Goal: Task Accomplishment & Management: Manage account settings

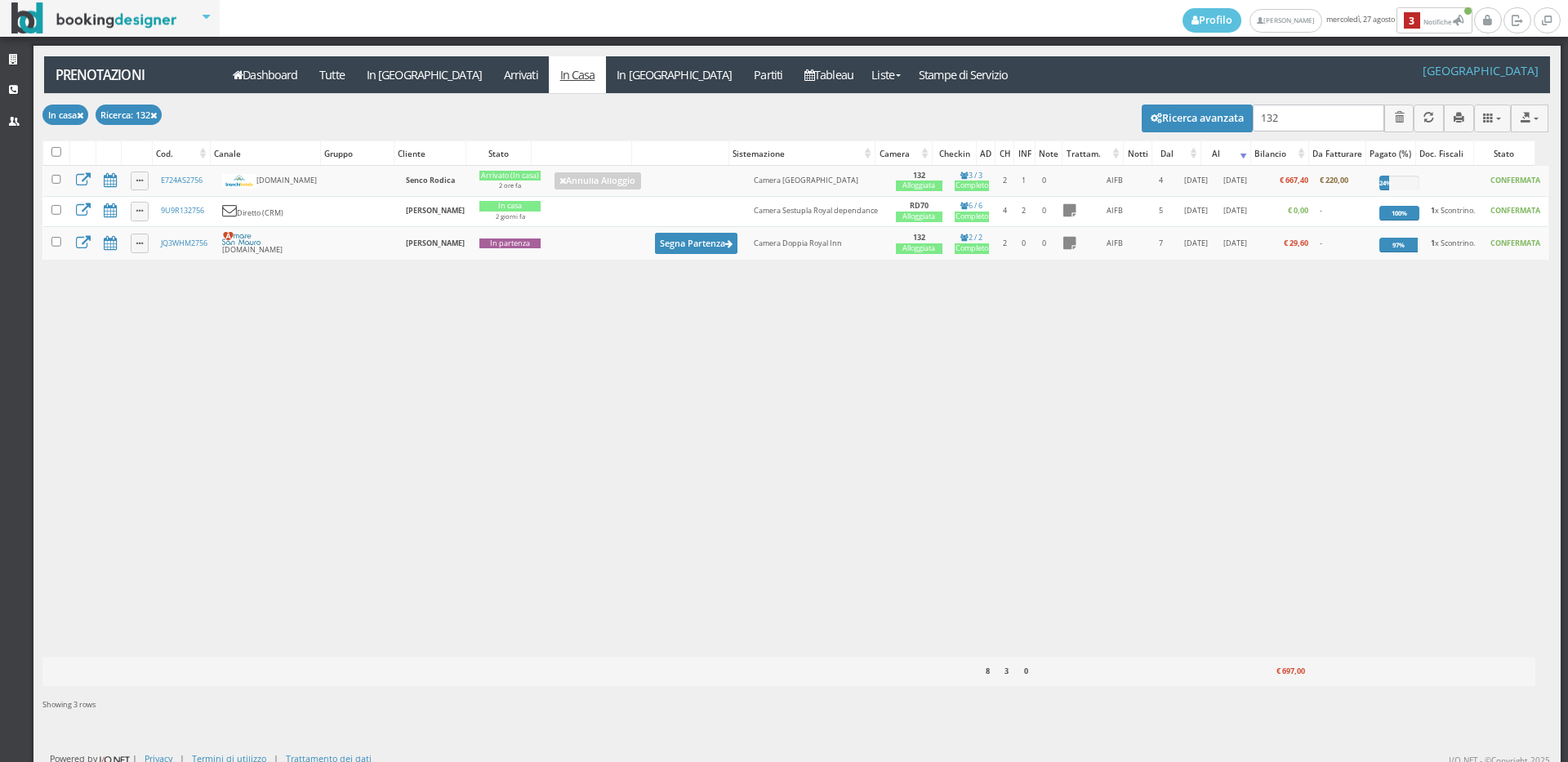
type input "132"
click at [492, 82] on link "Arrivati" at bounding box center [520, 74] width 56 height 37
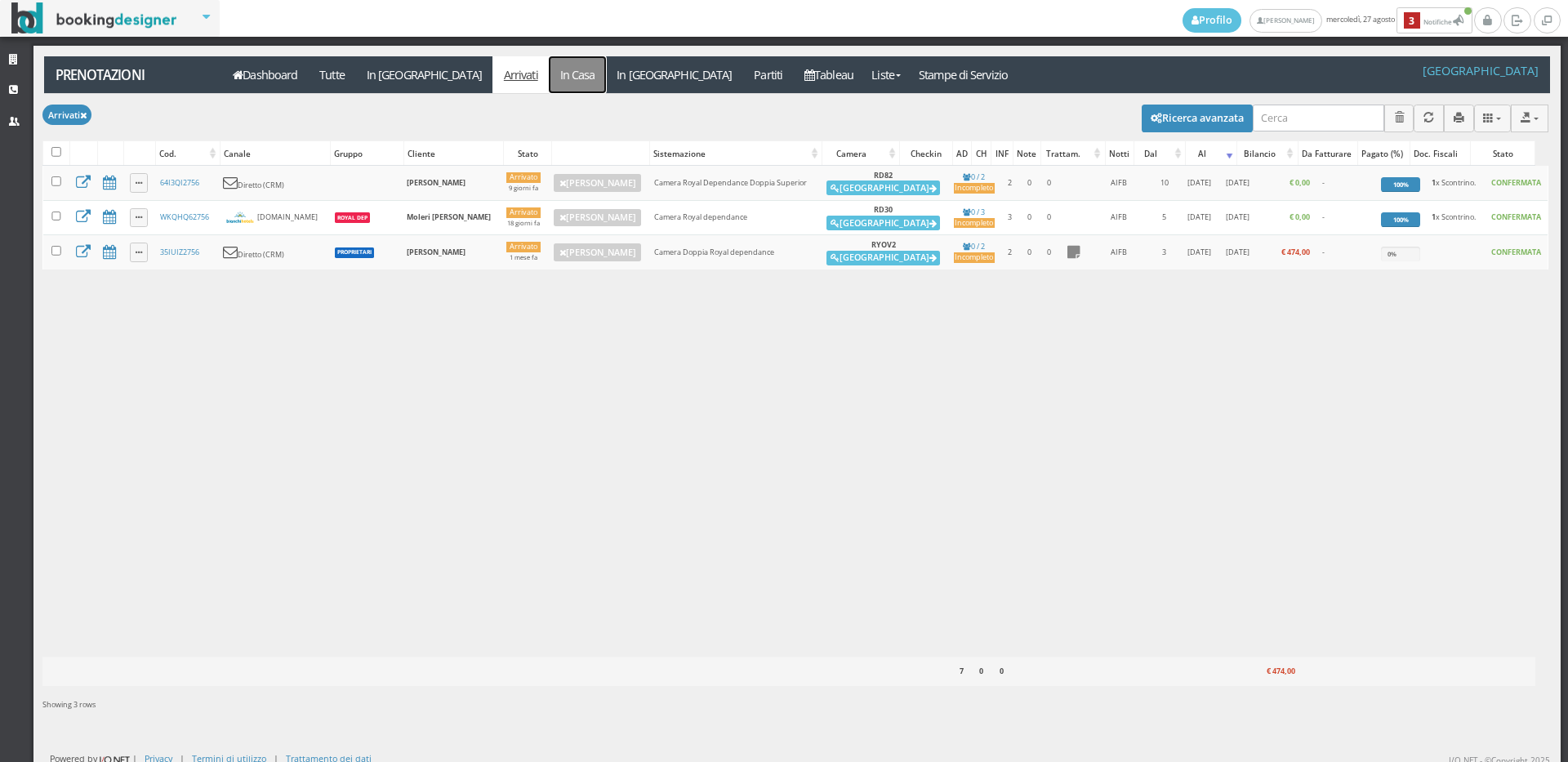
click at [549, 67] on link "In Casa" at bounding box center [577, 74] width 57 height 37
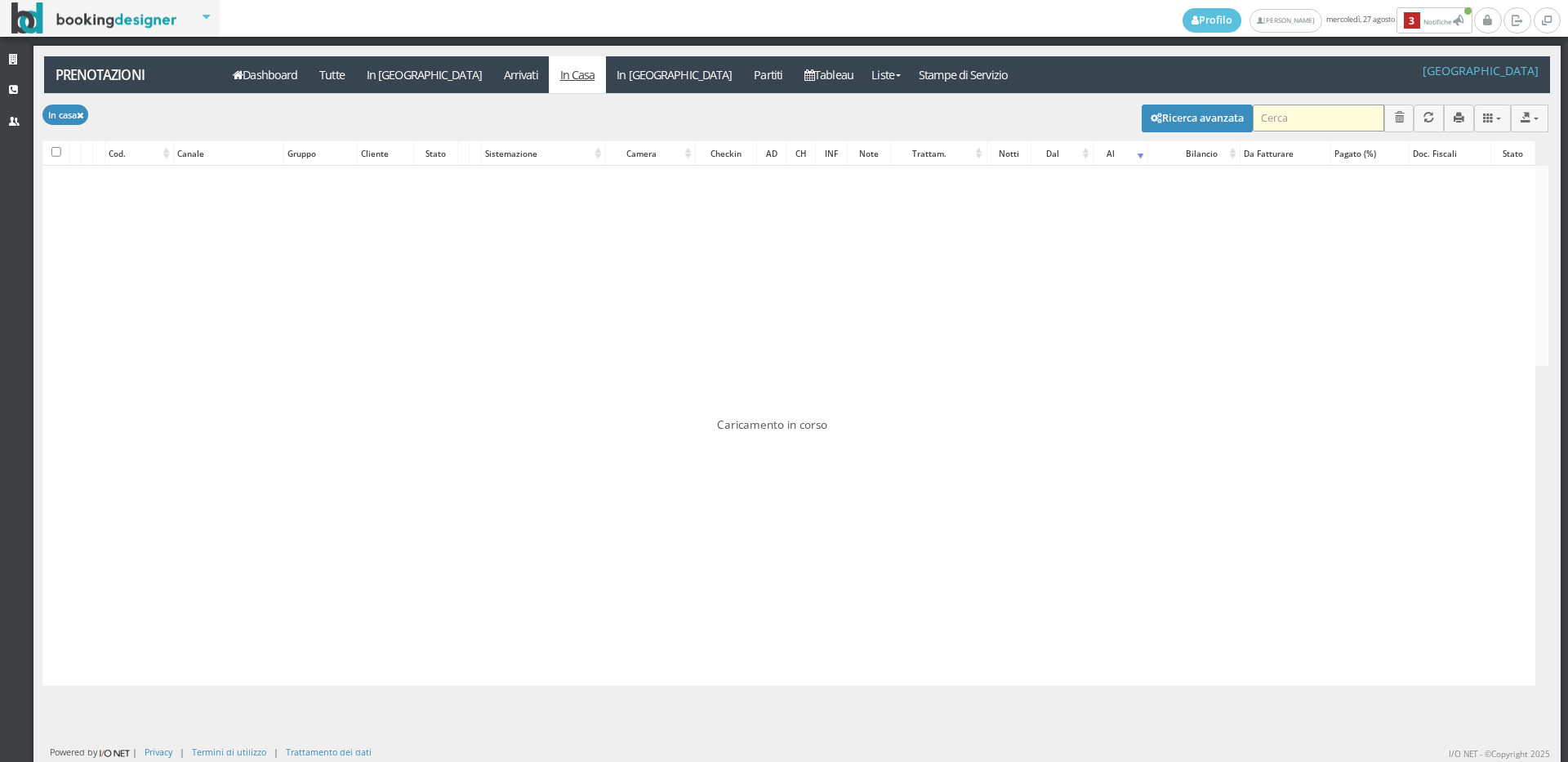
click at [1278, 114] on input "search" at bounding box center [1318, 118] width 131 height 27
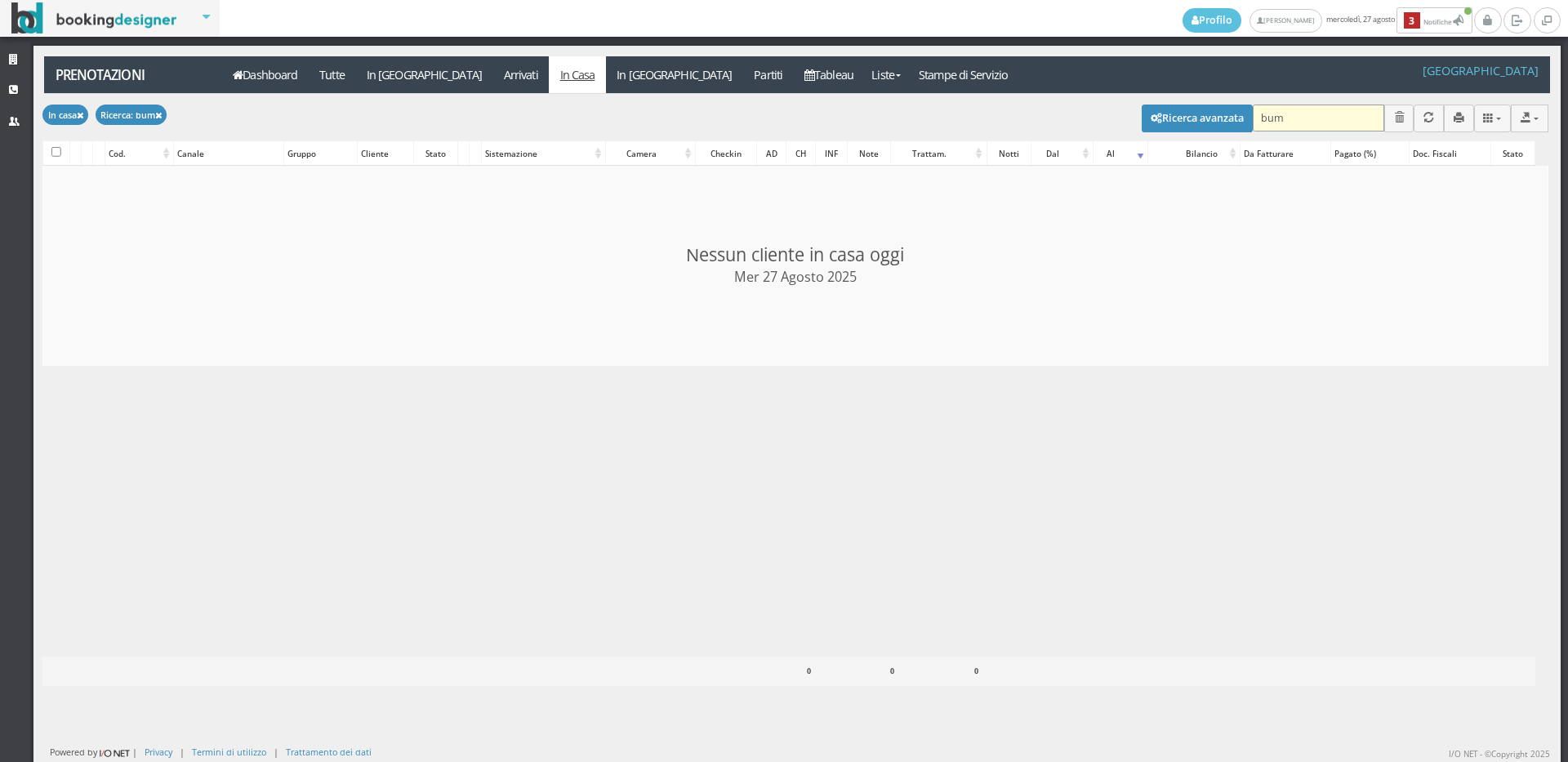
type input "bumn"
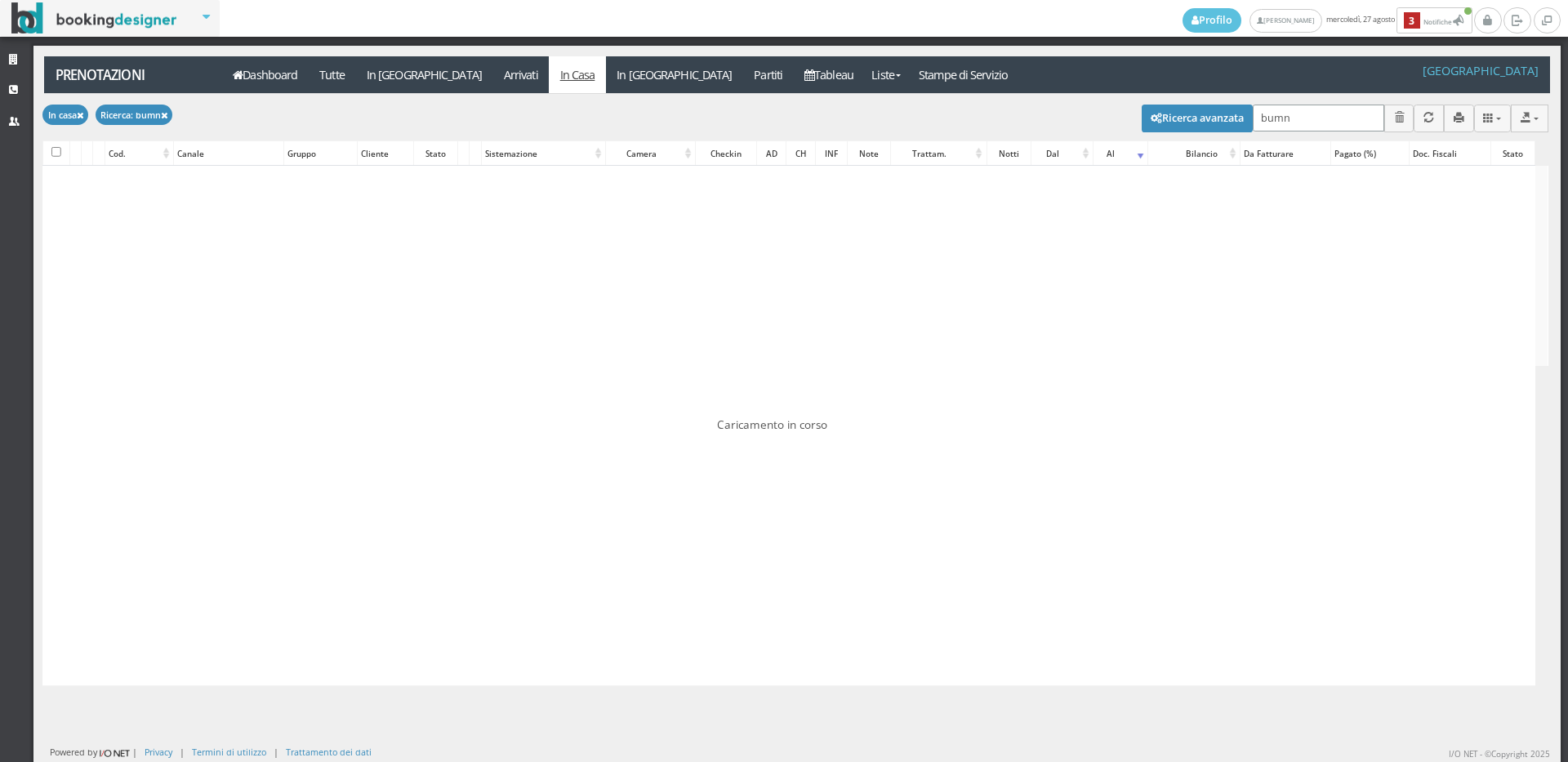
checkbox input "false"
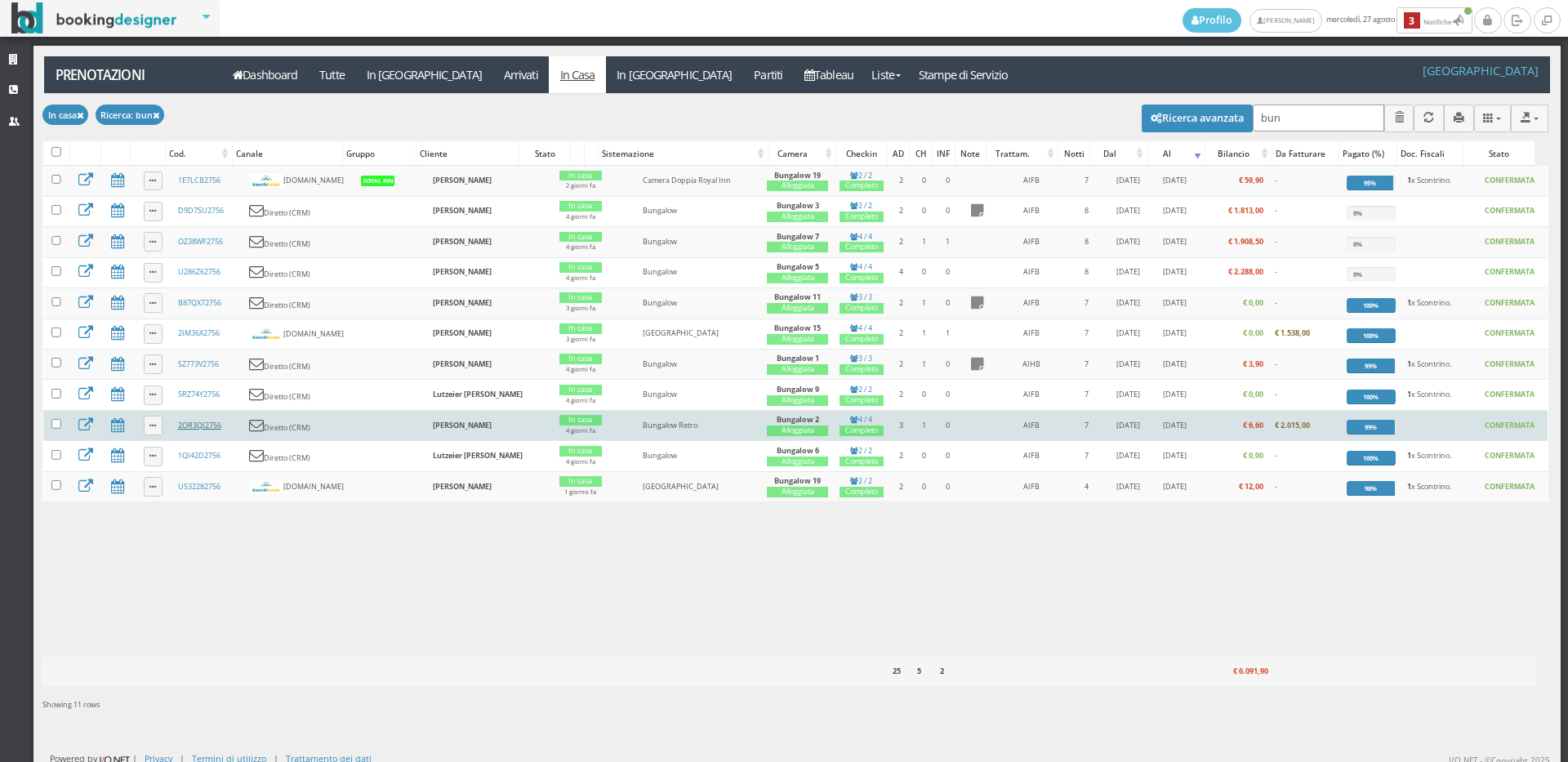
type input "bun"
click at [206, 430] on link "2OR3QI2756" at bounding box center [199, 424] width 43 height 11
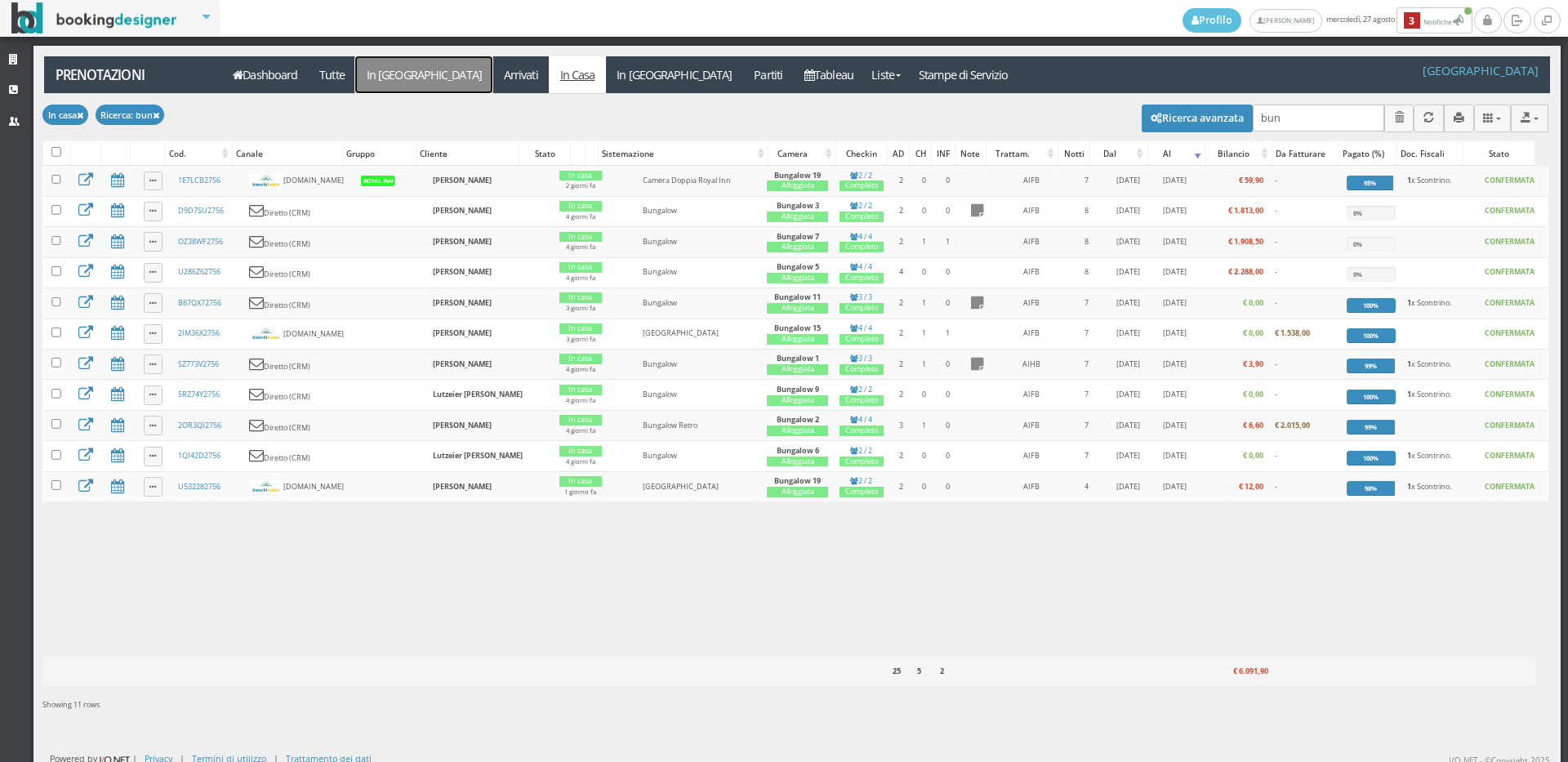
click at [402, 68] on link "In Arrivo" at bounding box center [424, 74] width 137 height 37
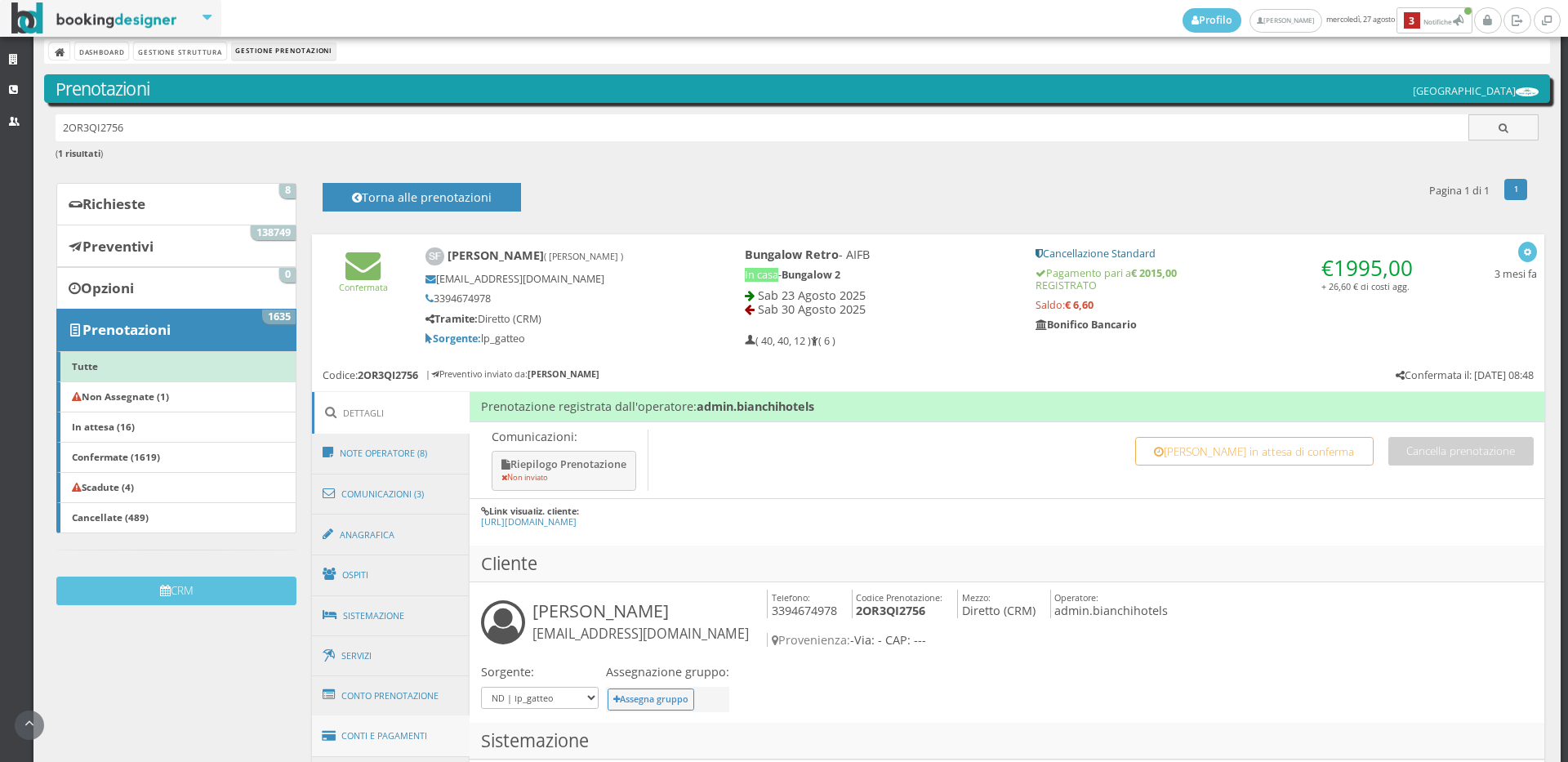
scroll to position [376, 0]
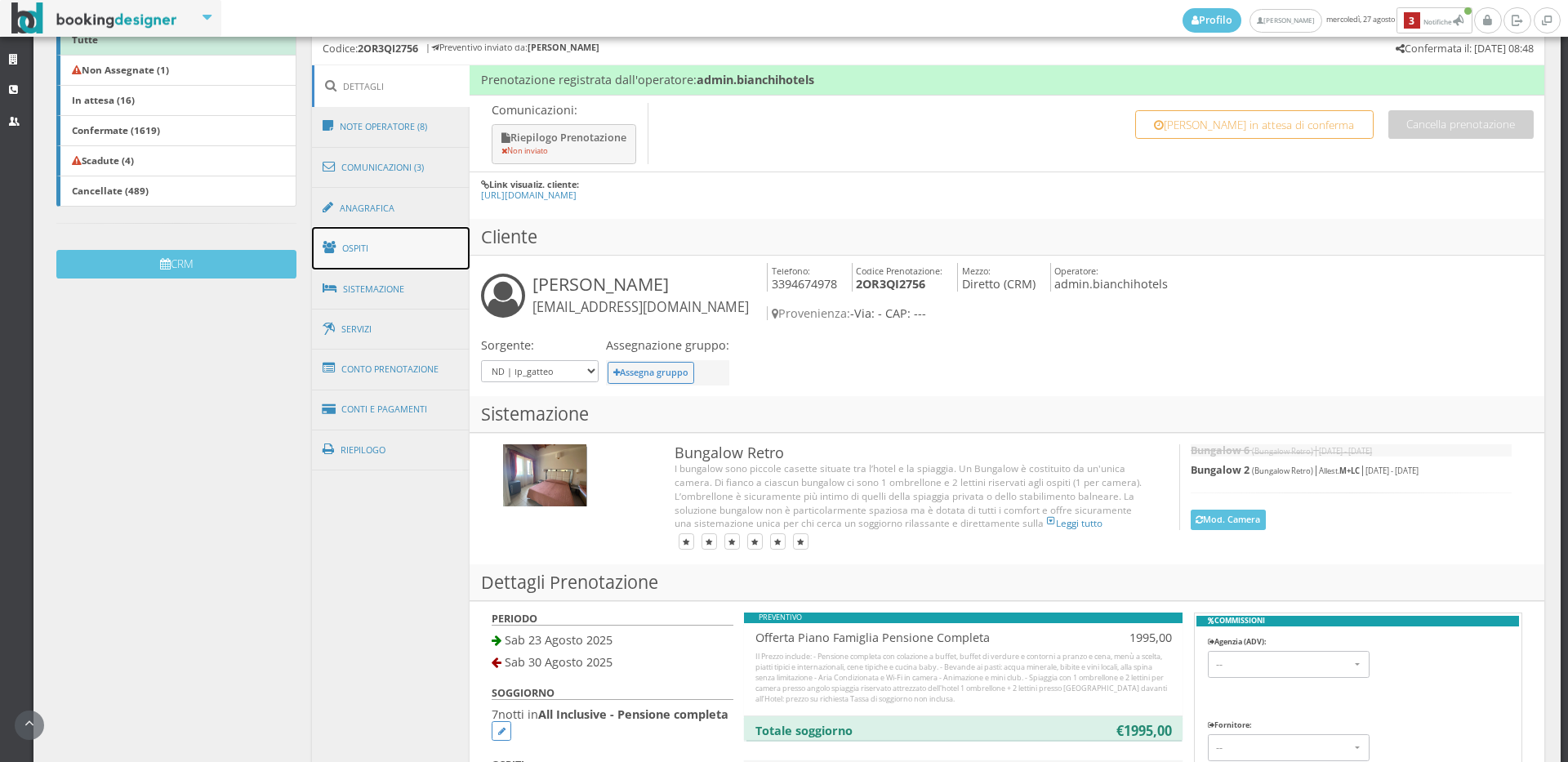
click at [369, 267] on link "Ospiti" at bounding box center [391, 248] width 158 height 42
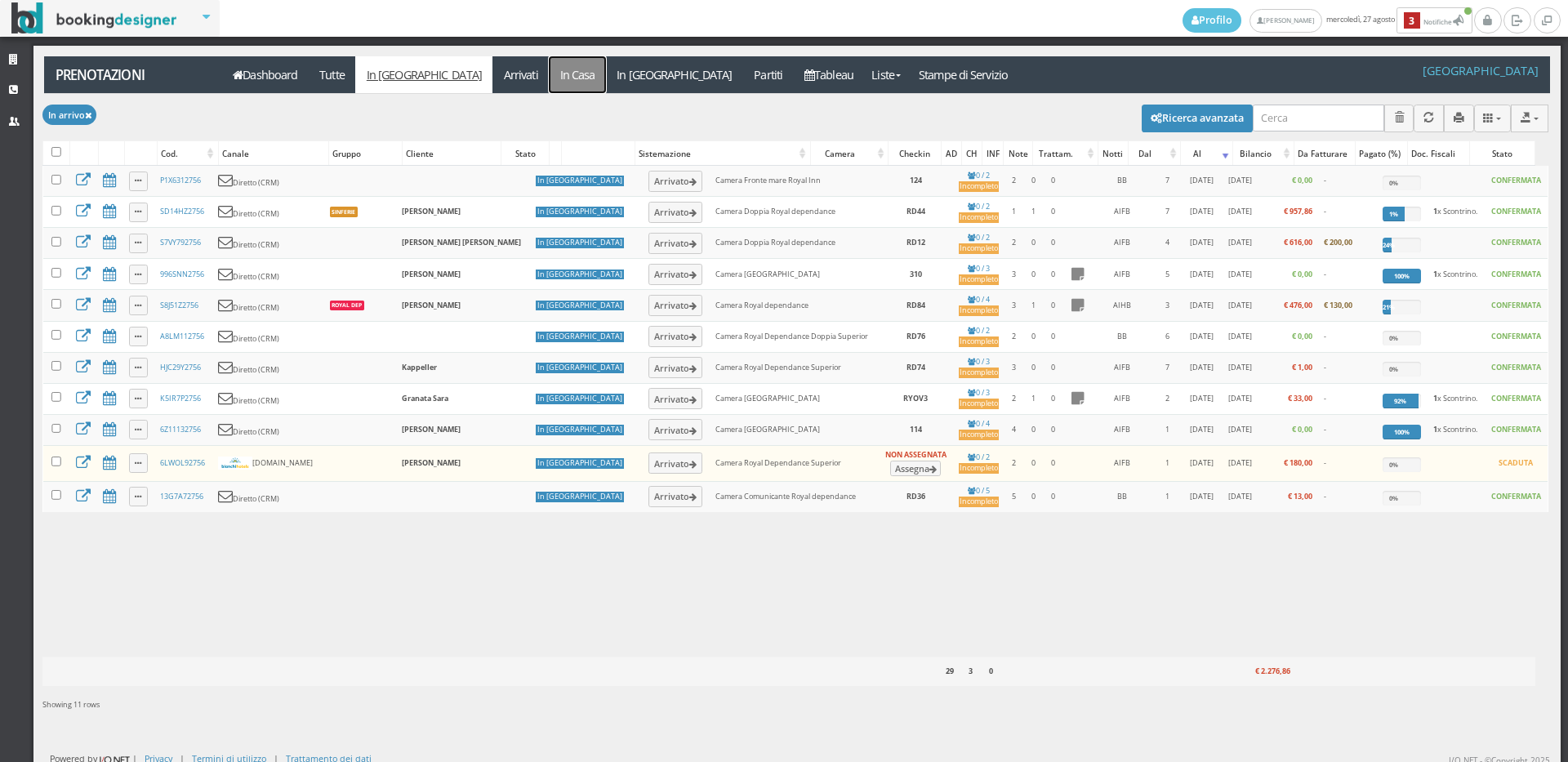
click at [549, 91] on link "In Casa" at bounding box center [577, 74] width 57 height 37
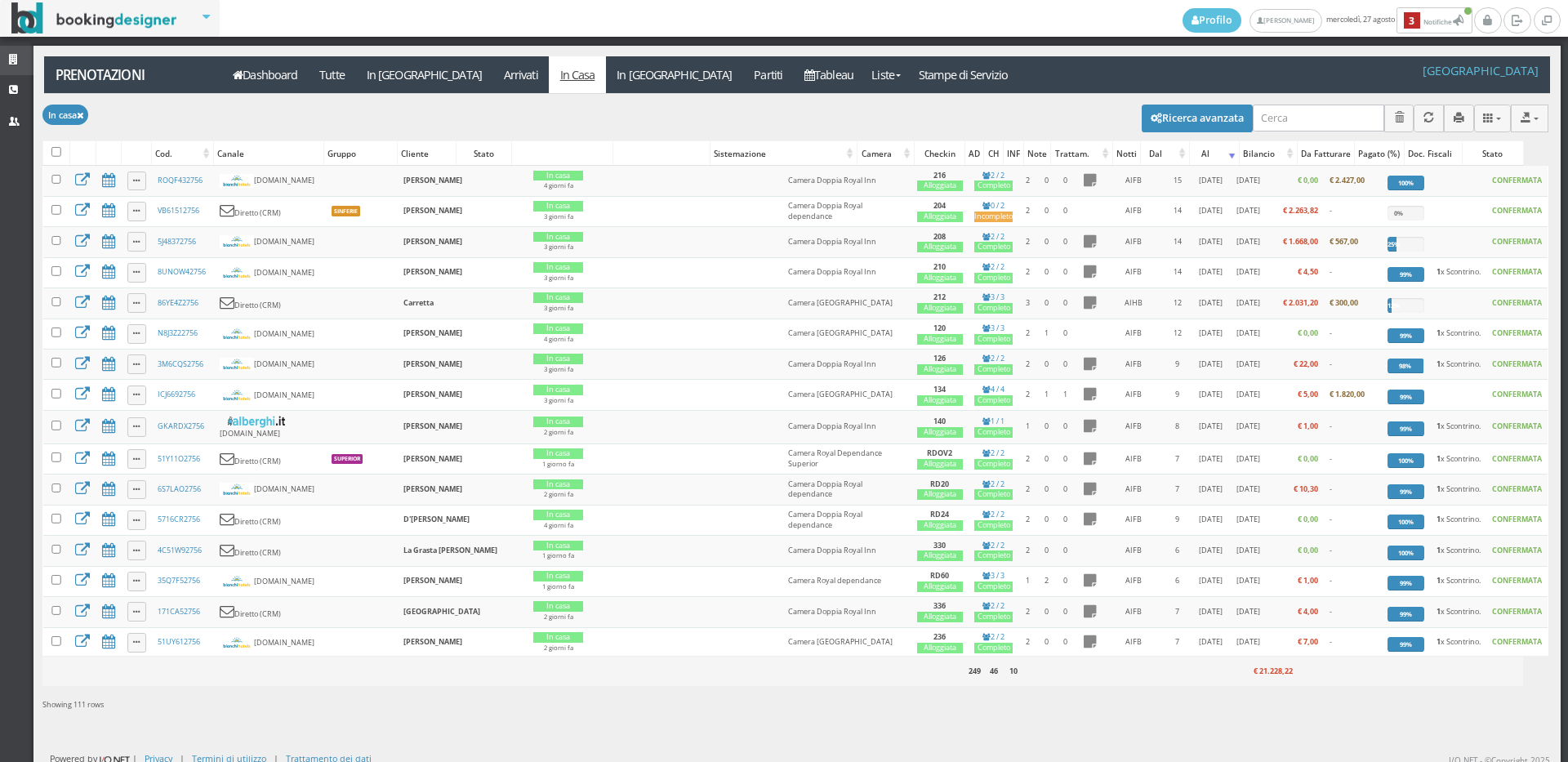
click at [0, 57] on link "Strutture" at bounding box center [16, 60] width 34 height 29
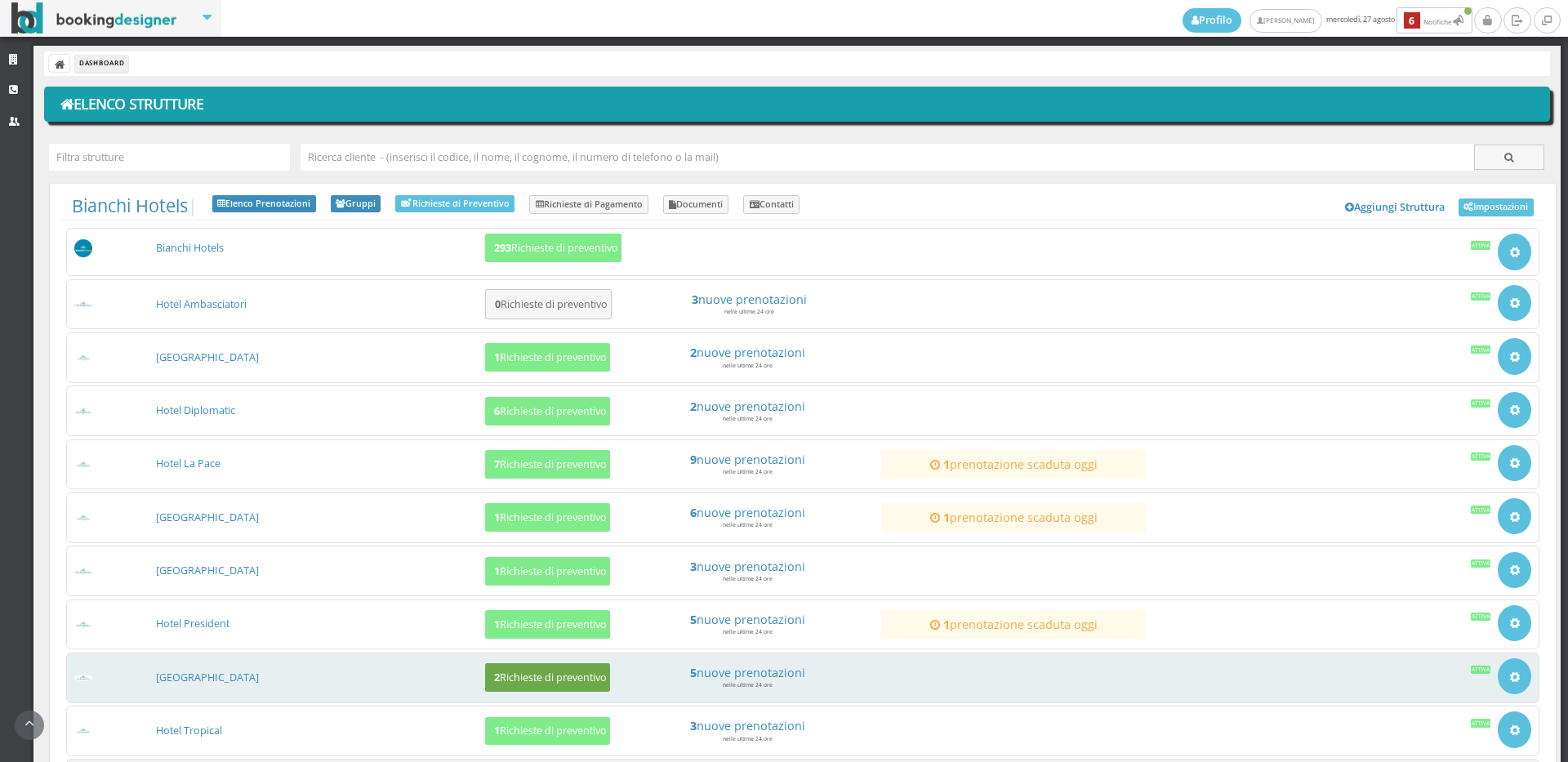
scroll to position [156, 0]
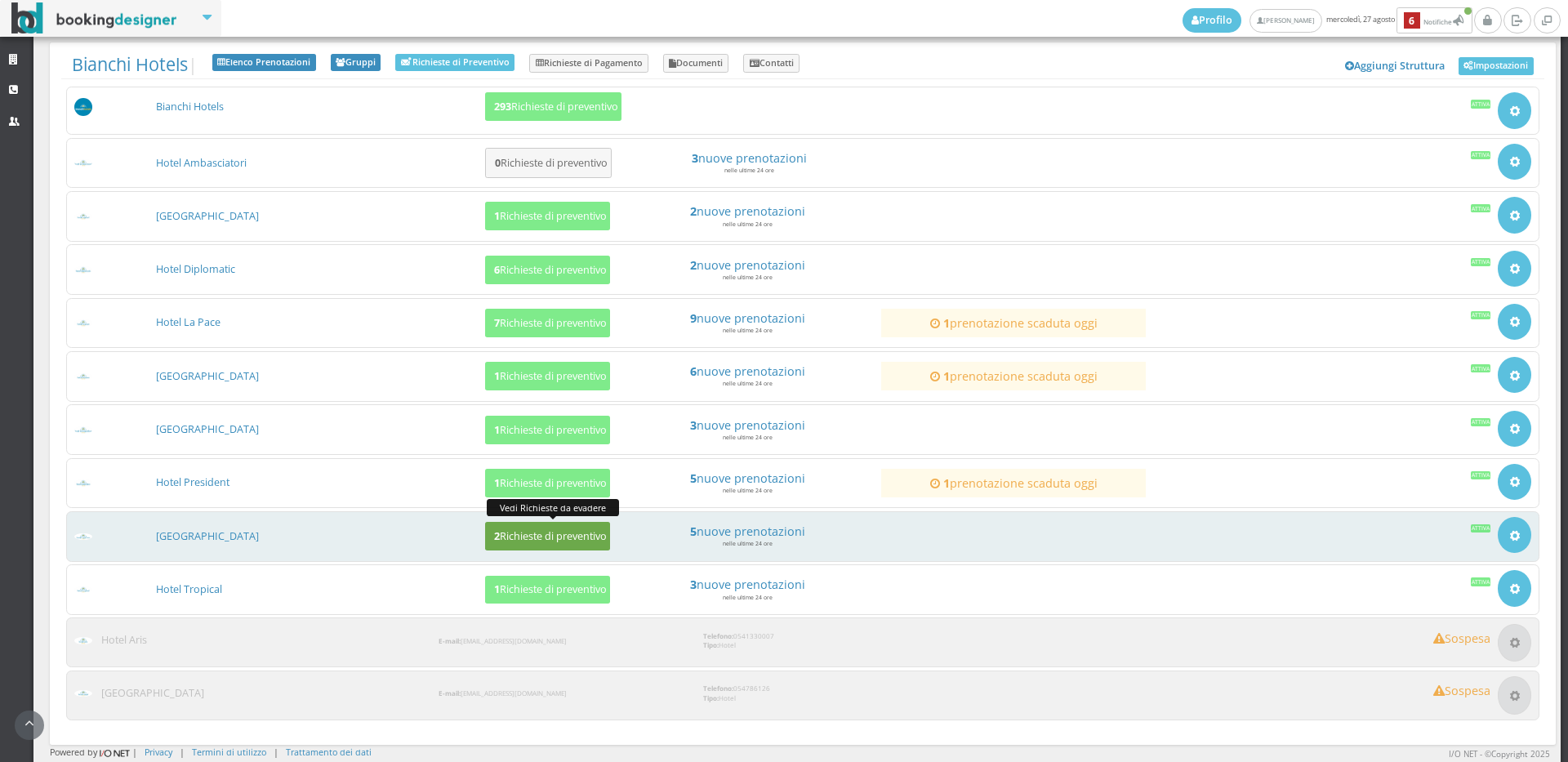
click at [587, 549] on button "2 Richieste di preventivo" at bounding box center [547, 536] width 124 height 29
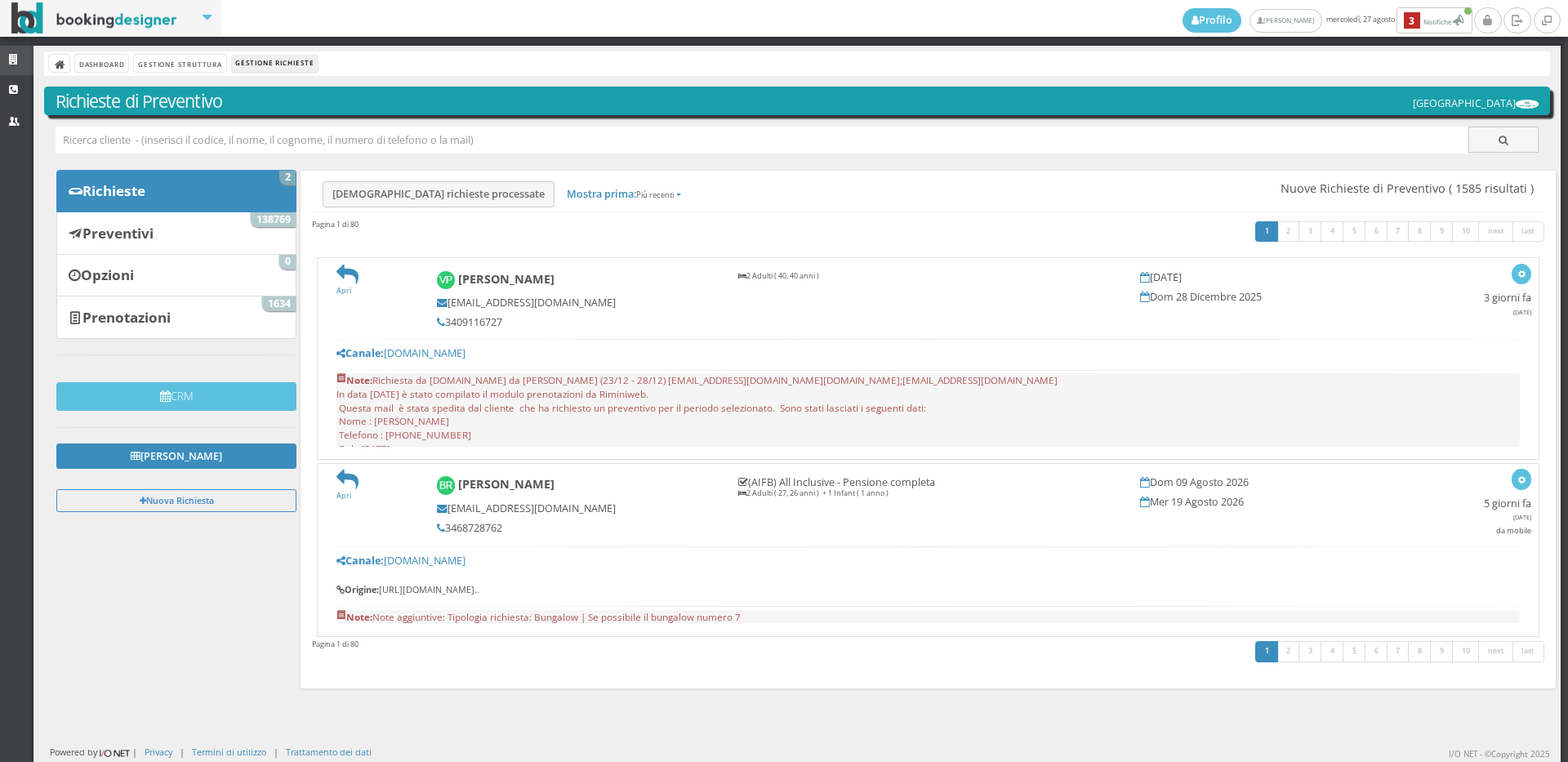
click at [11, 58] on icon at bounding box center [15, 60] width 14 height 11
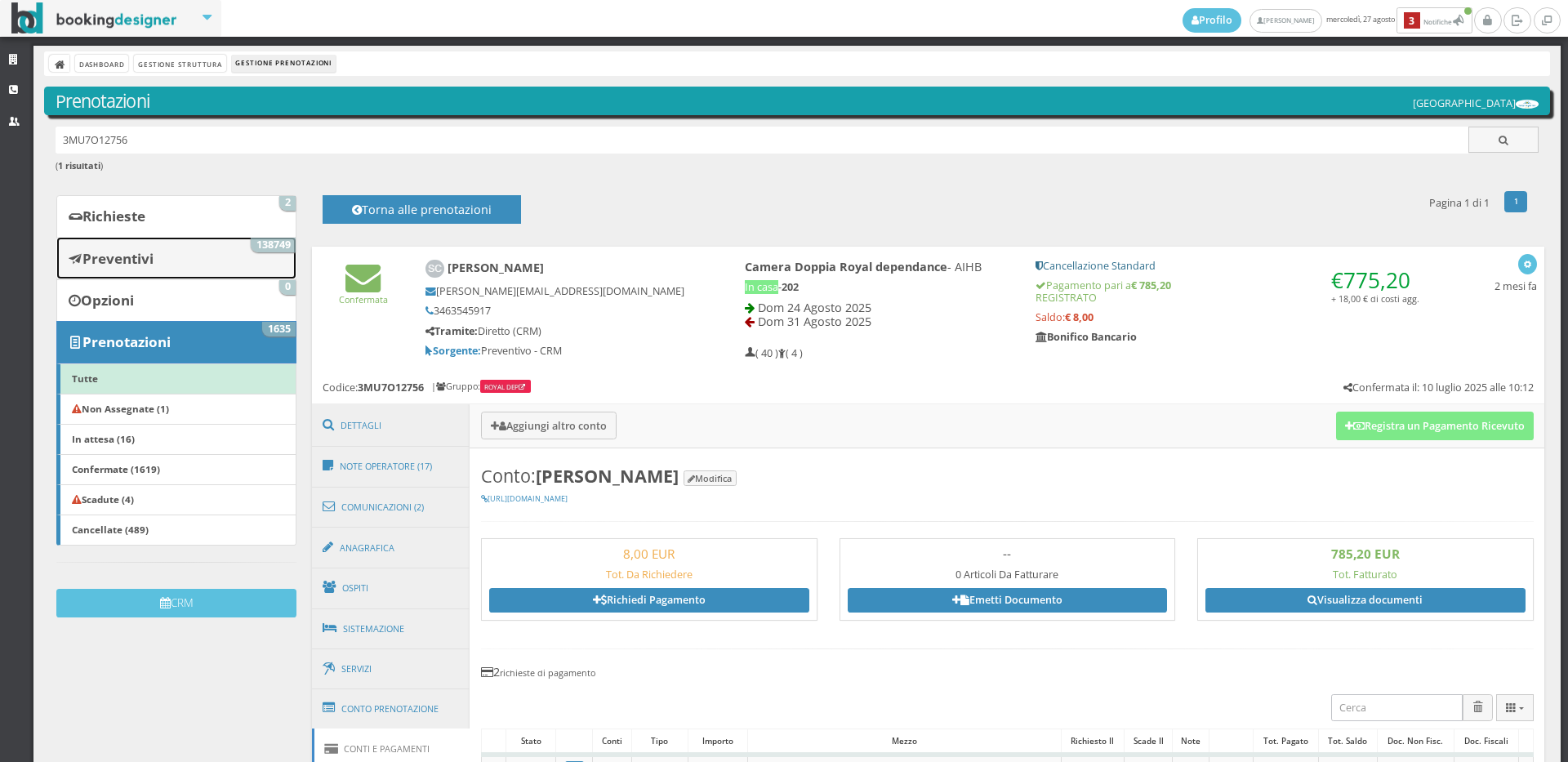
click at [226, 258] on link "Preventivi 138749" at bounding box center [176, 258] width 240 height 42
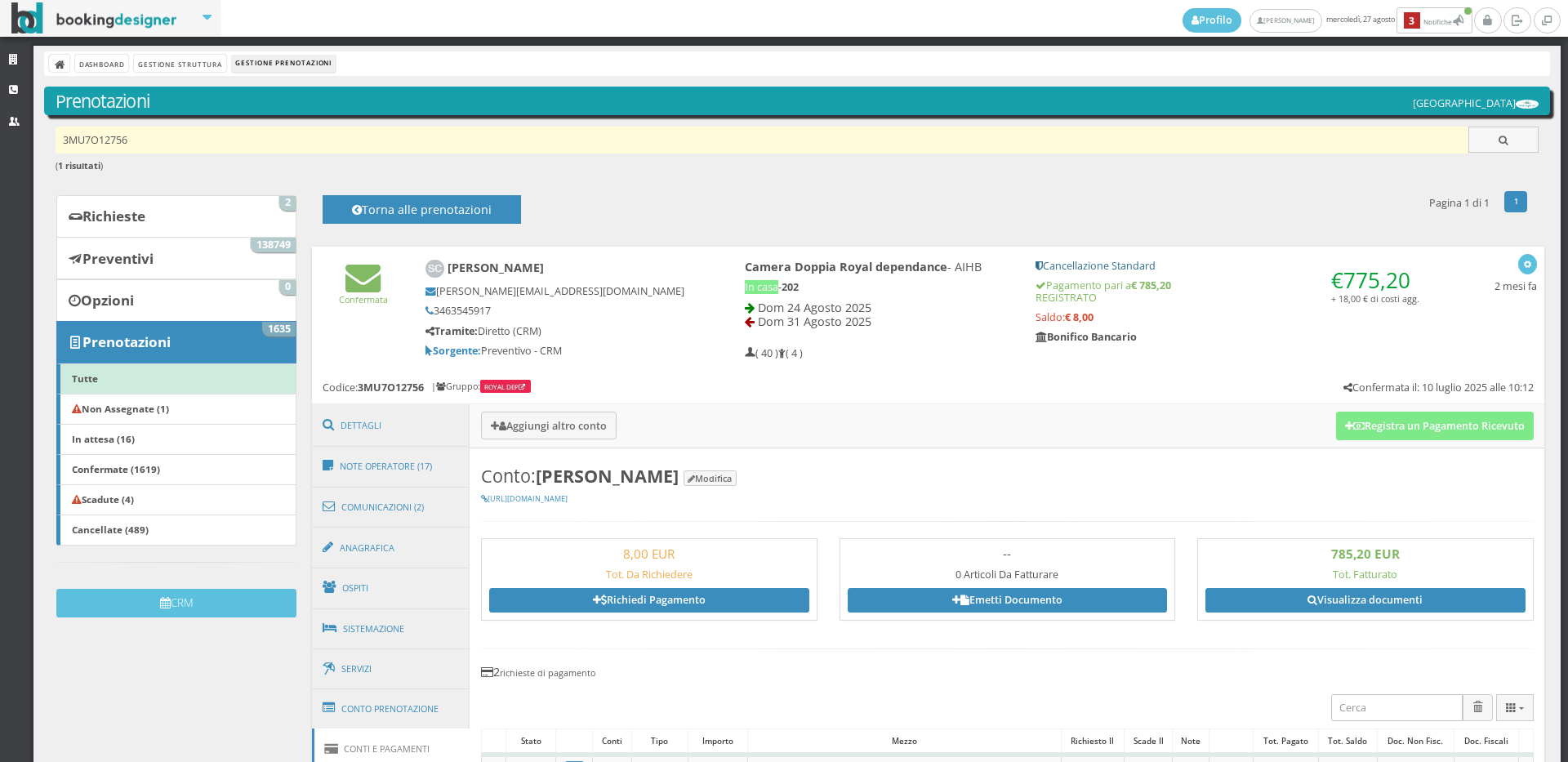
click at [147, 145] on input "3MU7O12756" at bounding box center [762, 140] width 1414 height 27
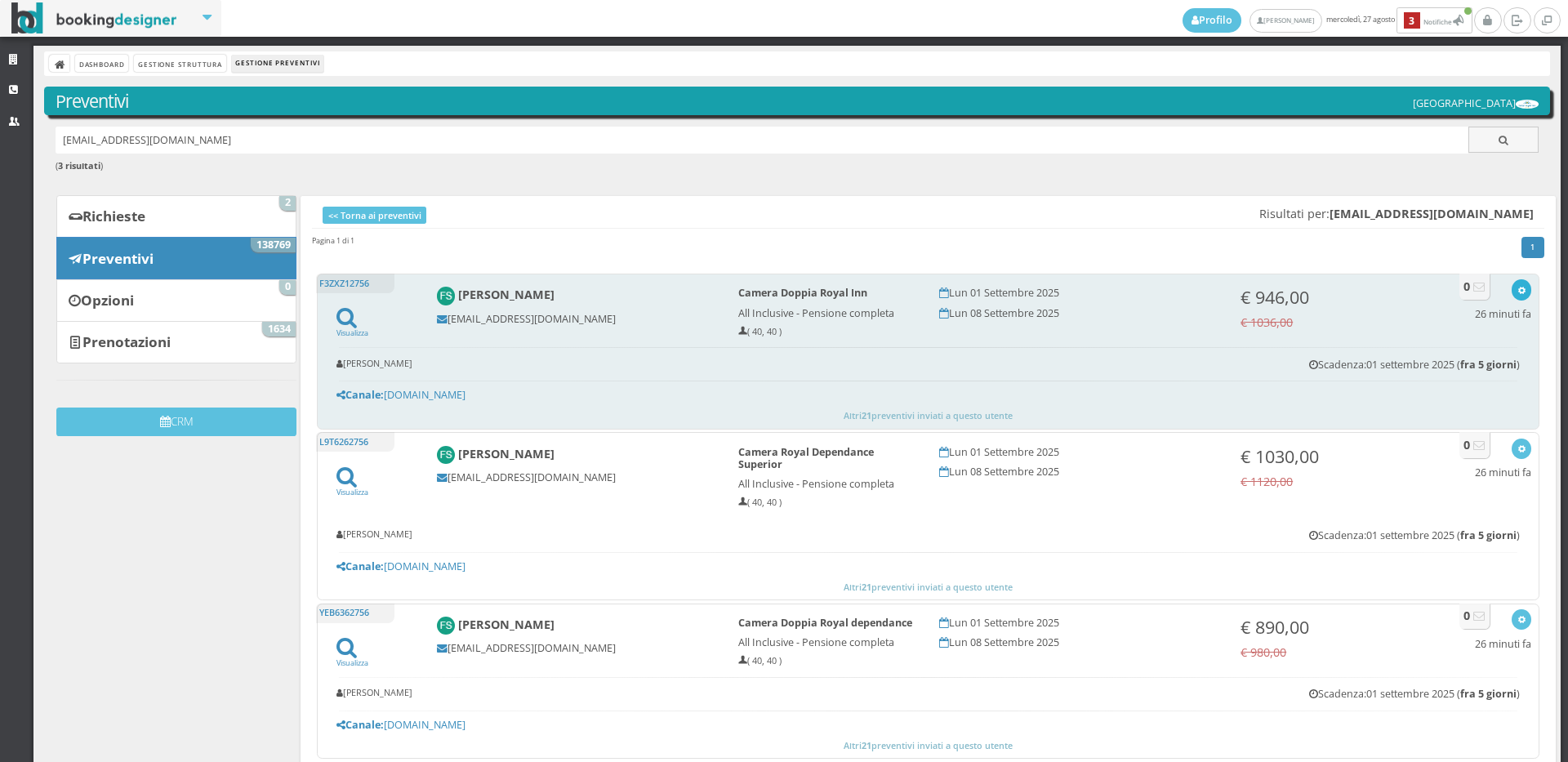
click at [1517, 284] on div "button" at bounding box center [1521, 290] width 9 height 14
click at [1480, 374] on link "Visualizza sul sito" at bounding box center [1468, 367] width 127 height 18
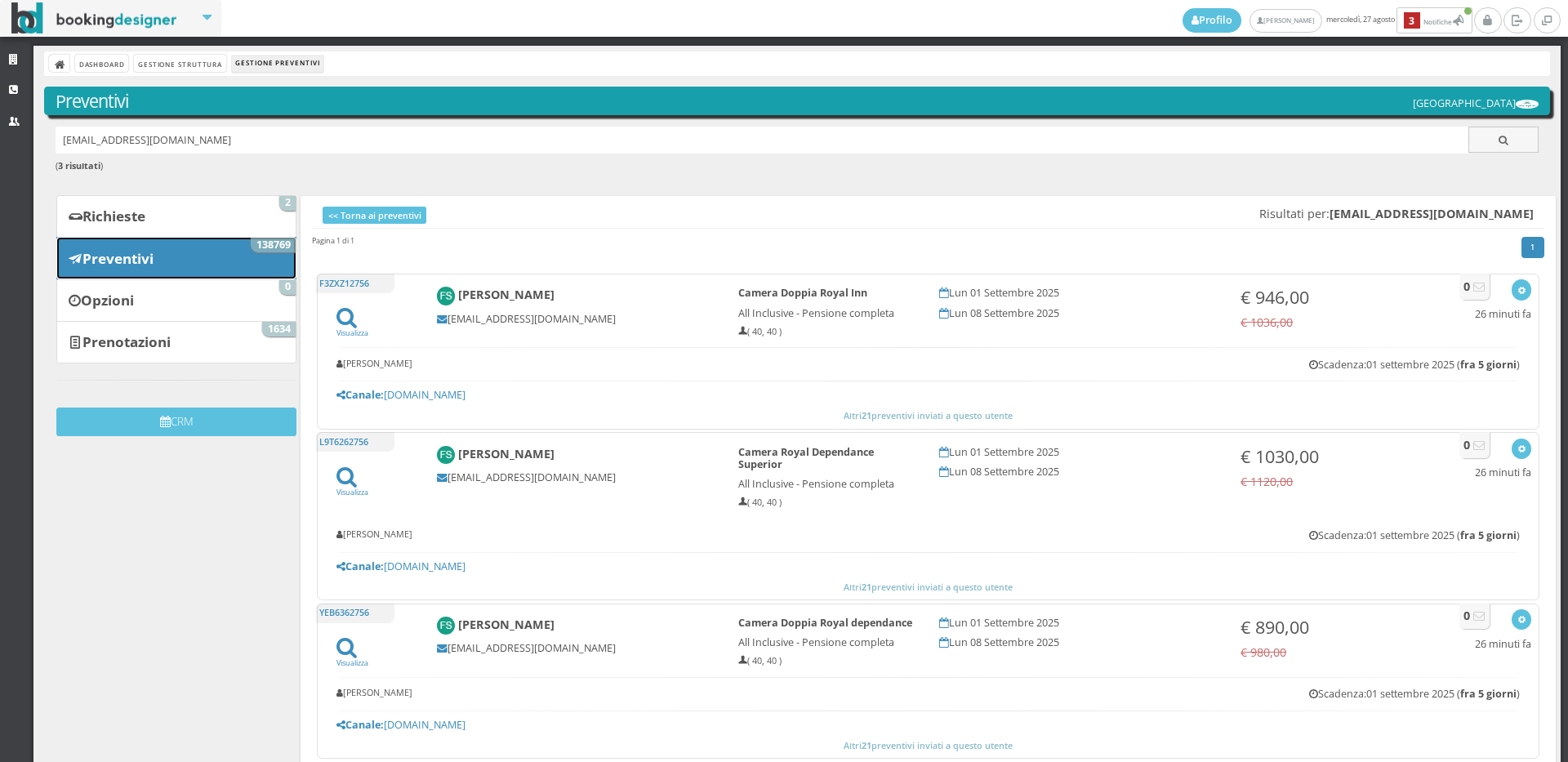
click at [240, 248] on link "Preventivi 138769" at bounding box center [176, 258] width 240 height 42
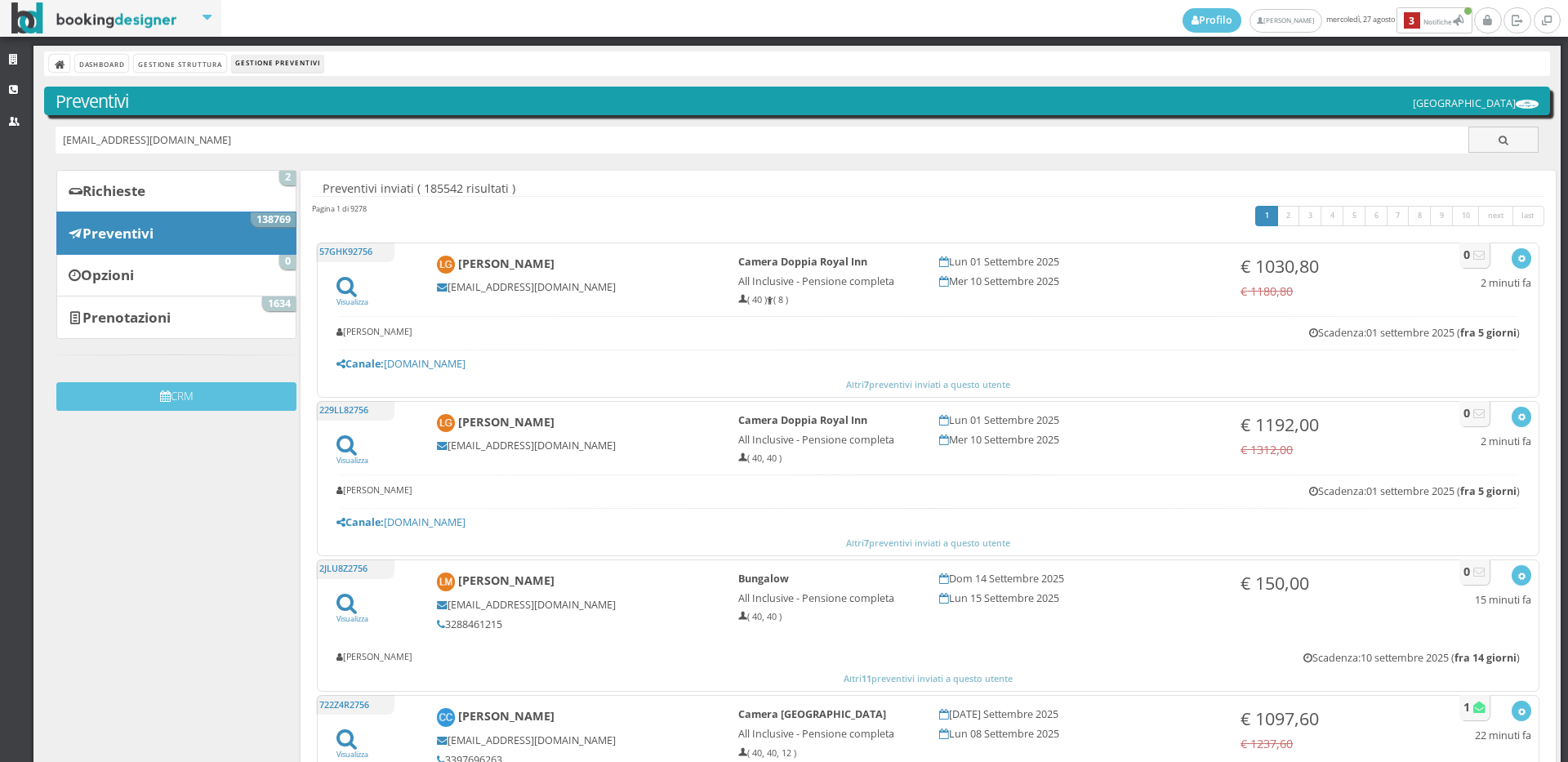
type input "[EMAIL_ADDRESS][DOMAIN_NAME]"
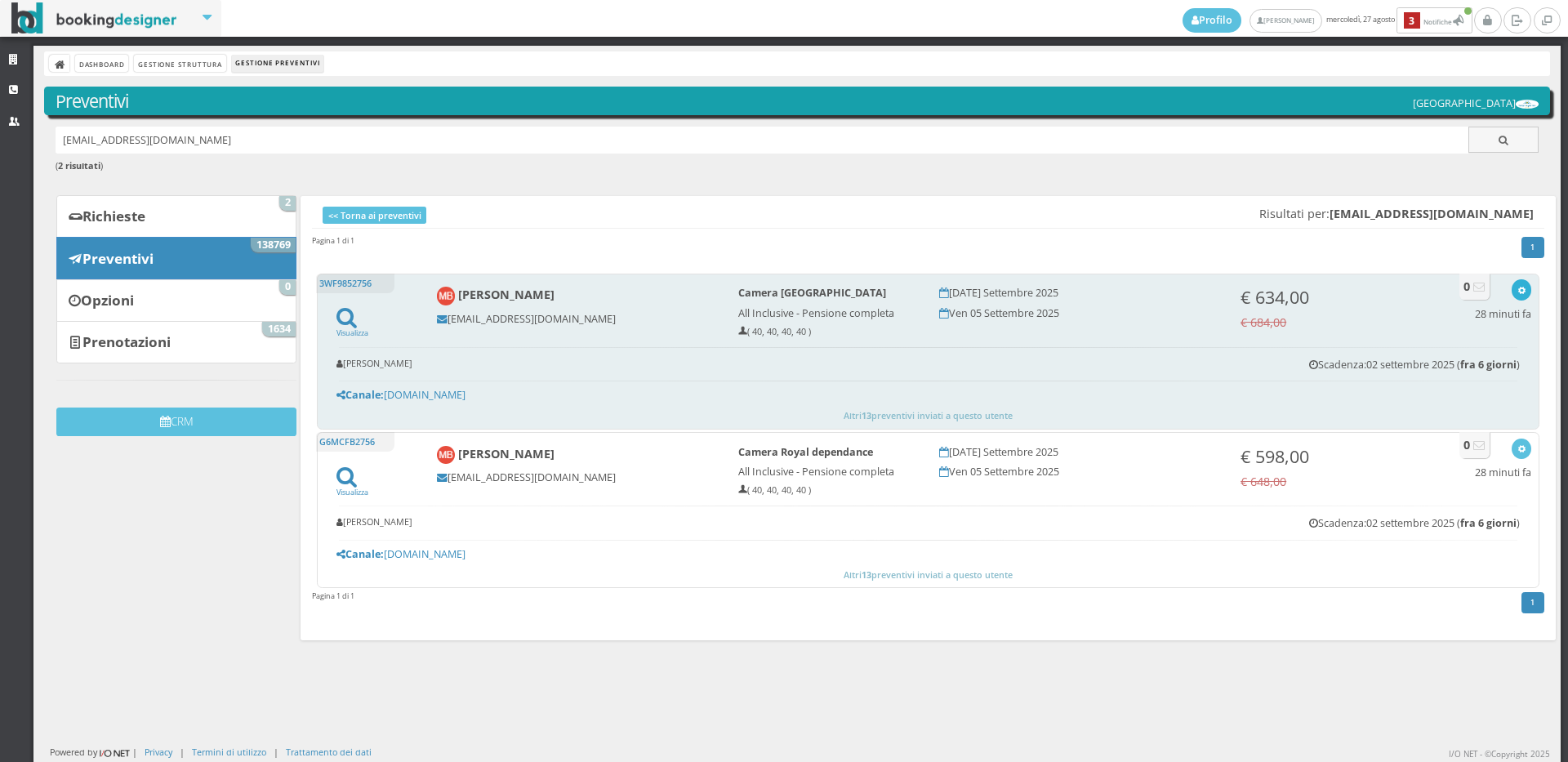
click at [1517, 285] on div "button" at bounding box center [1521, 290] width 9 height 14
click at [1486, 361] on link "Visualizza sul sito" at bounding box center [1468, 367] width 127 height 18
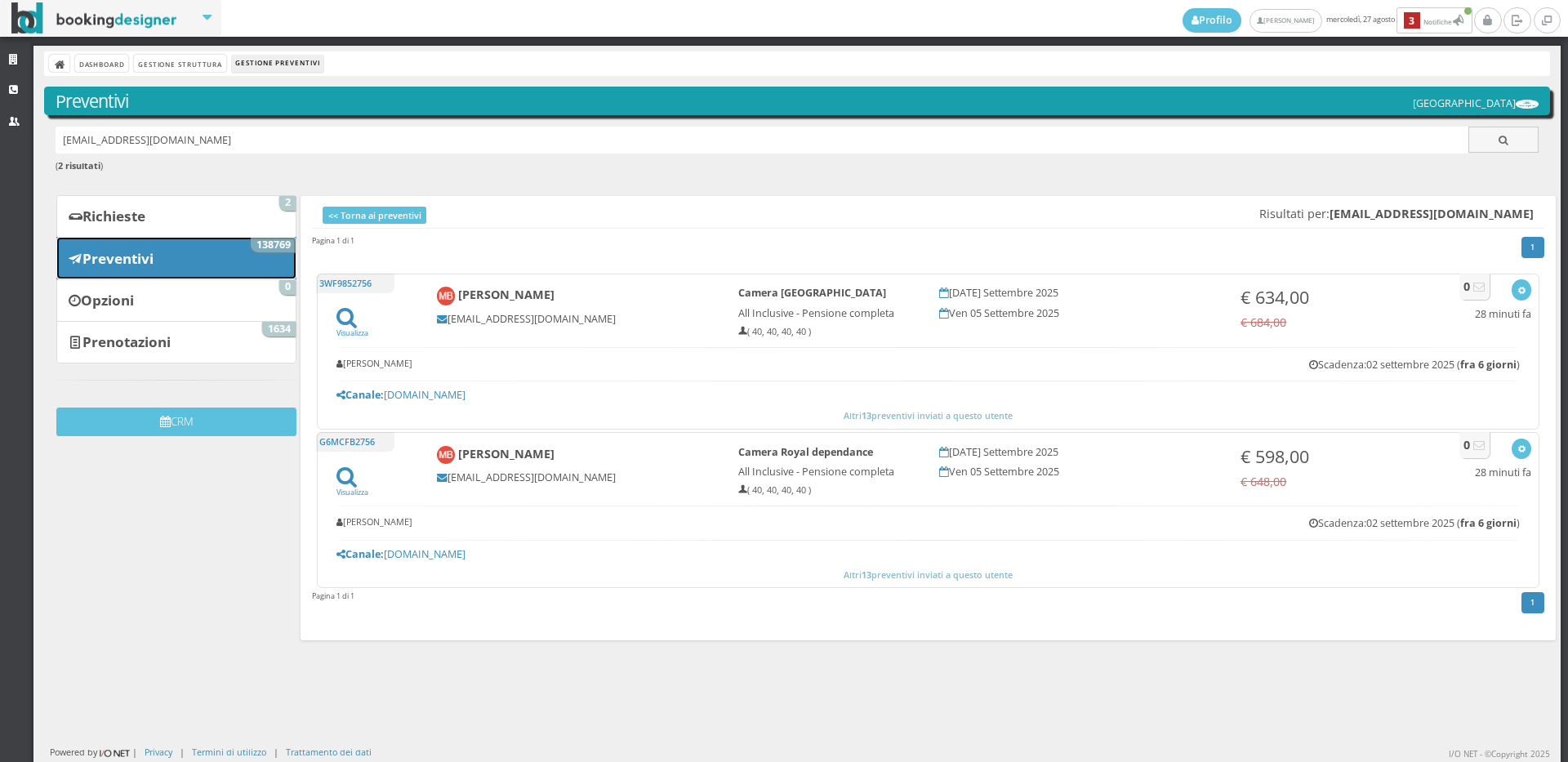
click at [188, 259] on link "Preventivi 138769" at bounding box center [176, 258] width 240 height 42
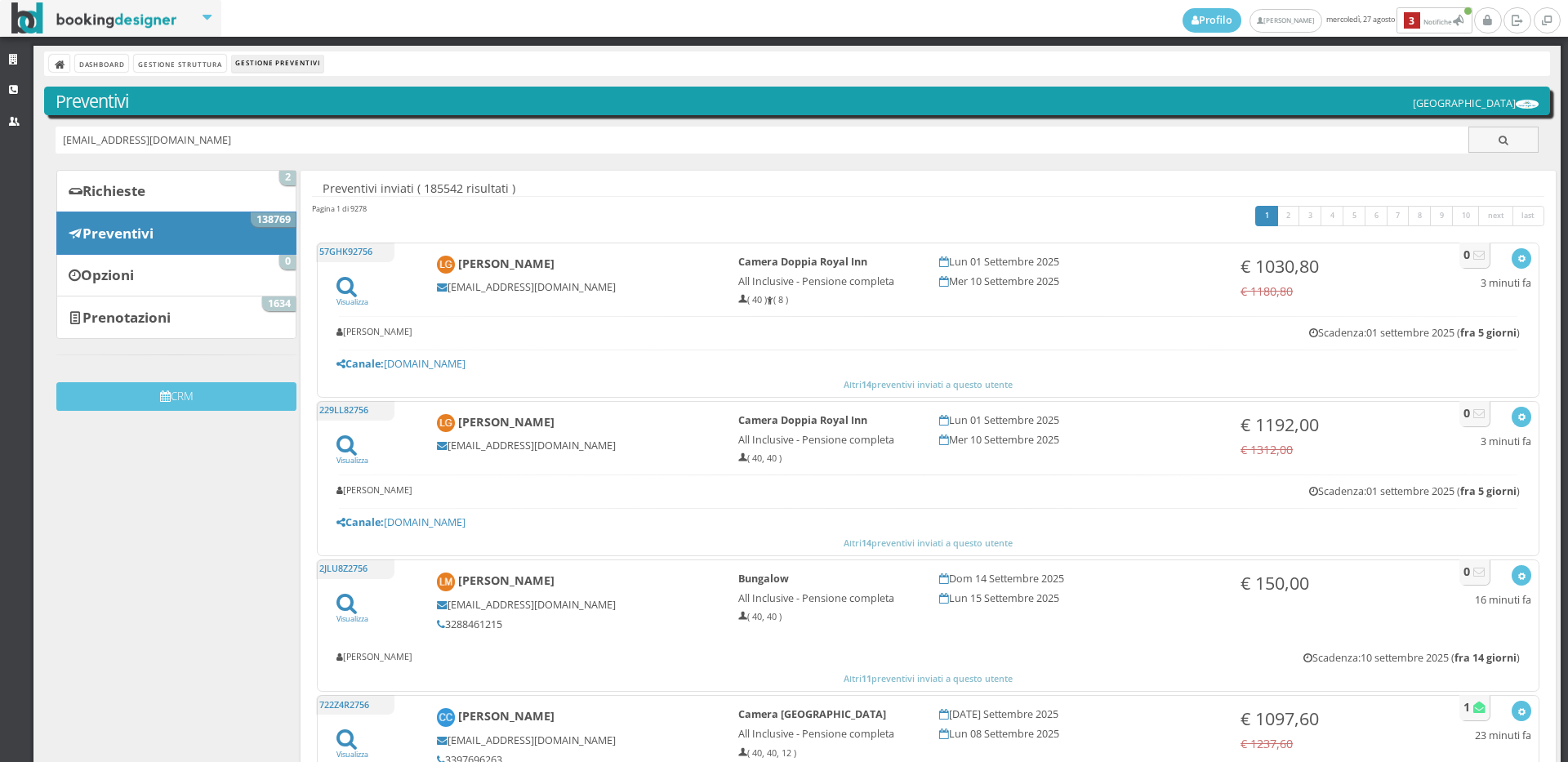
type input "[EMAIL_ADDRESS][DOMAIN_NAME]"
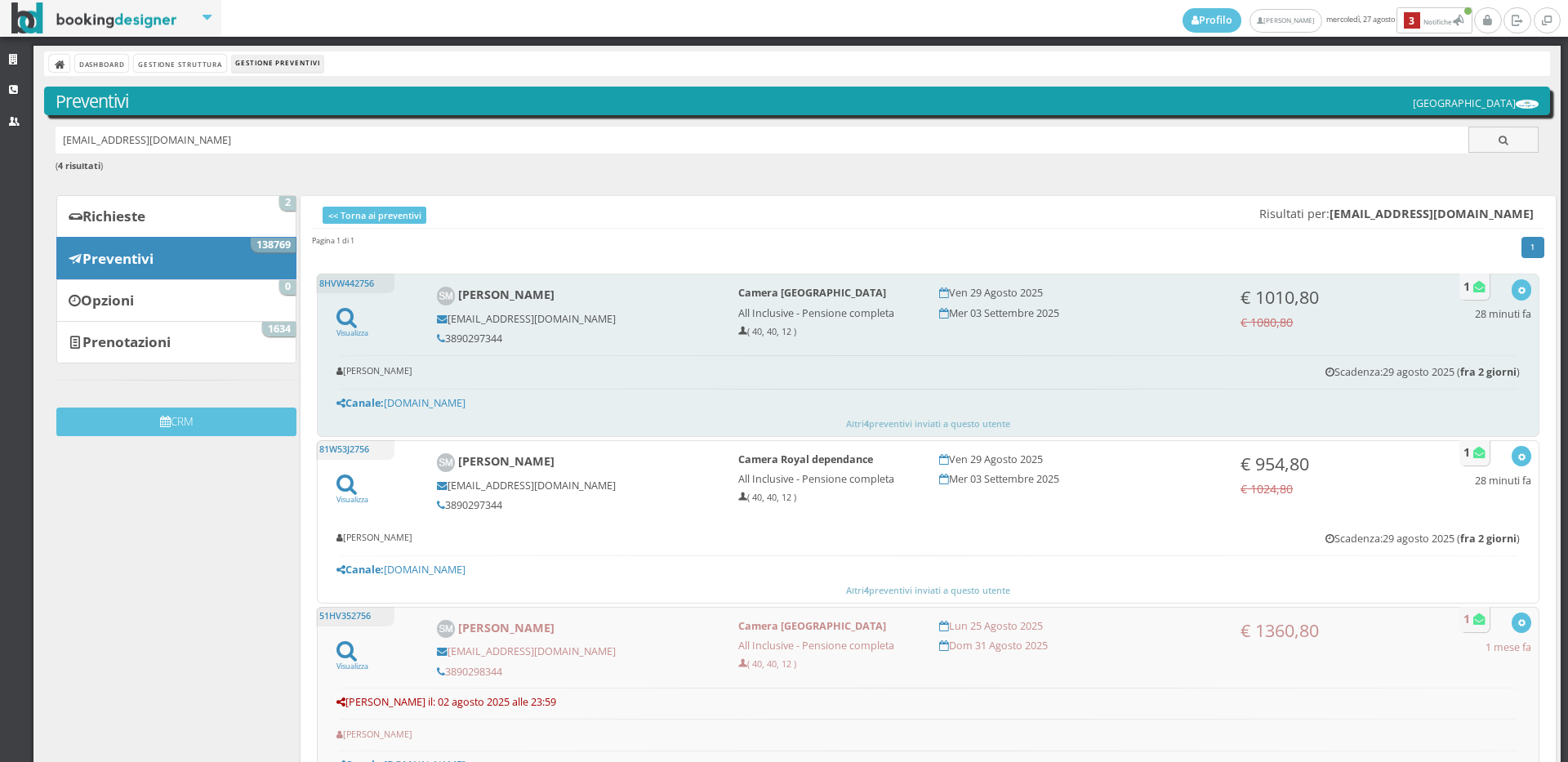
drag, startPoint x: 510, startPoint y: 346, endPoint x: 445, endPoint y: 344, distance: 65.0
click at [445, 344] on div "[PERSON_NAME] [EMAIL_ADDRESS][DOMAIN_NAME] 3890297344" at bounding box center [576, 314] width 301 height 72
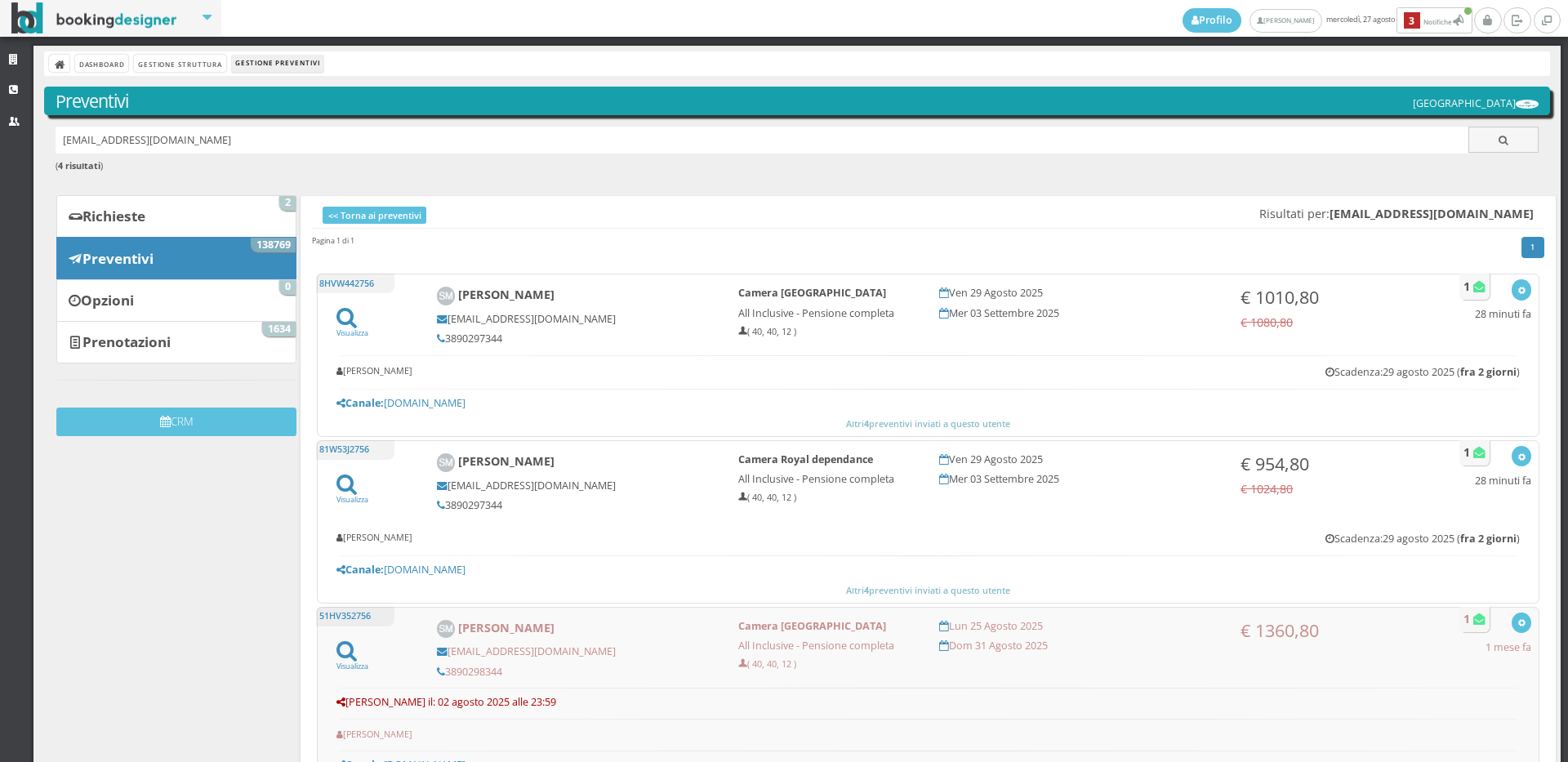
copy h5 "3890297344"
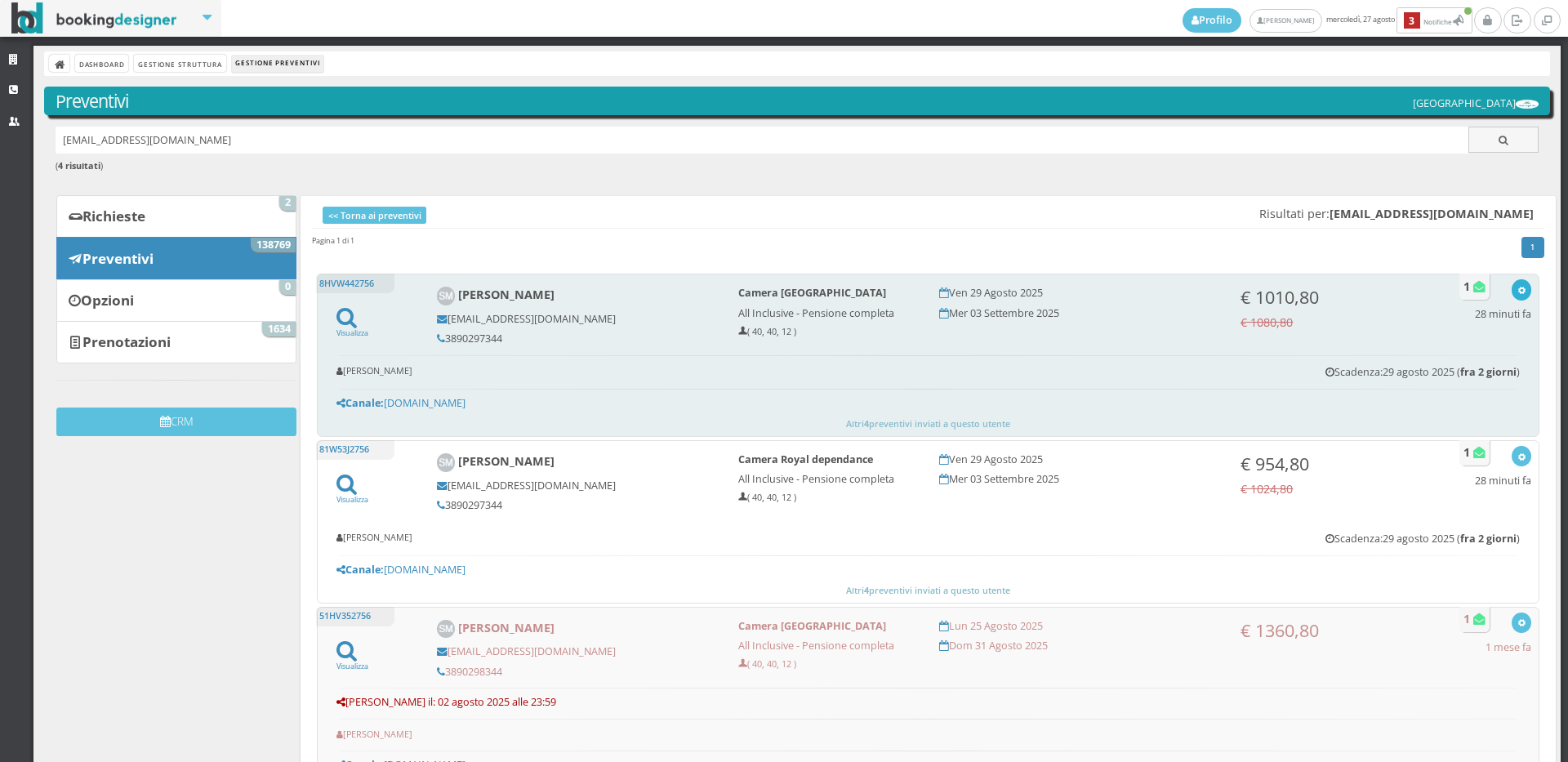
click at [1517, 288] on icon "button" at bounding box center [1521, 290] width 9 height 9
click at [1493, 369] on link "Visualizza sul sito" at bounding box center [1468, 367] width 127 height 18
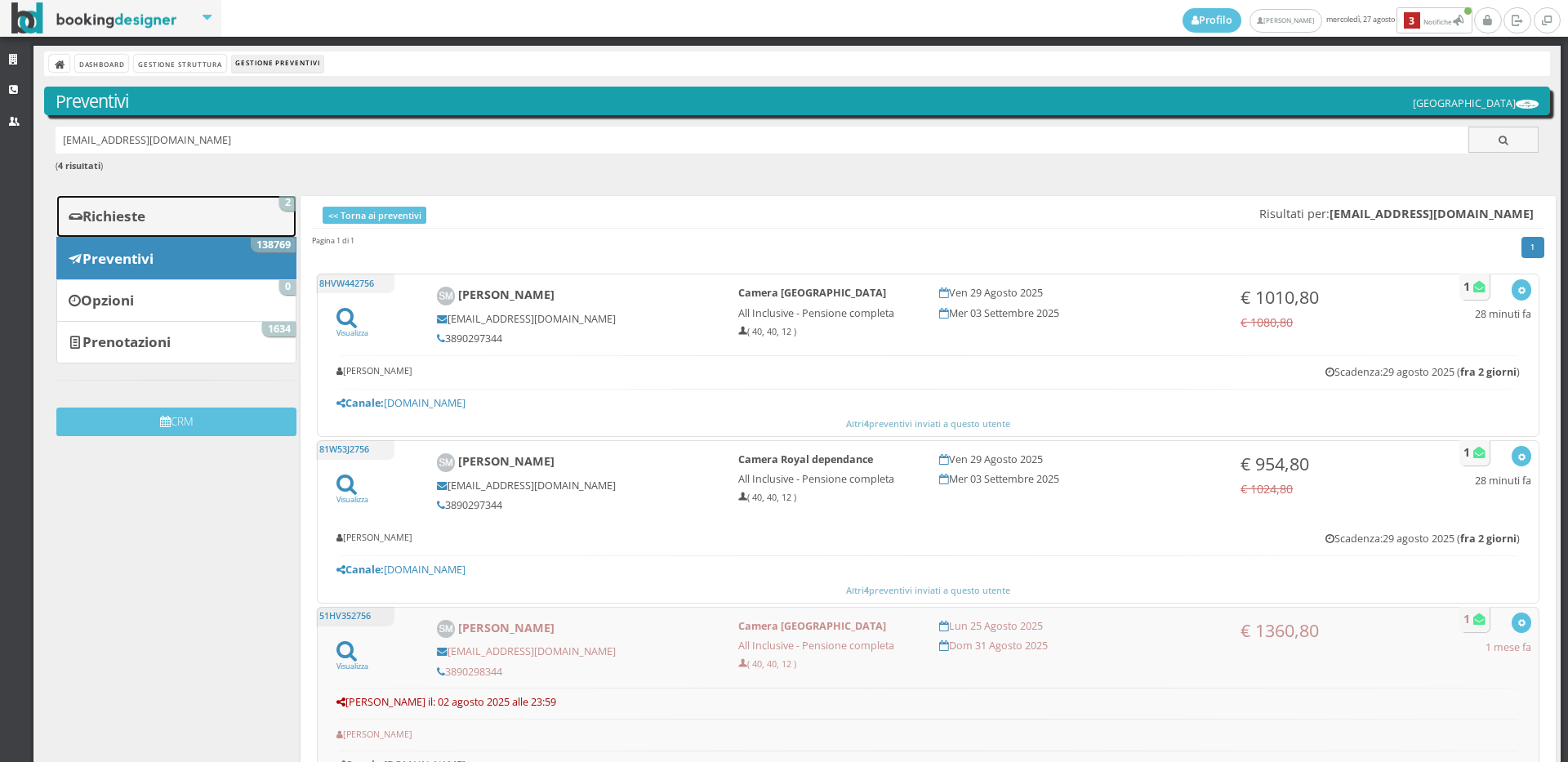
click at [279, 203] on span "2" at bounding box center [287, 203] width 16 height 14
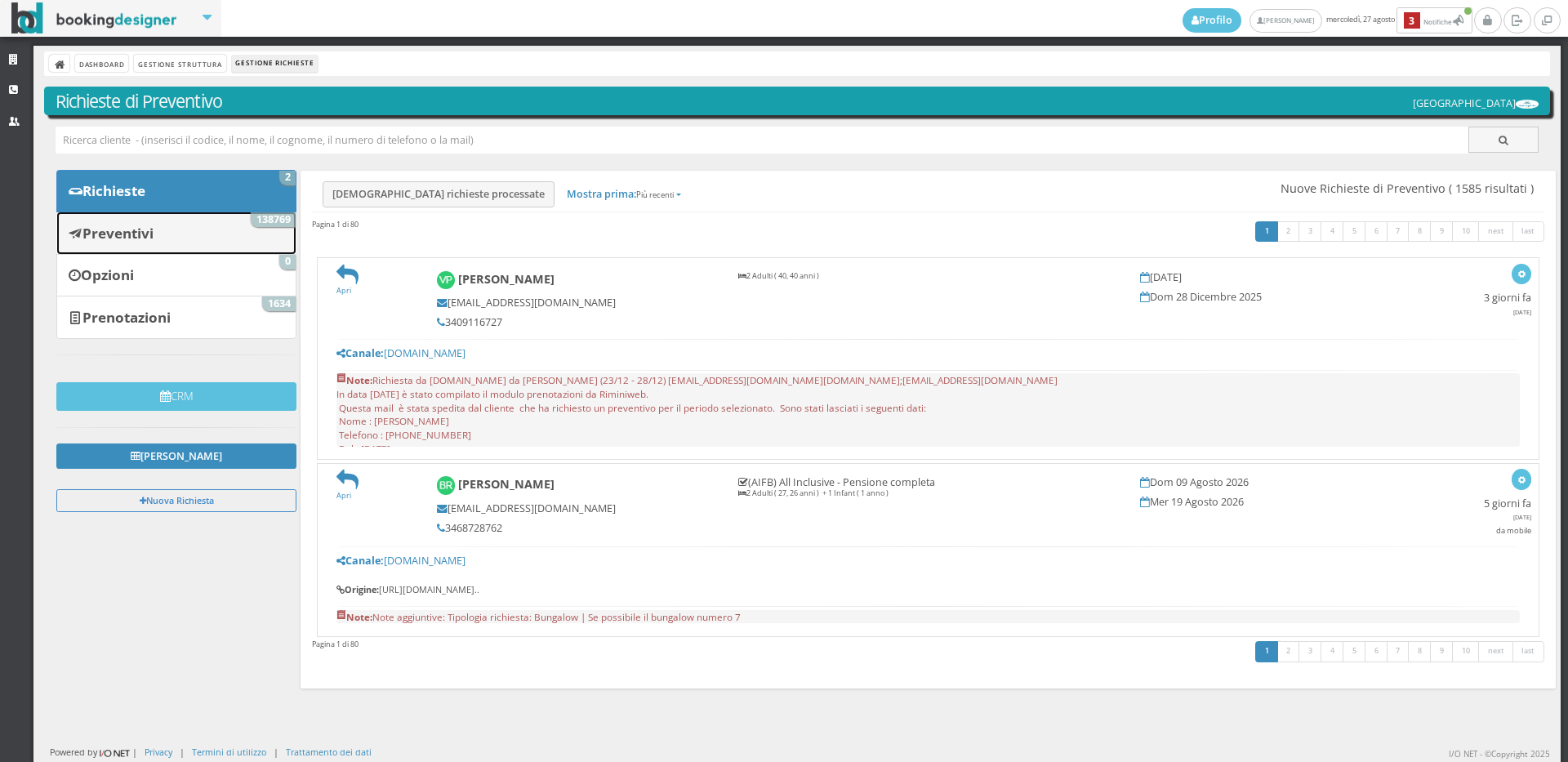
click at [241, 223] on link "Preventivi 138769" at bounding box center [176, 232] width 240 height 42
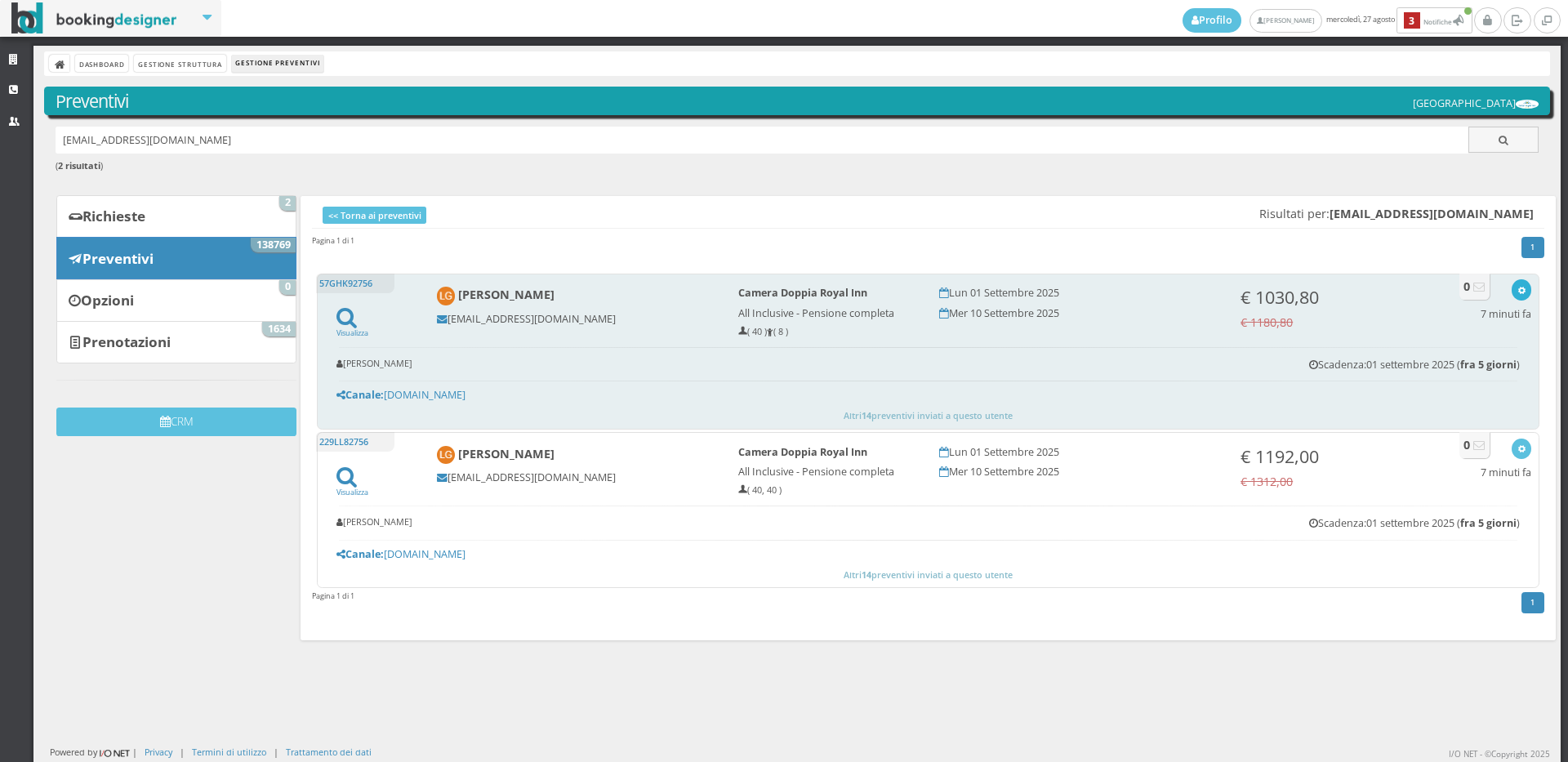
click at [1517, 289] on icon "button" at bounding box center [1521, 290] width 9 height 9
click at [1472, 373] on link "Visualizza sul sito" at bounding box center [1468, 367] width 127 height 18
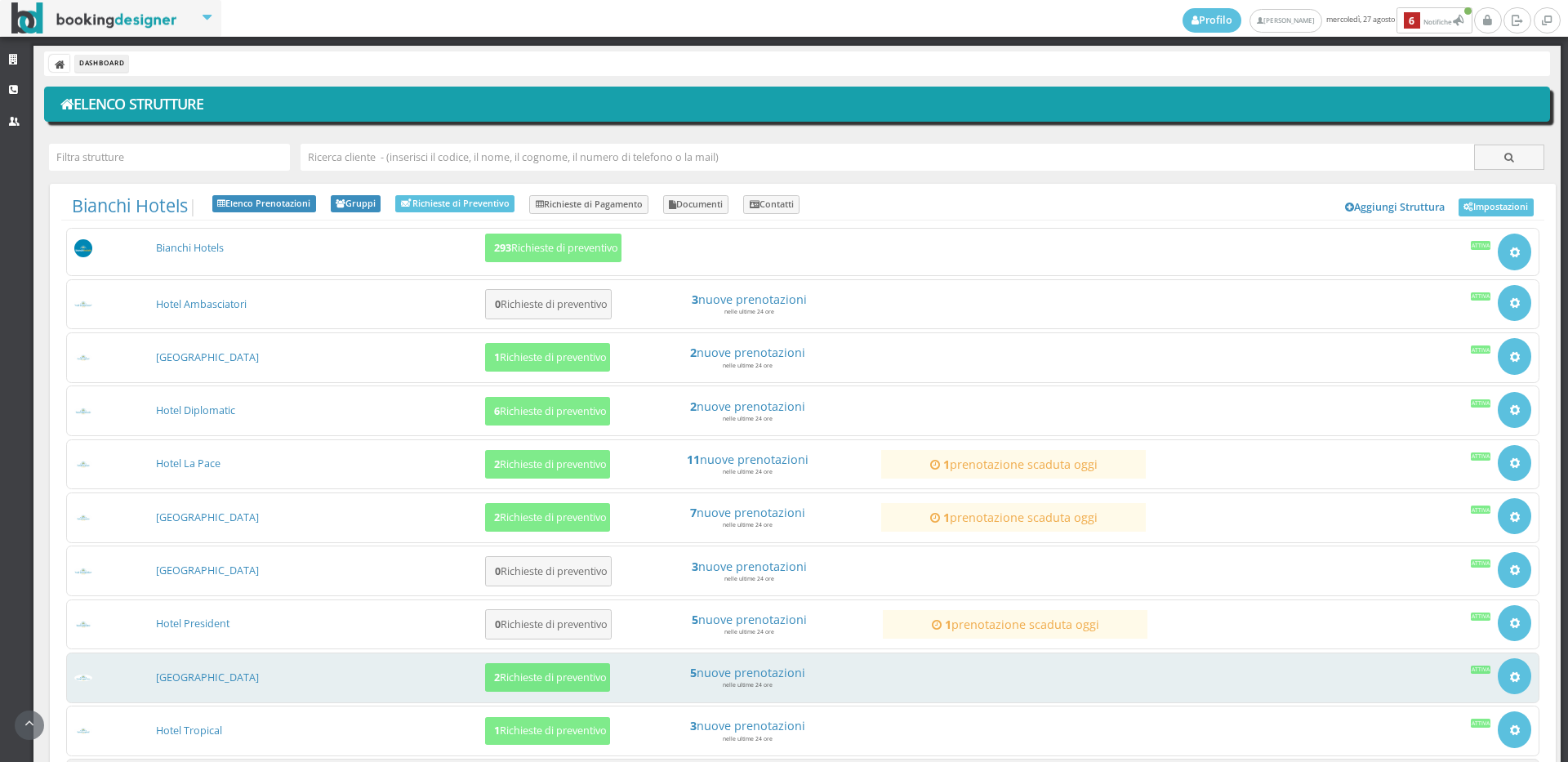
scroll to position [156, 0]
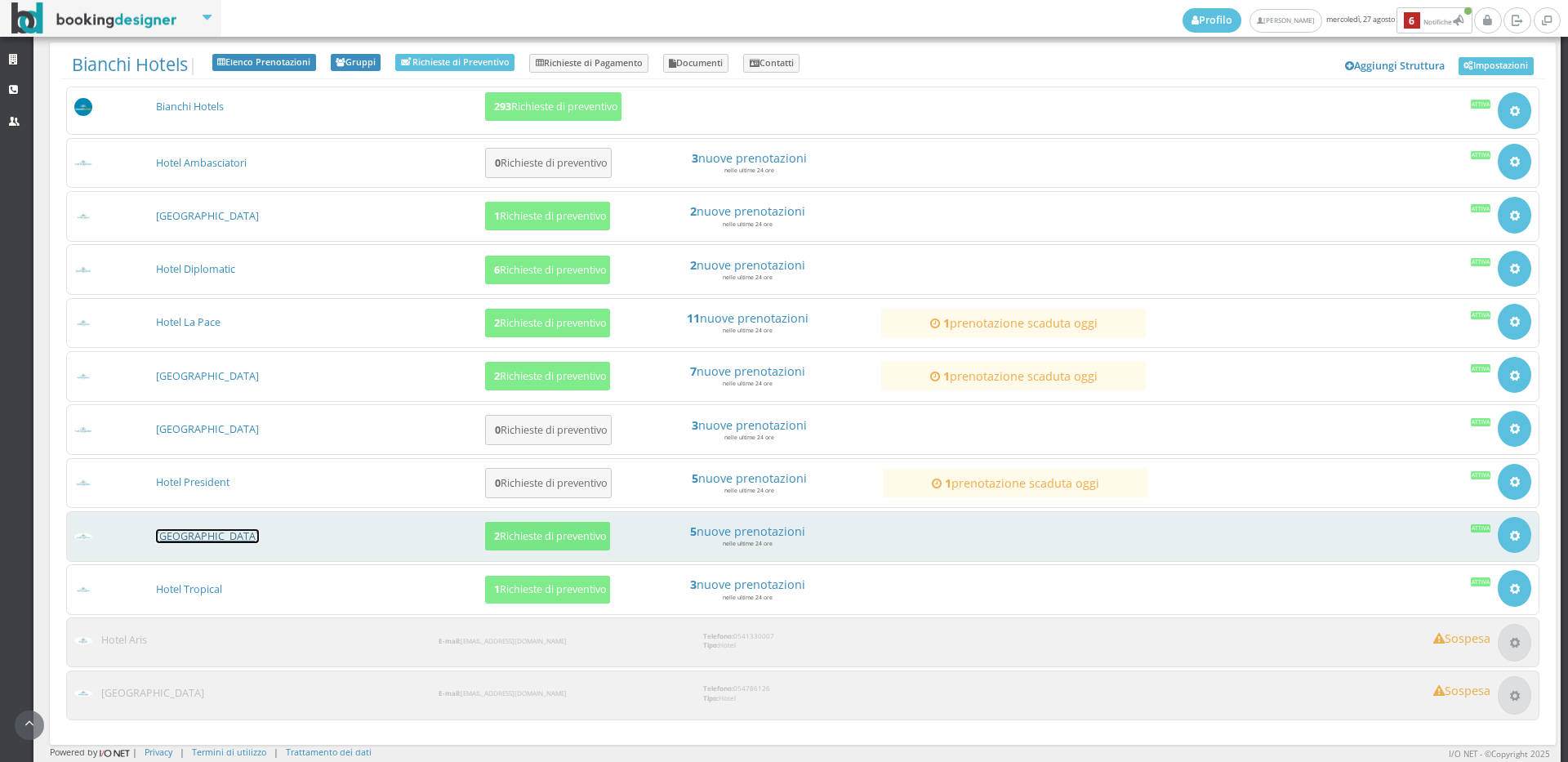
click at [226, 531] on link "[GEOGRAPHIC_DATA]" at bounding box center [207, 535] width 103 height 14
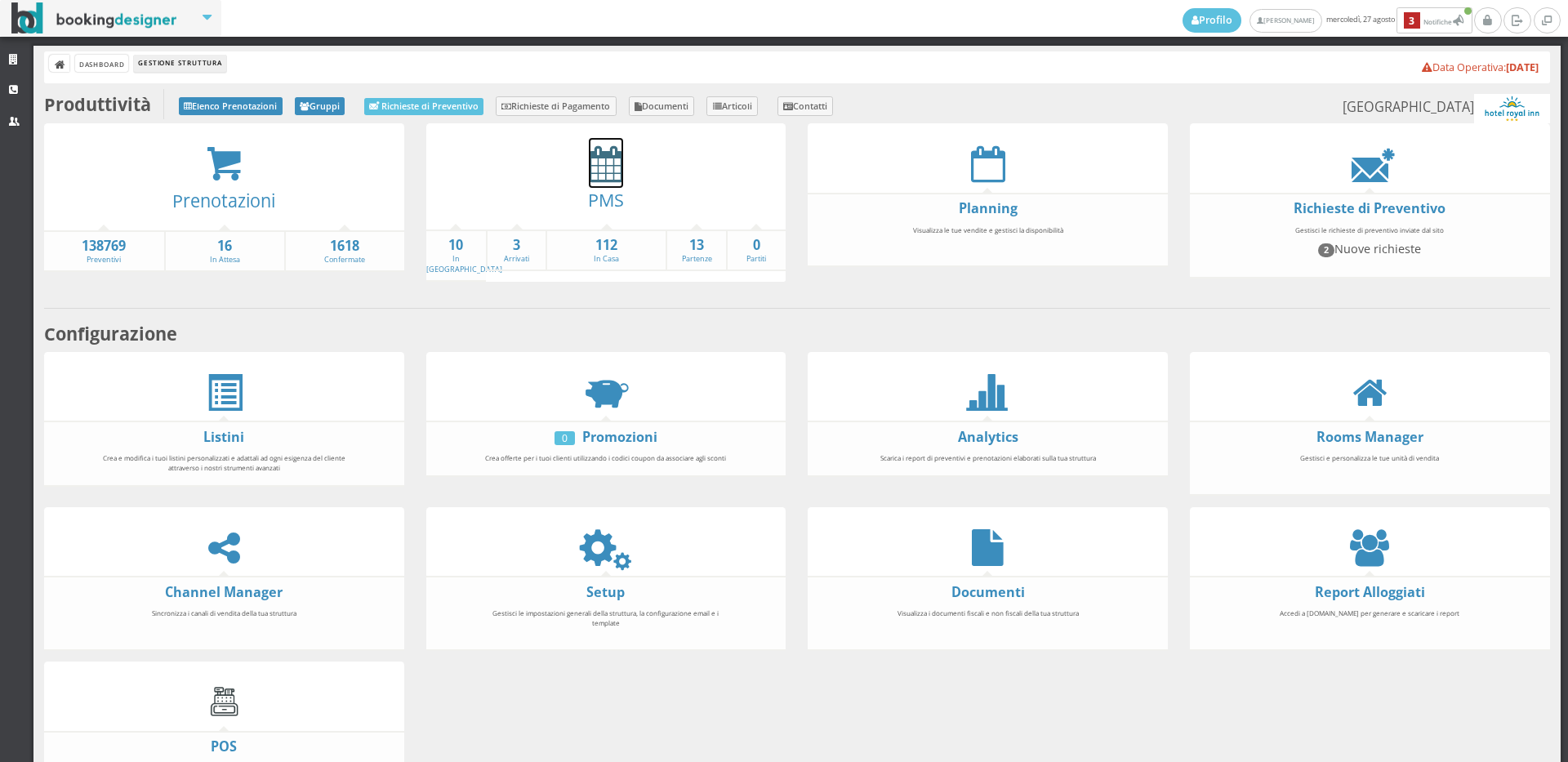
click at [613, 163] on icon at bounding box center [606, 164] width 35 height 37
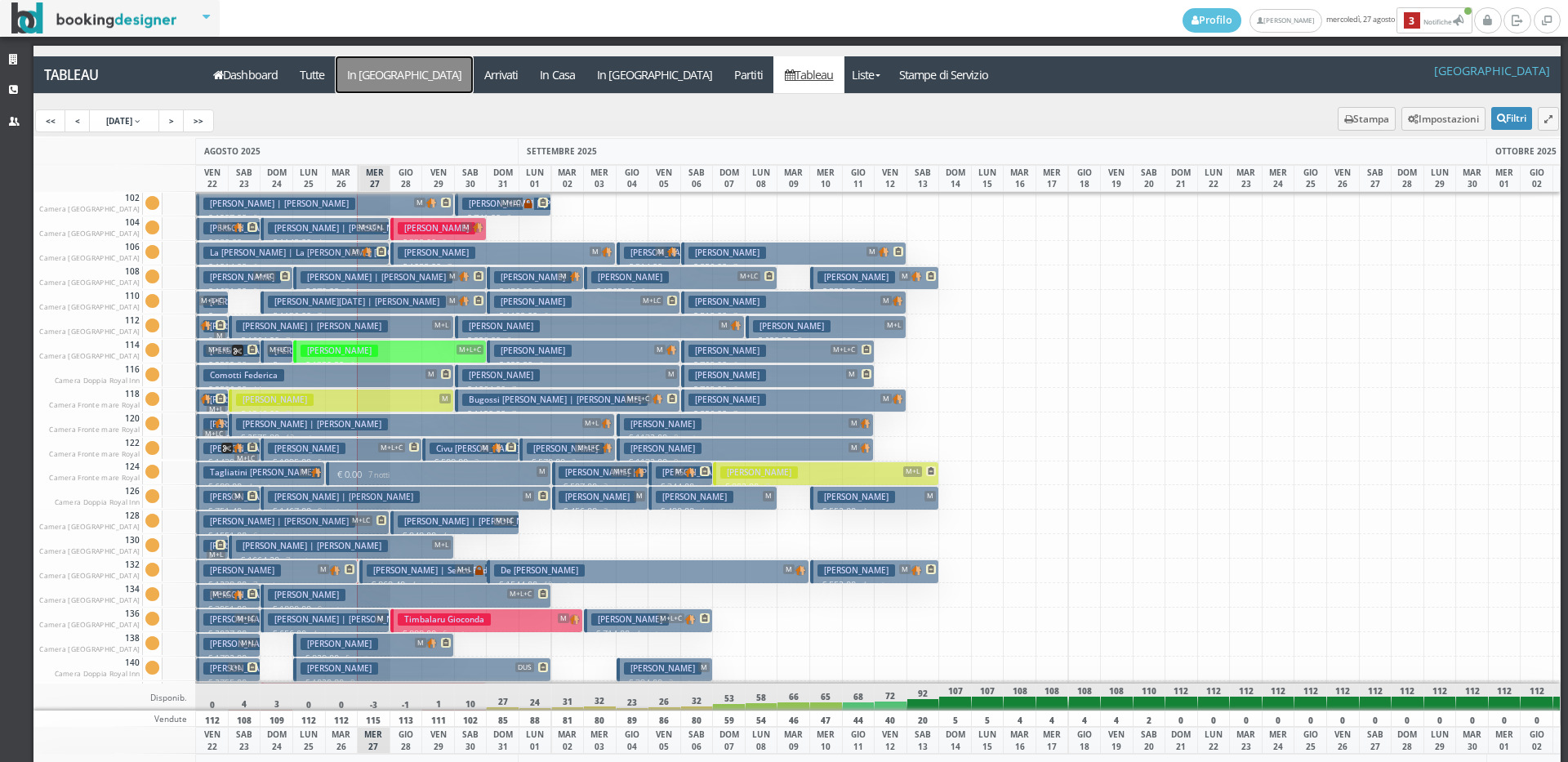
click at [375, 76] on a=pms-arrival-reservations"] "In [GEOGRAPHIC_DATA]" at bounding box center [404, 74] width 137 height 37
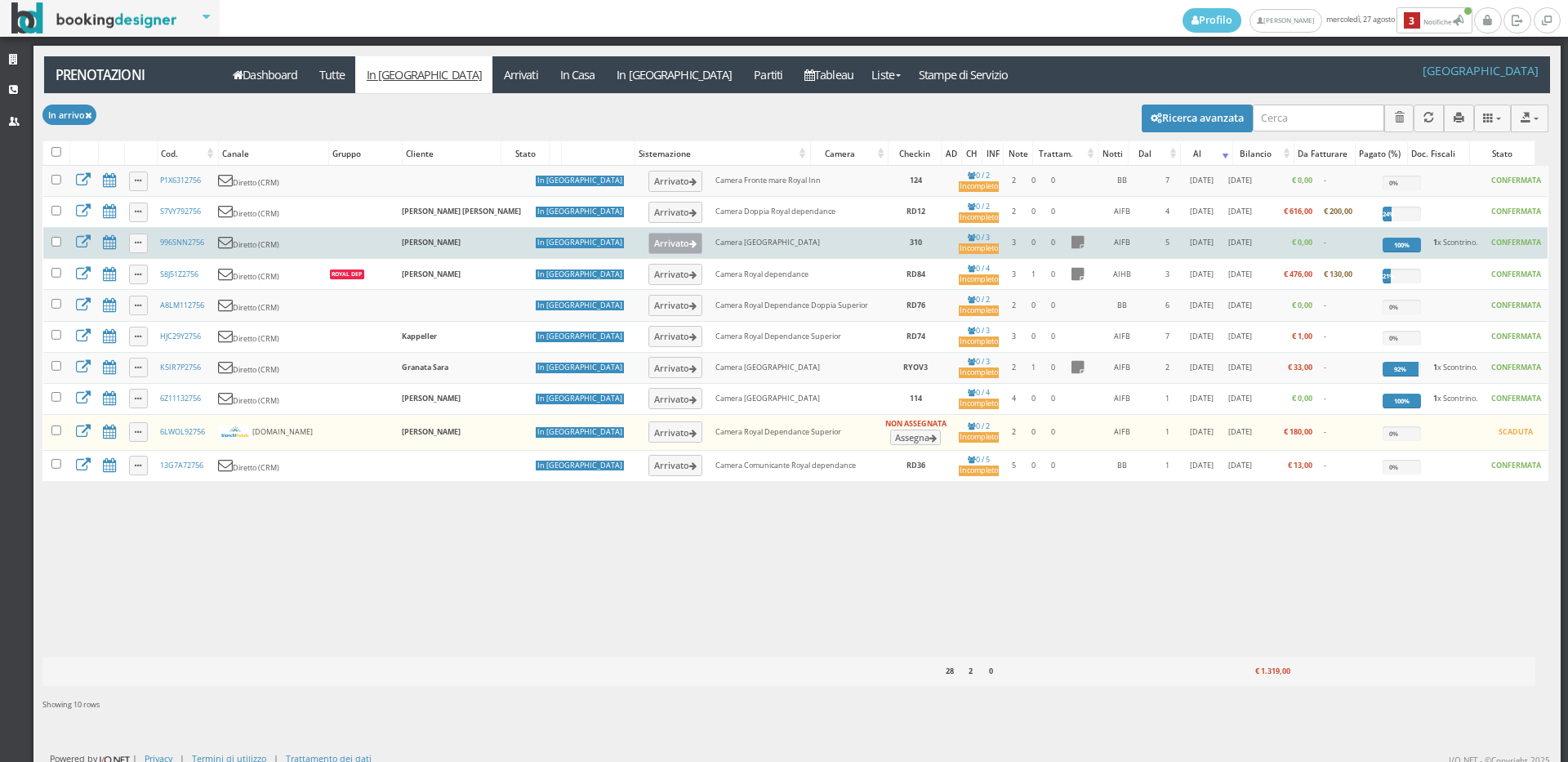
click at [648, 242] on button "Arrivato" at bounding box center [675, 243] width 55 height 21
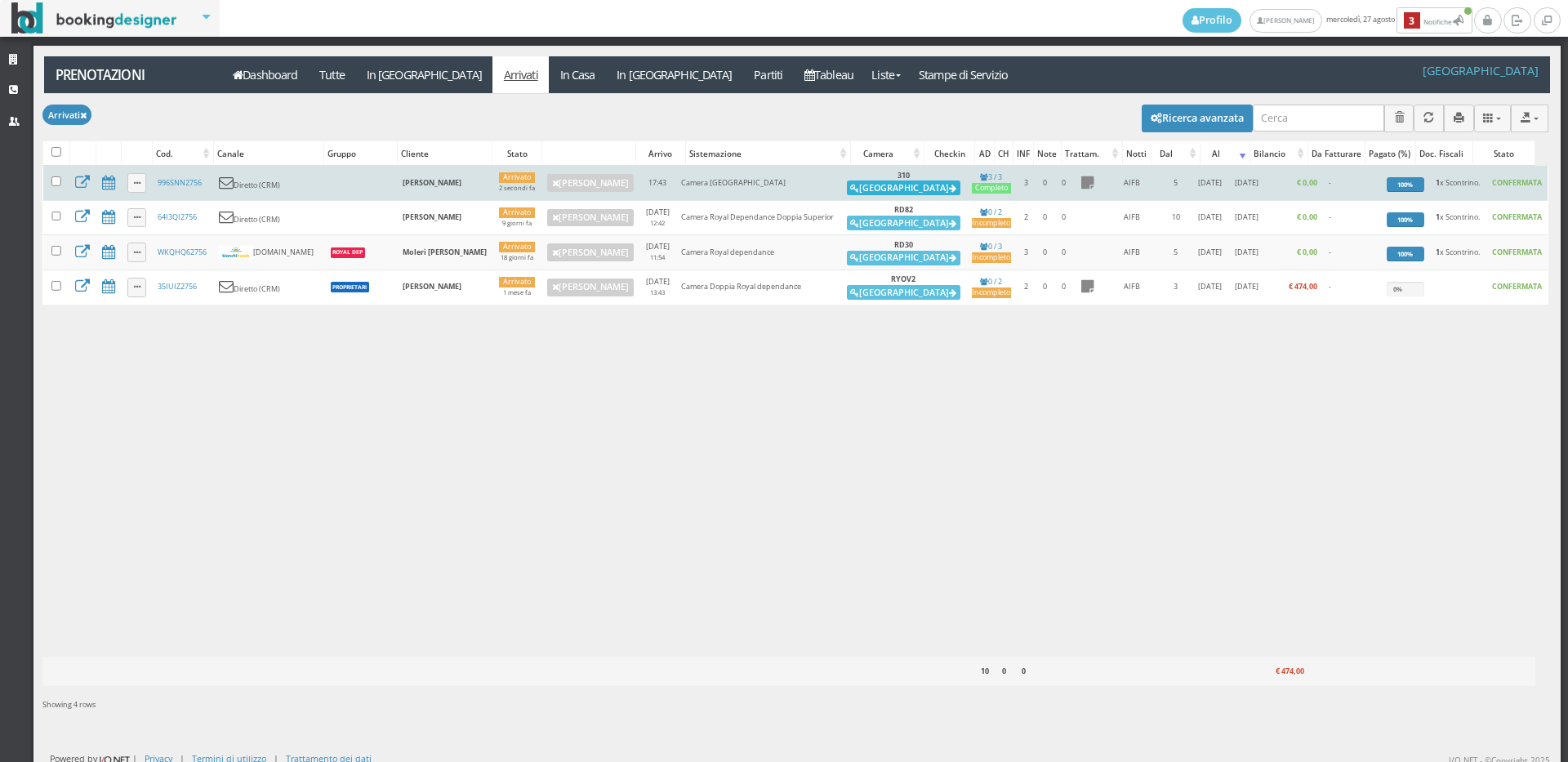
click at [890, 184] on button "Alloggia" at bounding box center [904, 187] width 114 height 14
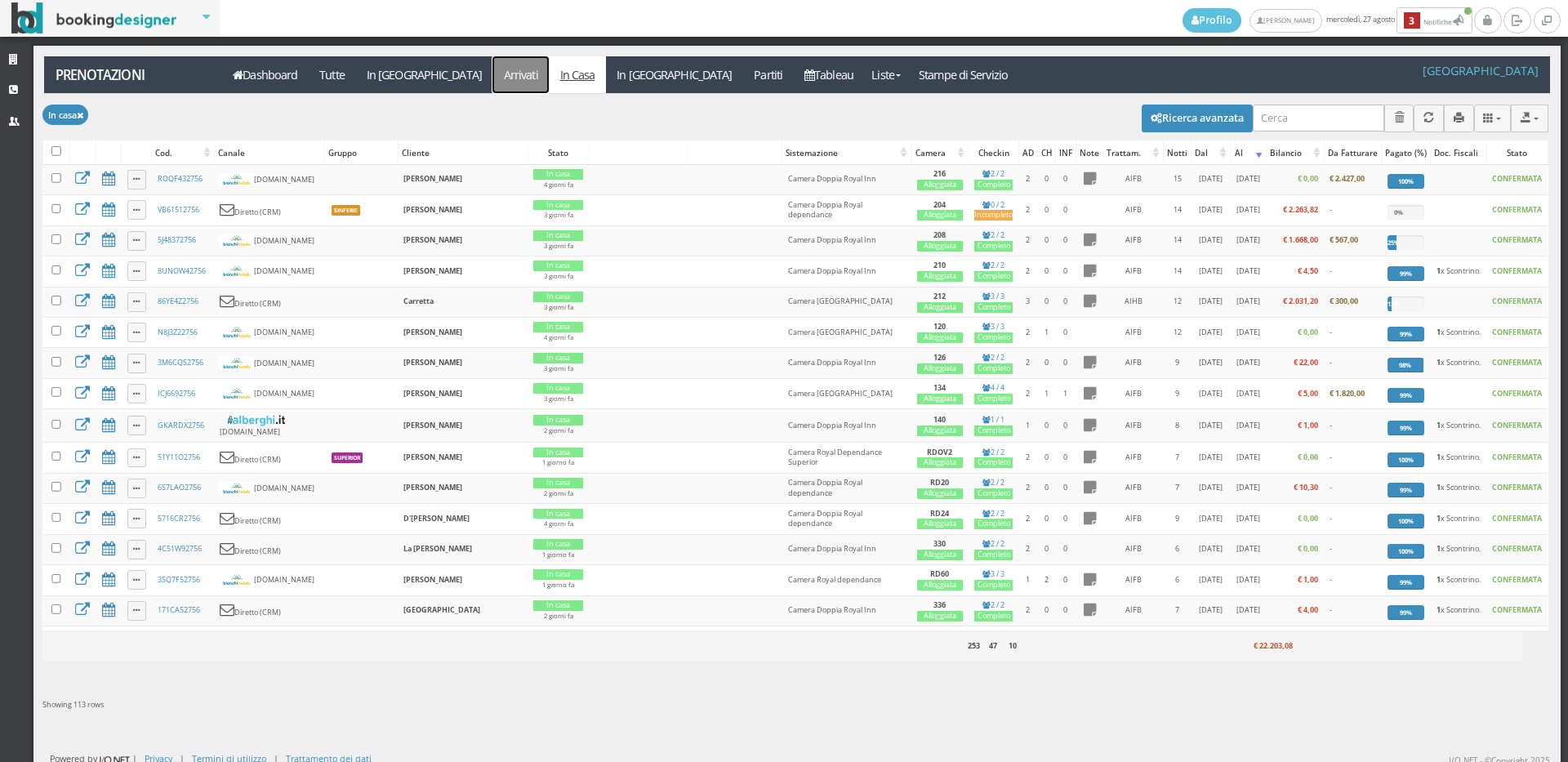
click at [492, 67] on link "Arrivati" at bounding box center [520, 74] width 56 height 37
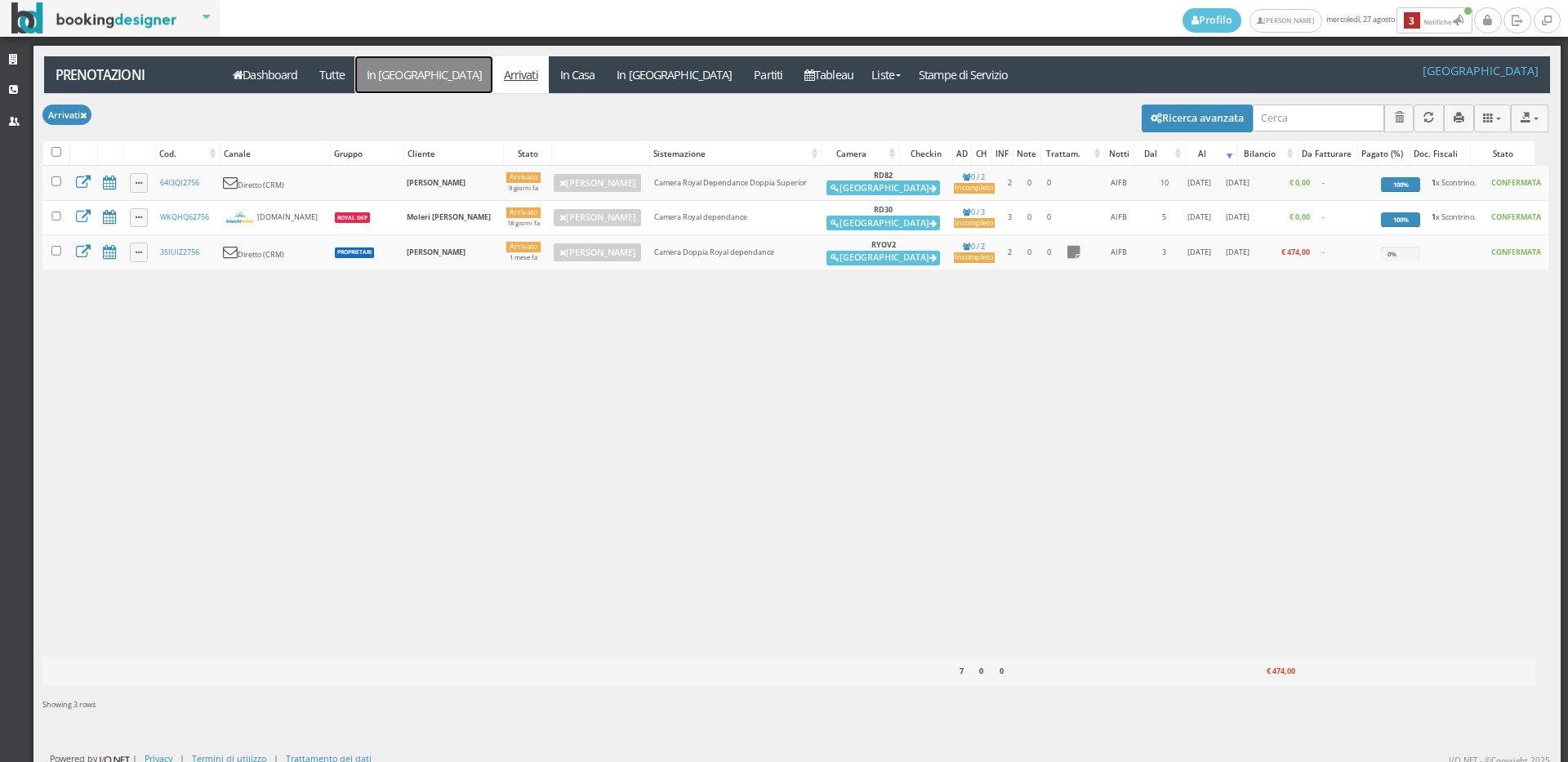
click at [375, 73] on link "In [GEOGRAPHIC_DATA]" at bounding box center [424, 74] width 137 height 37
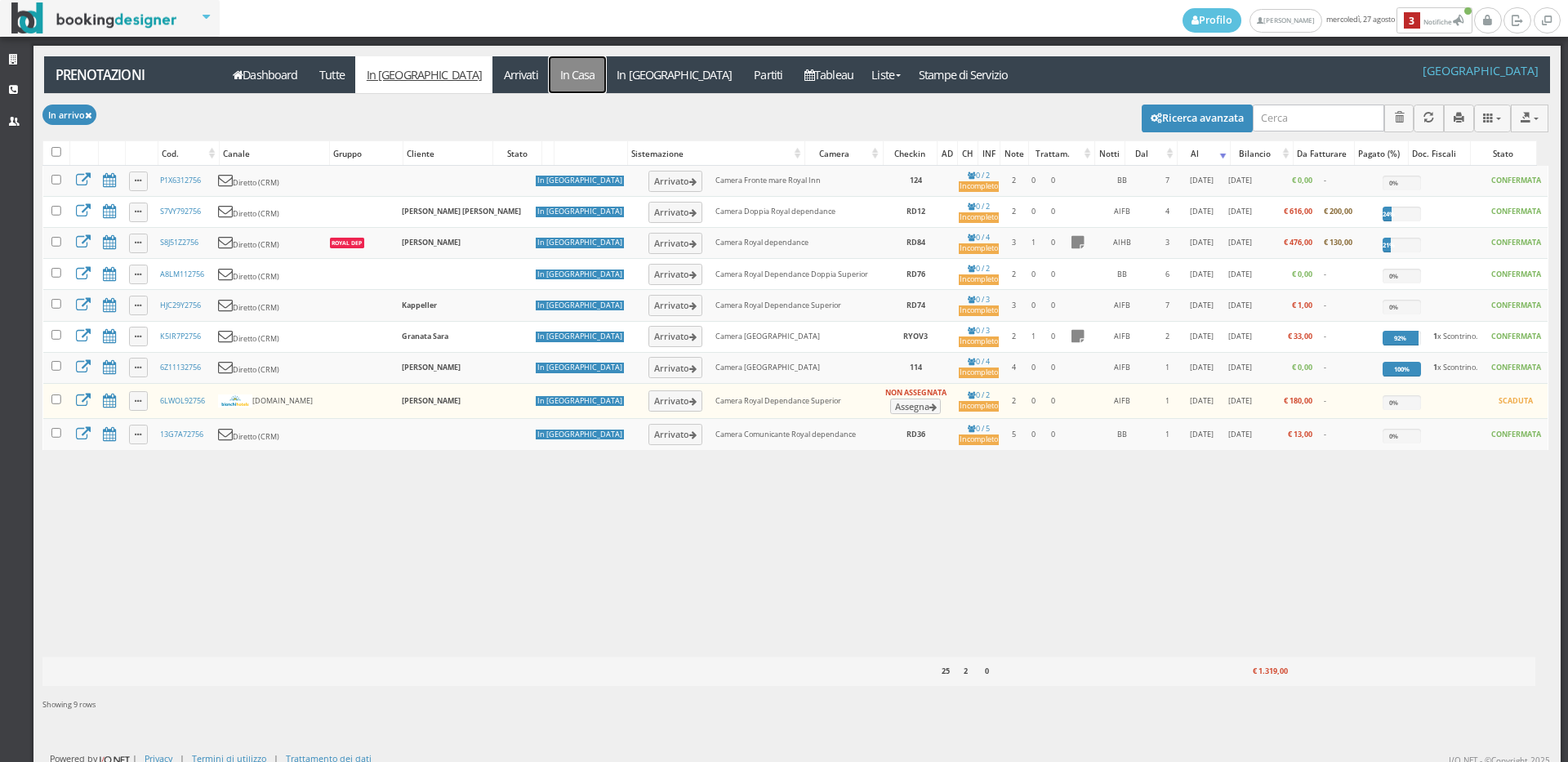
click at [549, 71] on link "In Casa" at bounding box center [577, 74] width 57 height 37
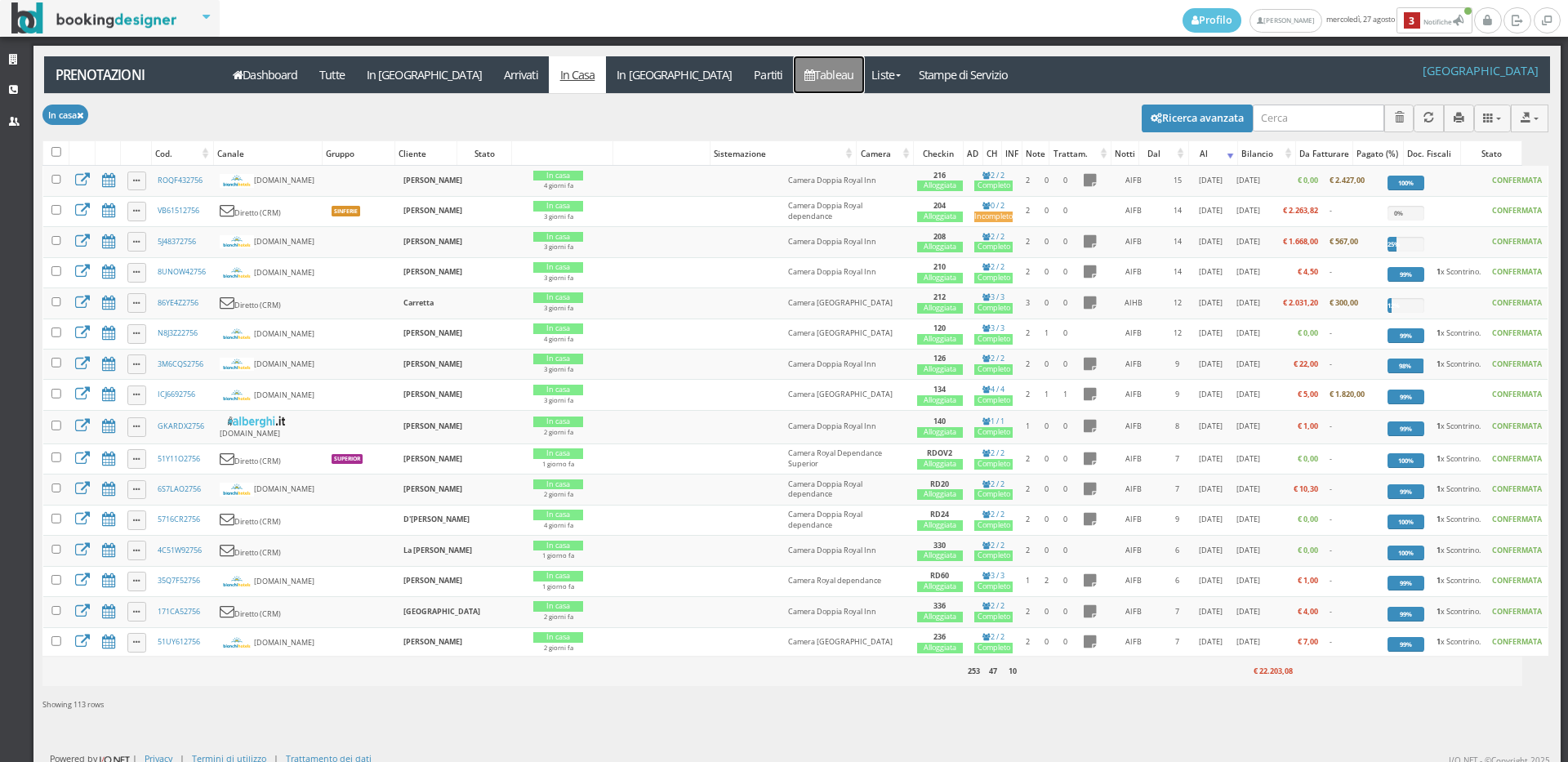
click at [805, 77] on icon at bounding box center [810, 75] width 10 height 12
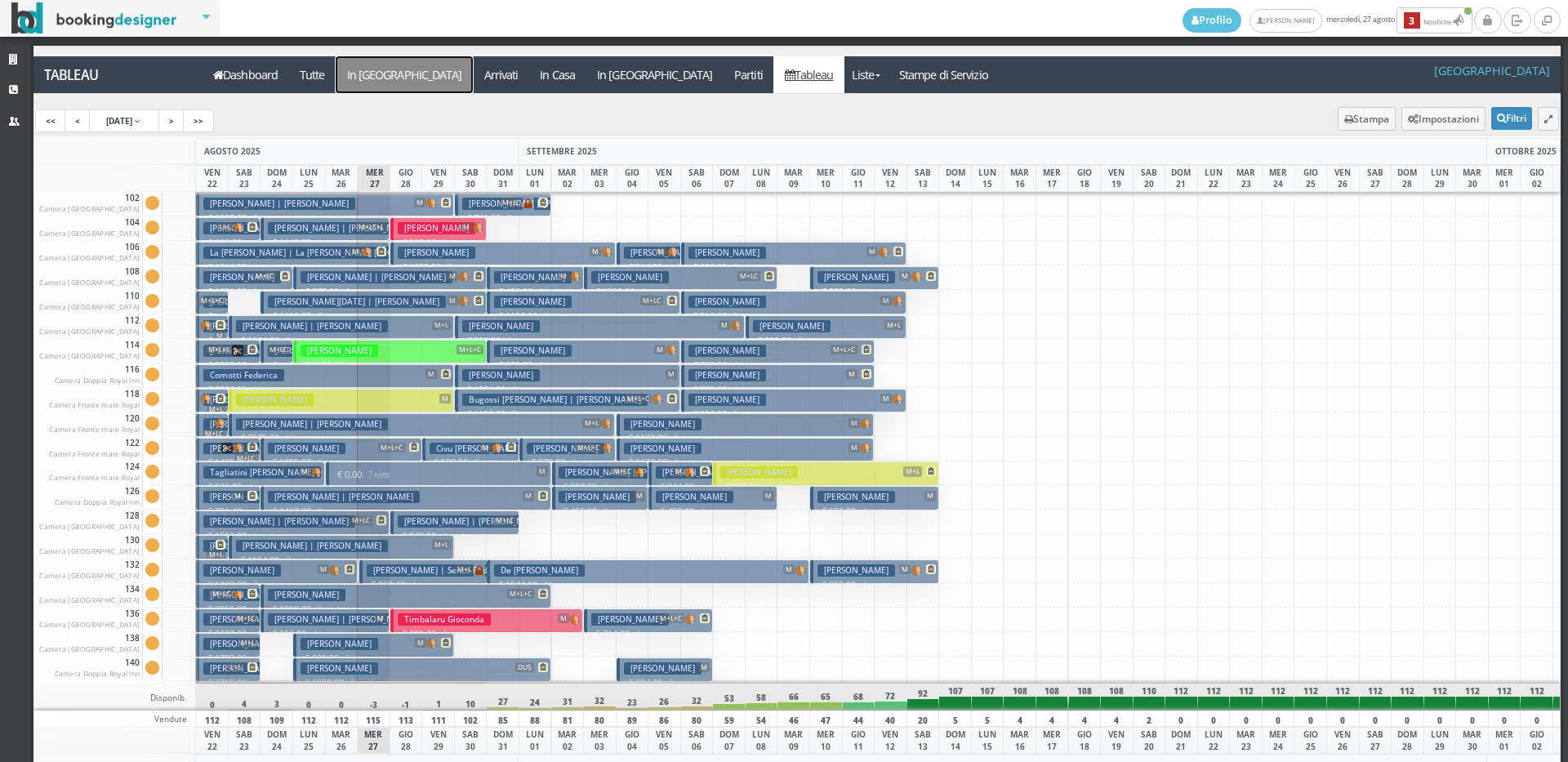
click at [382, 73] on a=pms-arrival-reservations"] "In [GEOGRAPHIC_DATA]" at bounding box center [404, 74] width 137 height 37
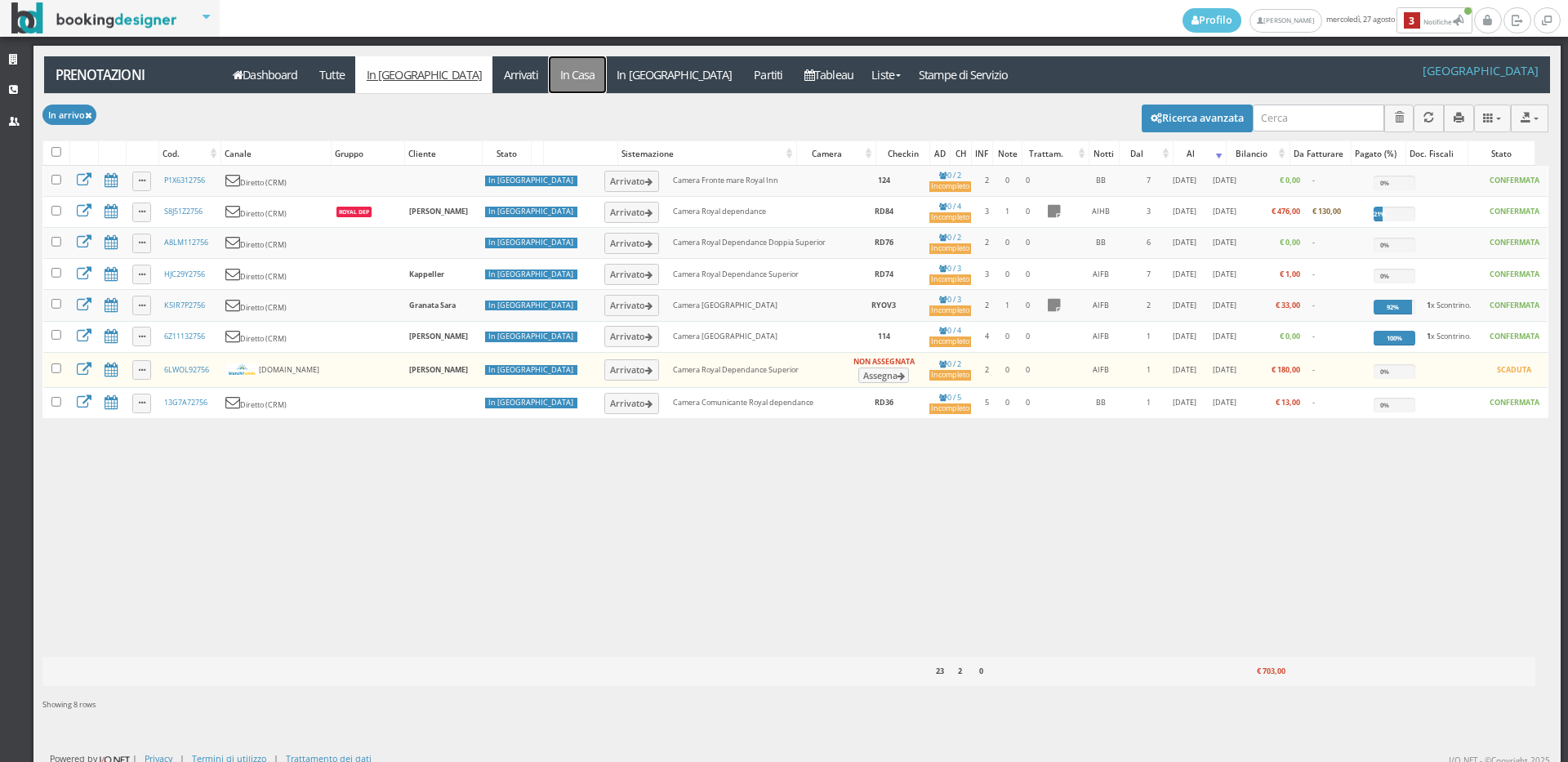
click at [549, 67] on link "In Casa" at bounding box center [577, 74] width 57 height 37
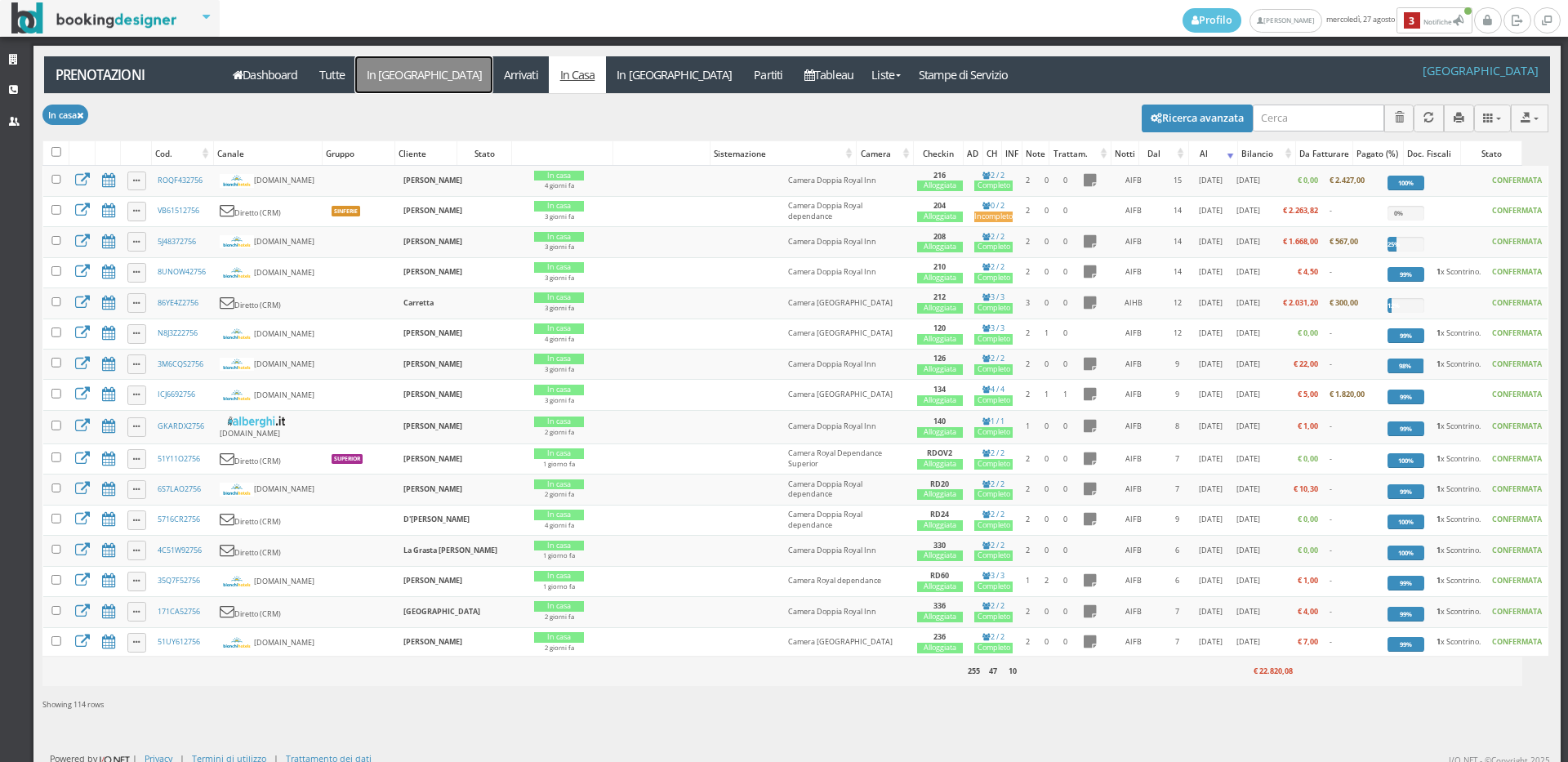
click at [370, 76] on link "In [GEOGRAPHIC_DATA]" at bounding box center [424, 74] width 137 height 37
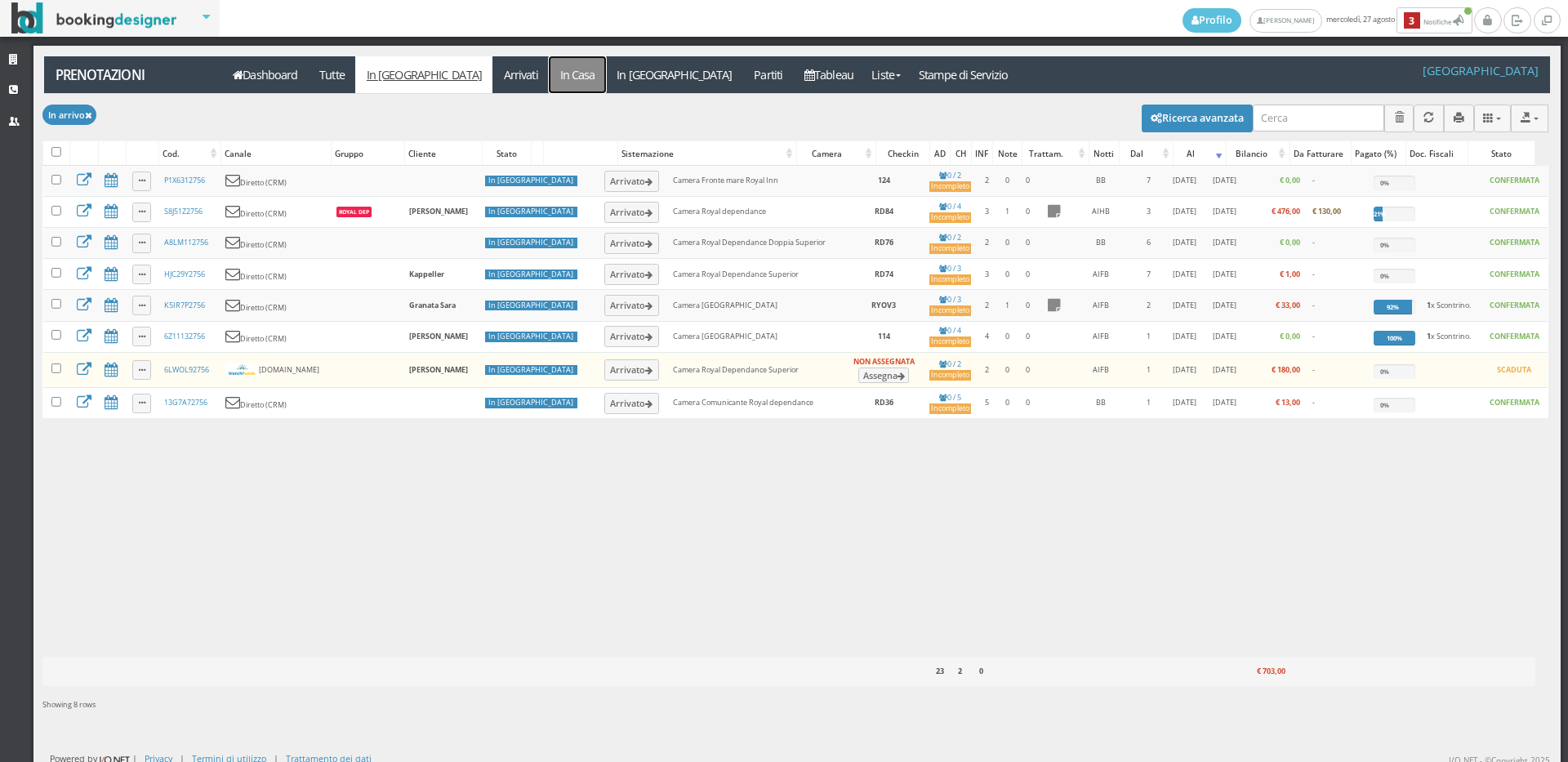
click at [549, 67] on link "In Casa" at bounding box center [577, 74] width 57 height 37
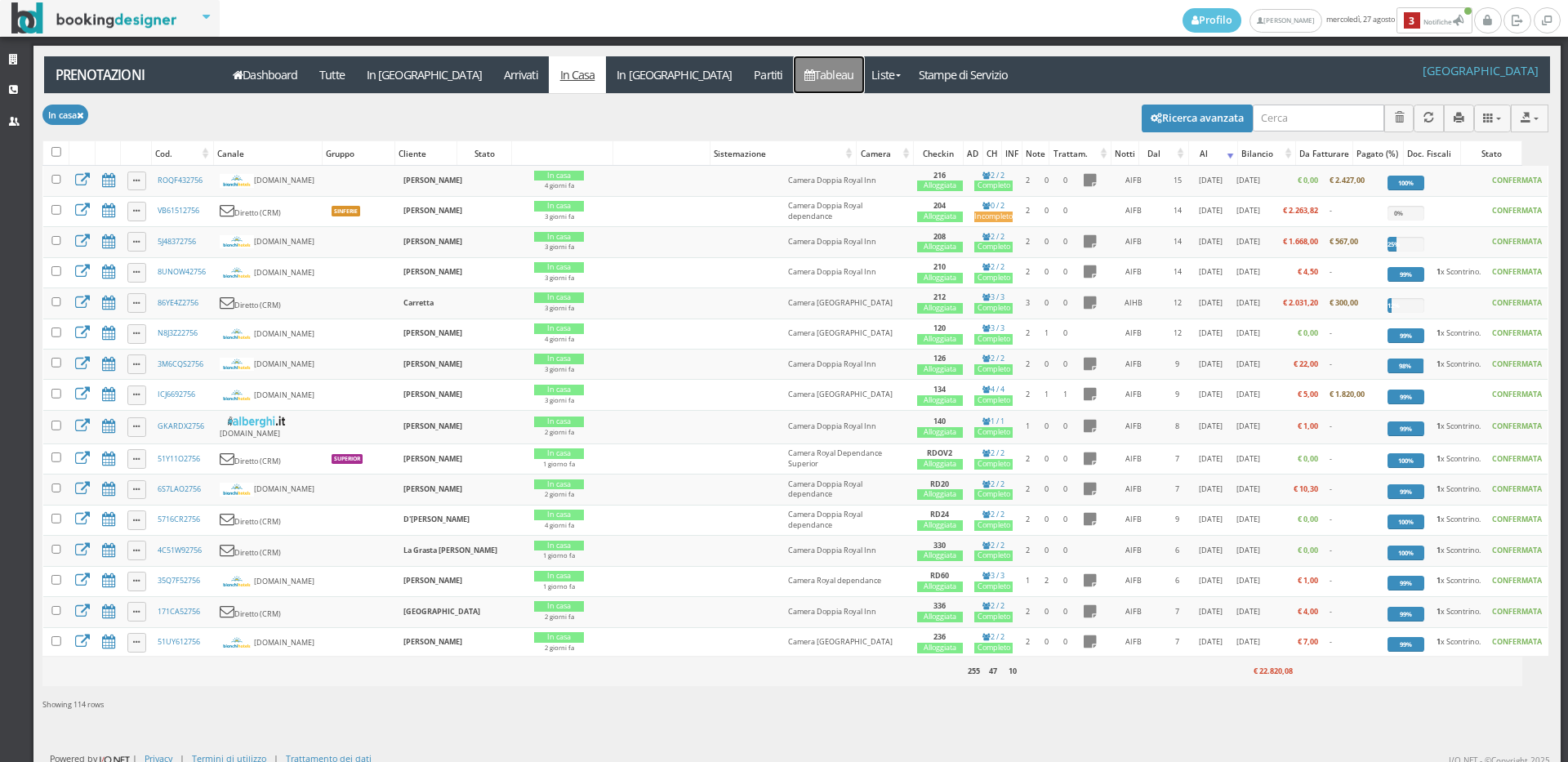
click at [794, 87] on link "Tableau" at bounding box center [830, 74] width 71 height 37
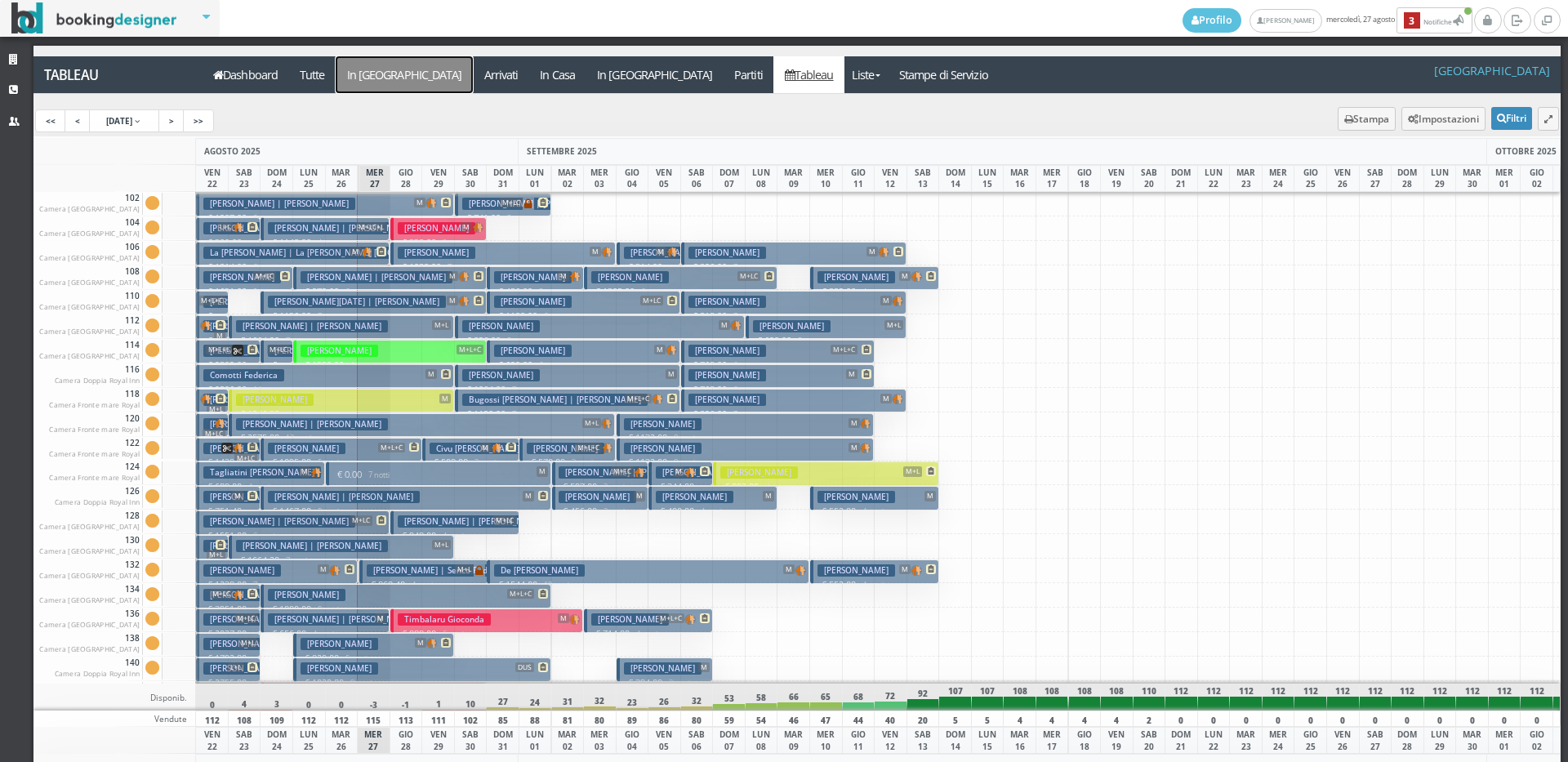
click at [376, 75] on a=pms-arrival-reservations"] "In [GEOGRAPHIC_DATA]" at bounding box center [404, 74] width 137 height 37
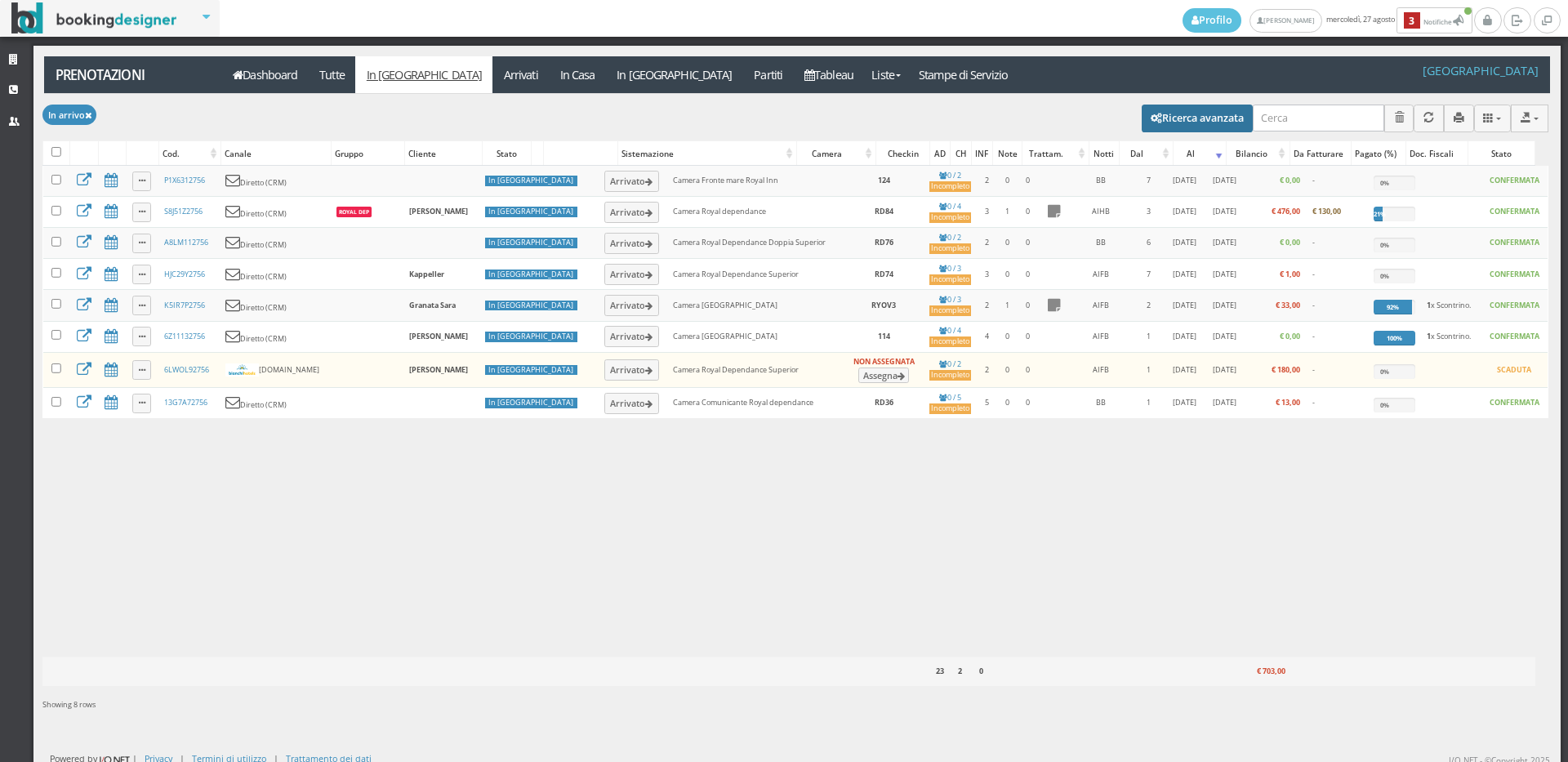
click at [1155, 123] on button "Ricerca avanzata" at bounding box center [1197, 118] width 111 height 28
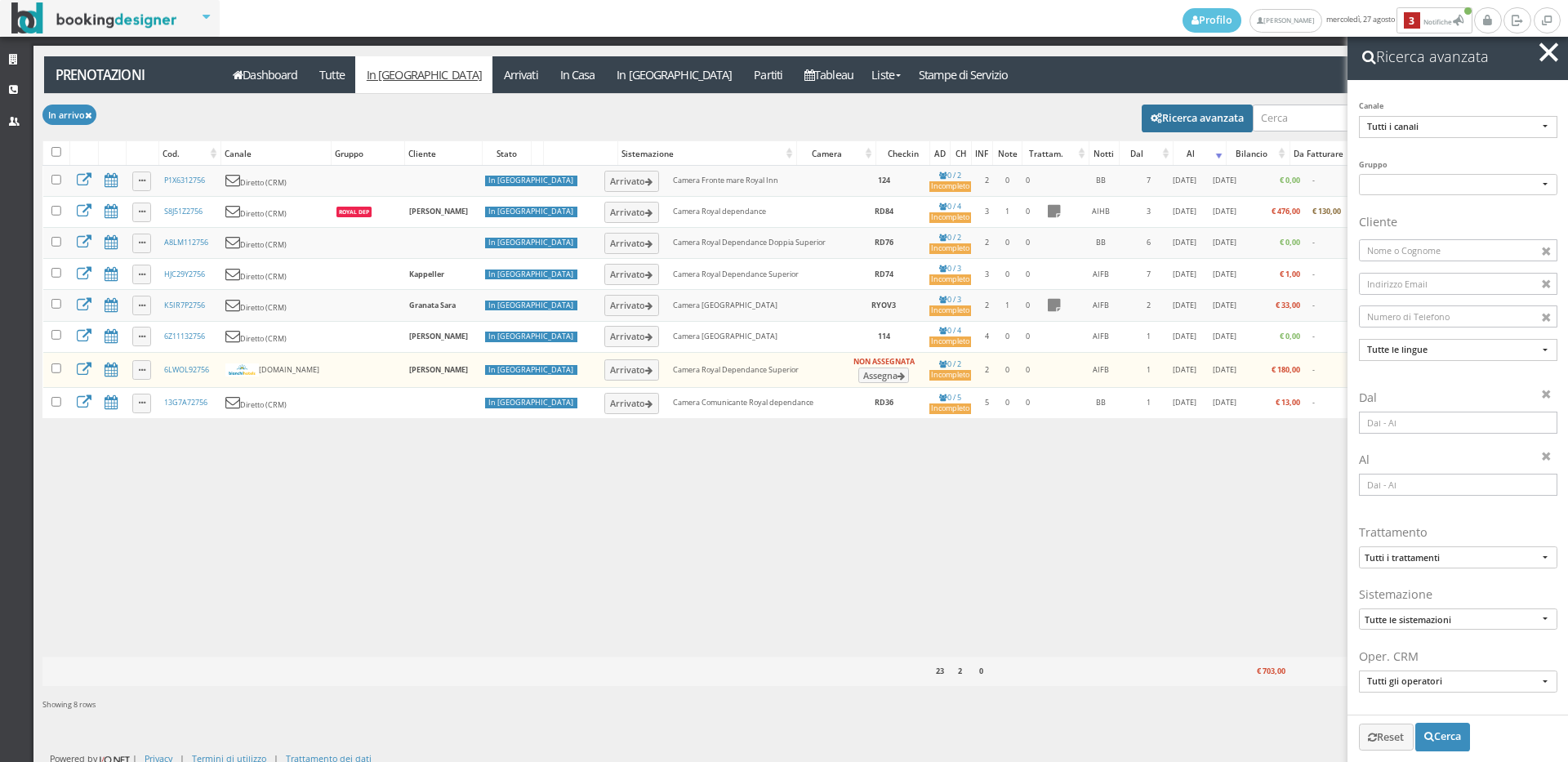
drag, startPoint x: 1436, startPoint y: 413, endPoint x: 1428, endPoint y: 422, distance: 12.0
click at [1431, 417] on input at bounding box center [1458, 422] width 199 height 22
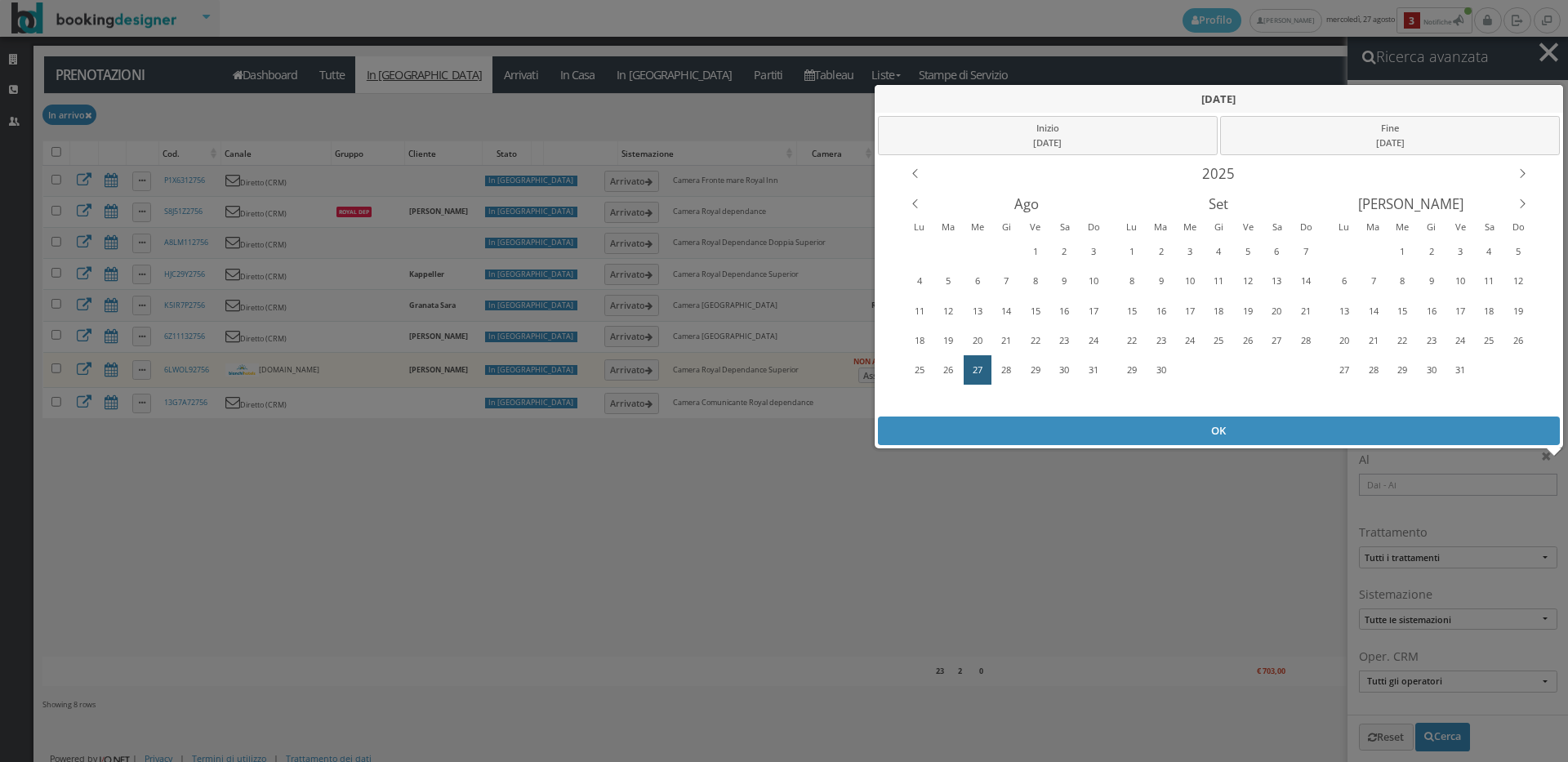
click at [1427, 424] on div "OK" at bounding box center [1220, 431] width 683 height 29
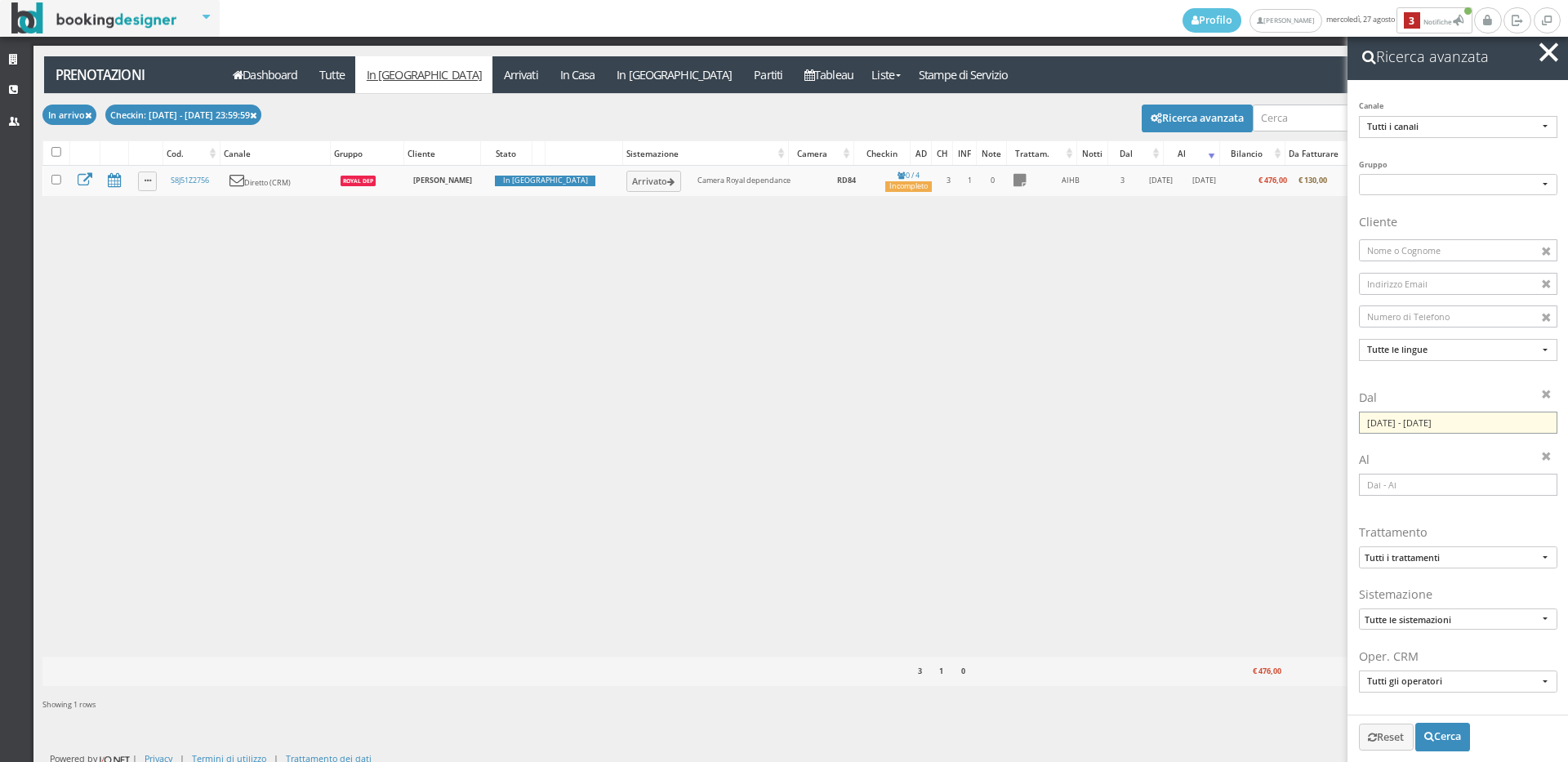
click at [1409, 424] on input "27/08/2025 - 27/08/2025" at bounding box center [1458, 422] width 199 height 22
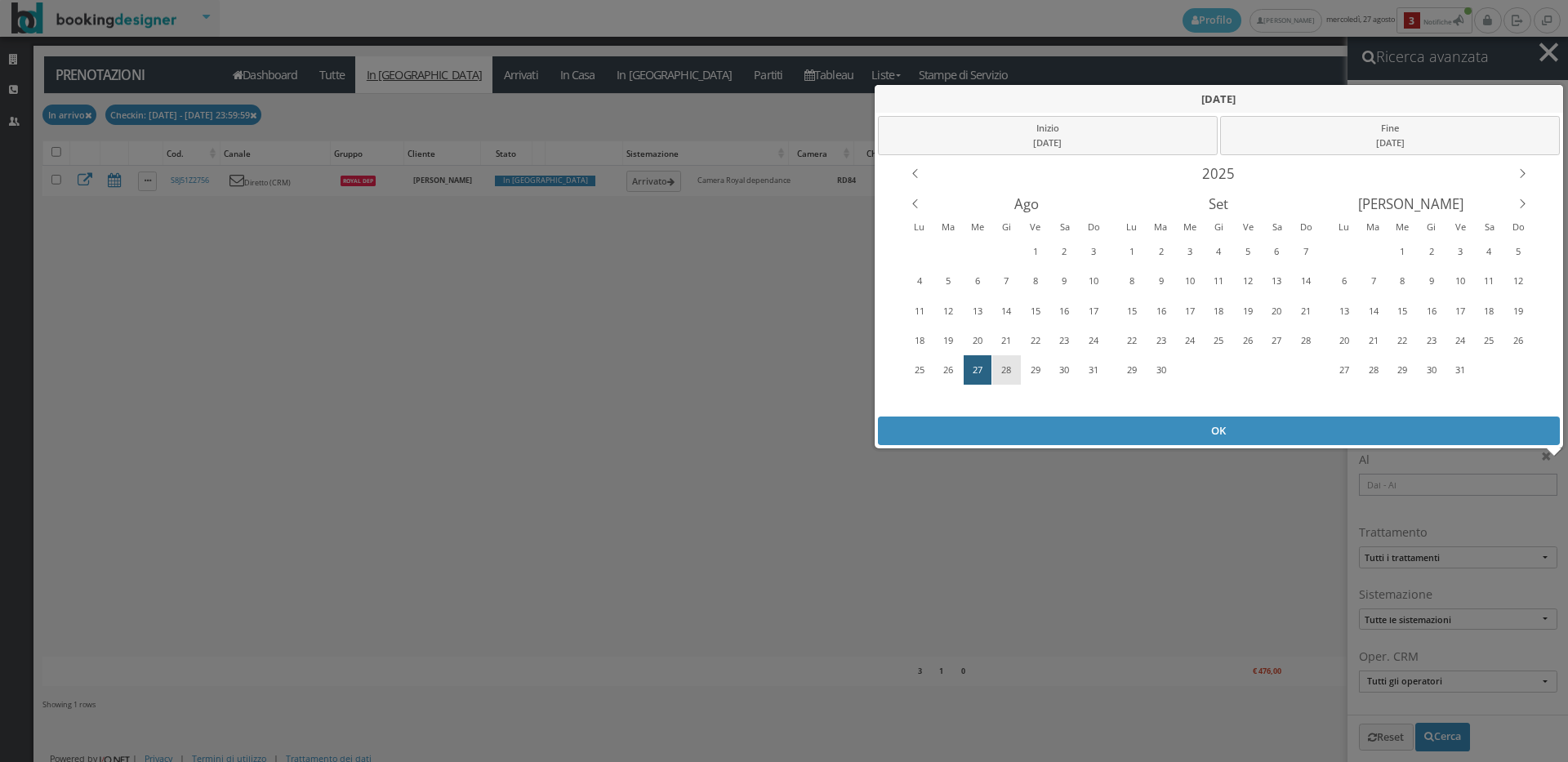
click at [1017, 367] on div "28" at bounding box center [1006, 369] width 25 height 26
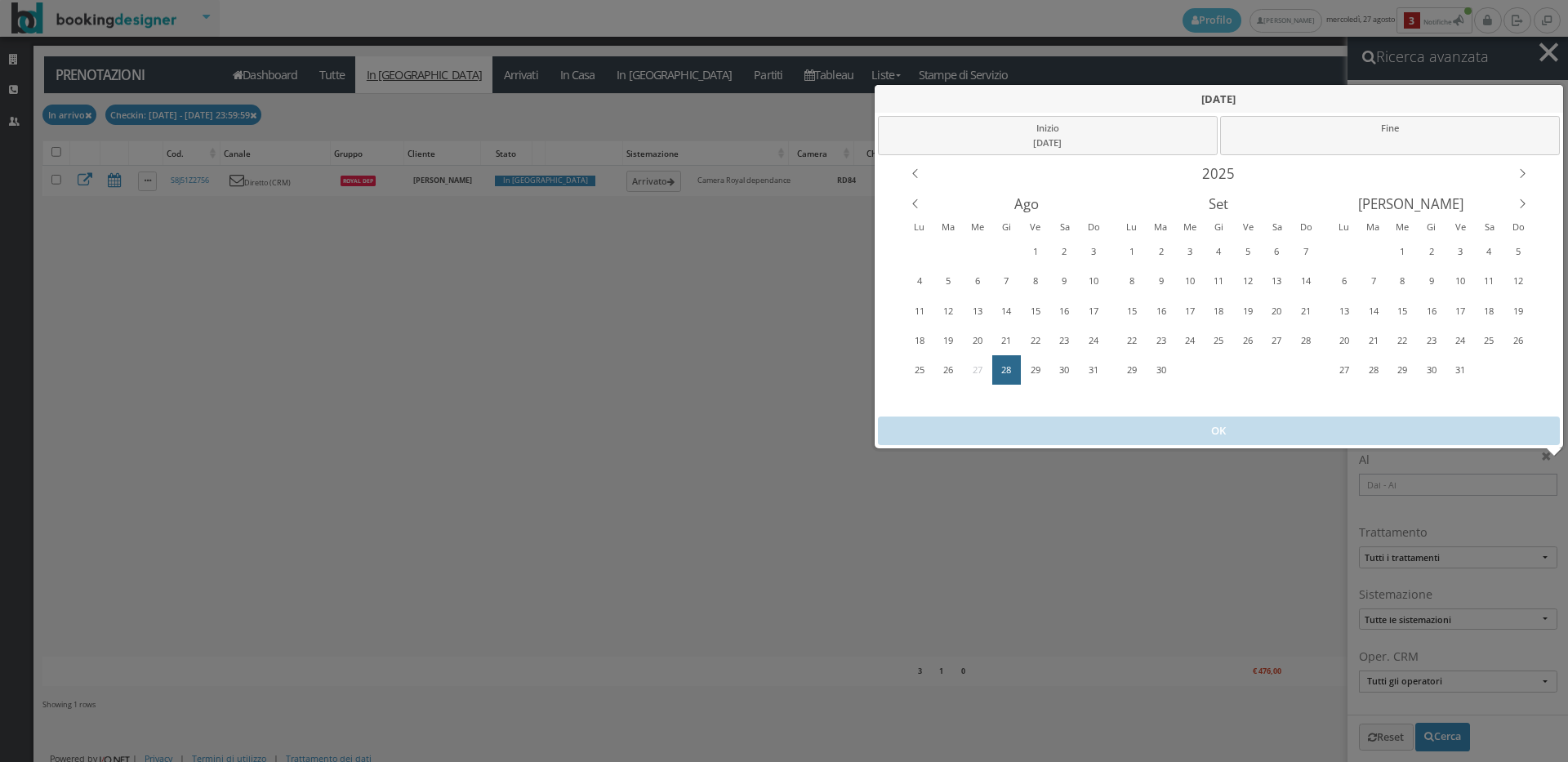
click at [1017, 367] on div "28" at bounding box center [1006, 369] width 25 height 26
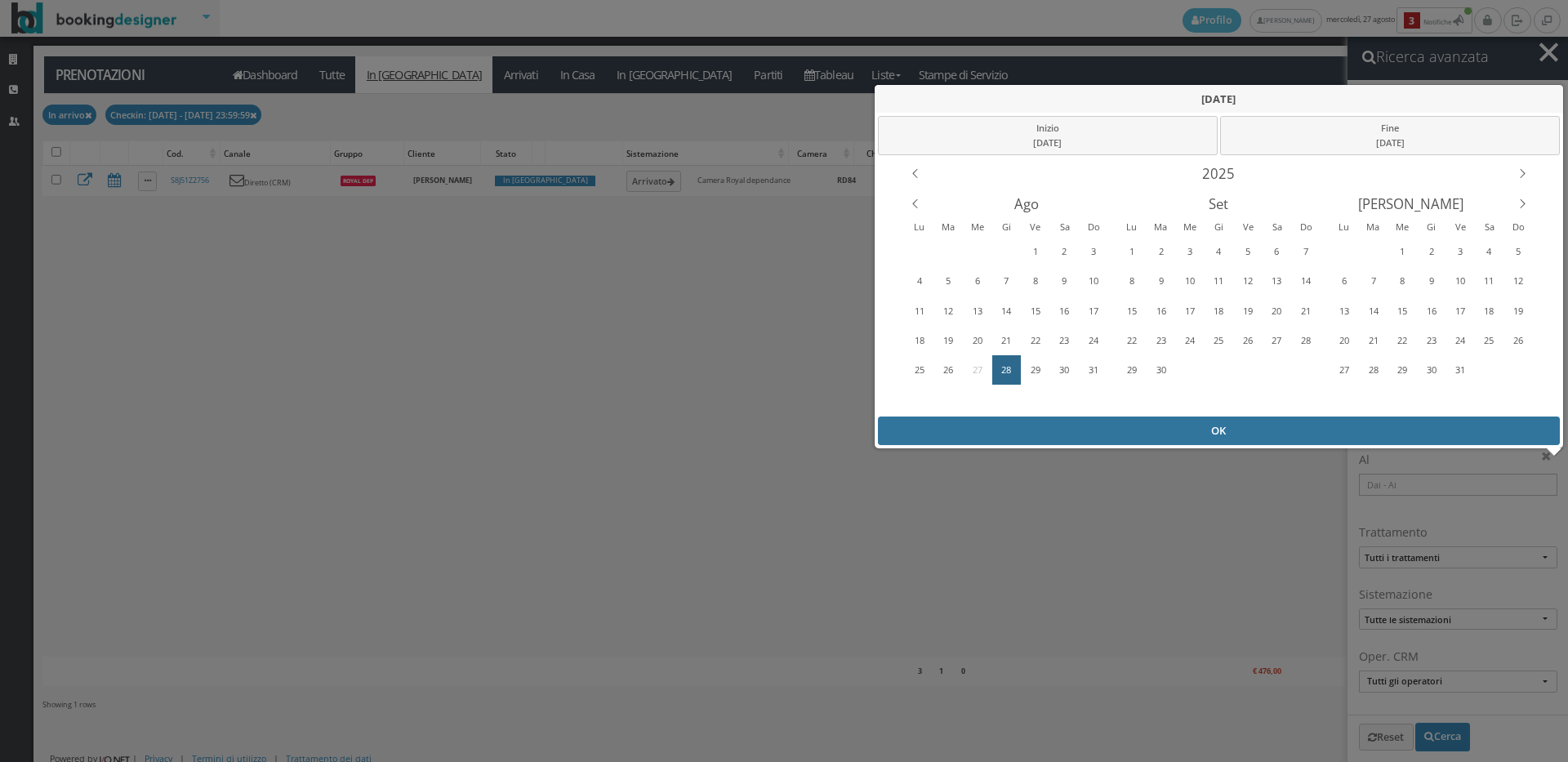
click at [1114, 427] on div "OK" at bounding box center [1220, 431] width 683 height 29
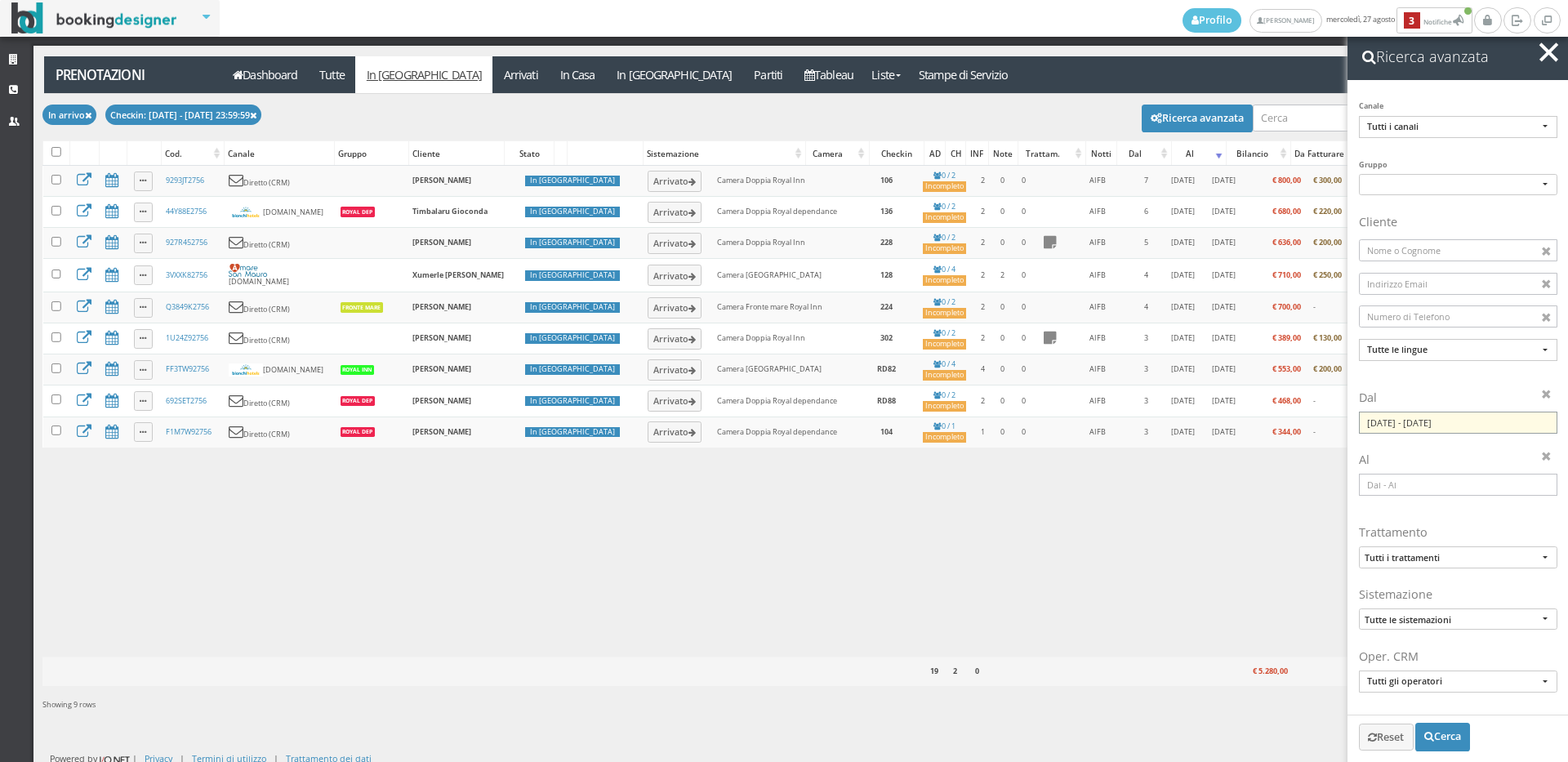
click at [1477, 423] on input "28/08/2025 - 28/08/2025" at bounding box center [1458, 422] width 199 height 22
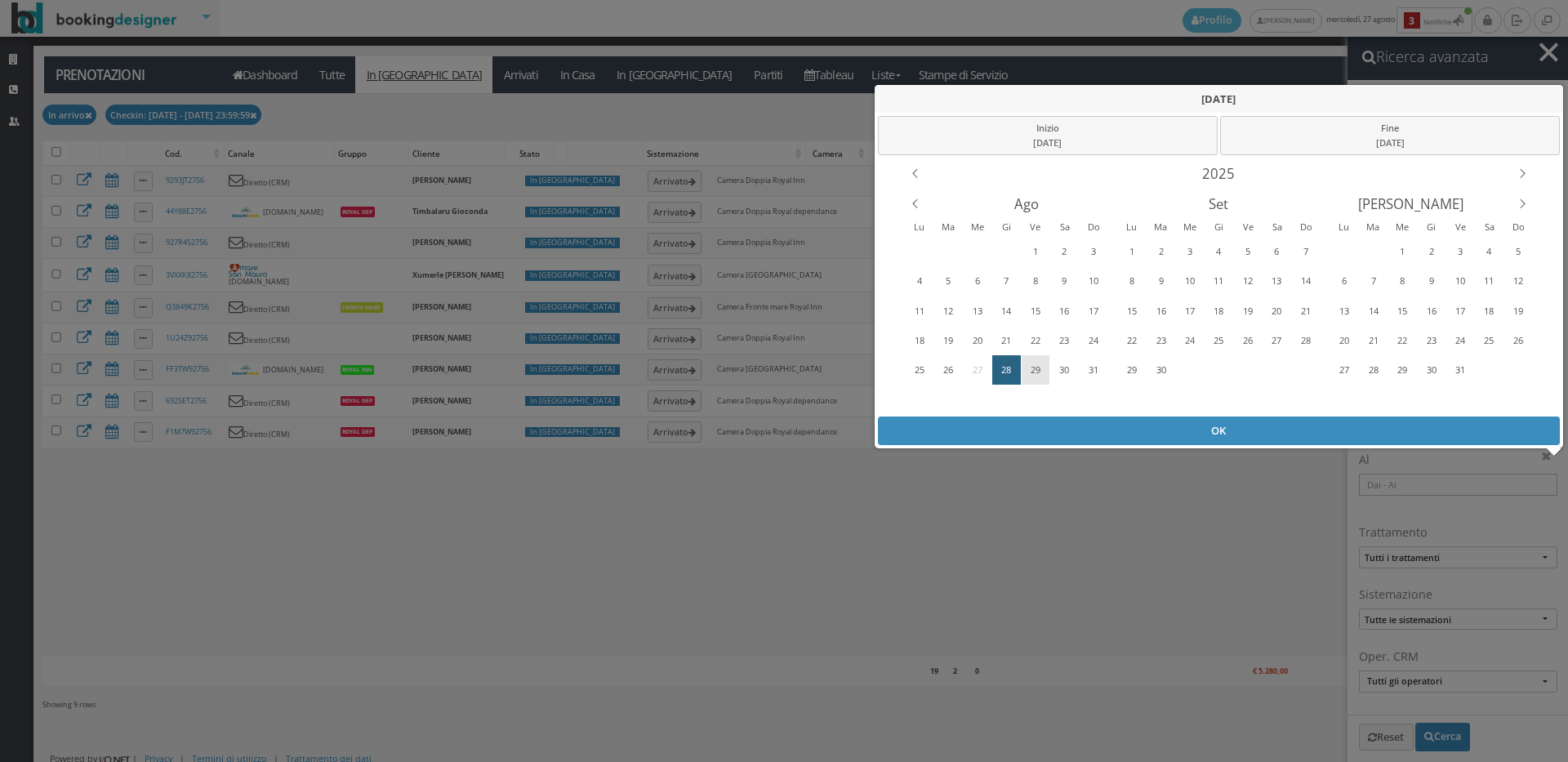
click at [1037, 369] on div "29" at bounding box center [1035, 369] width 25 height 26
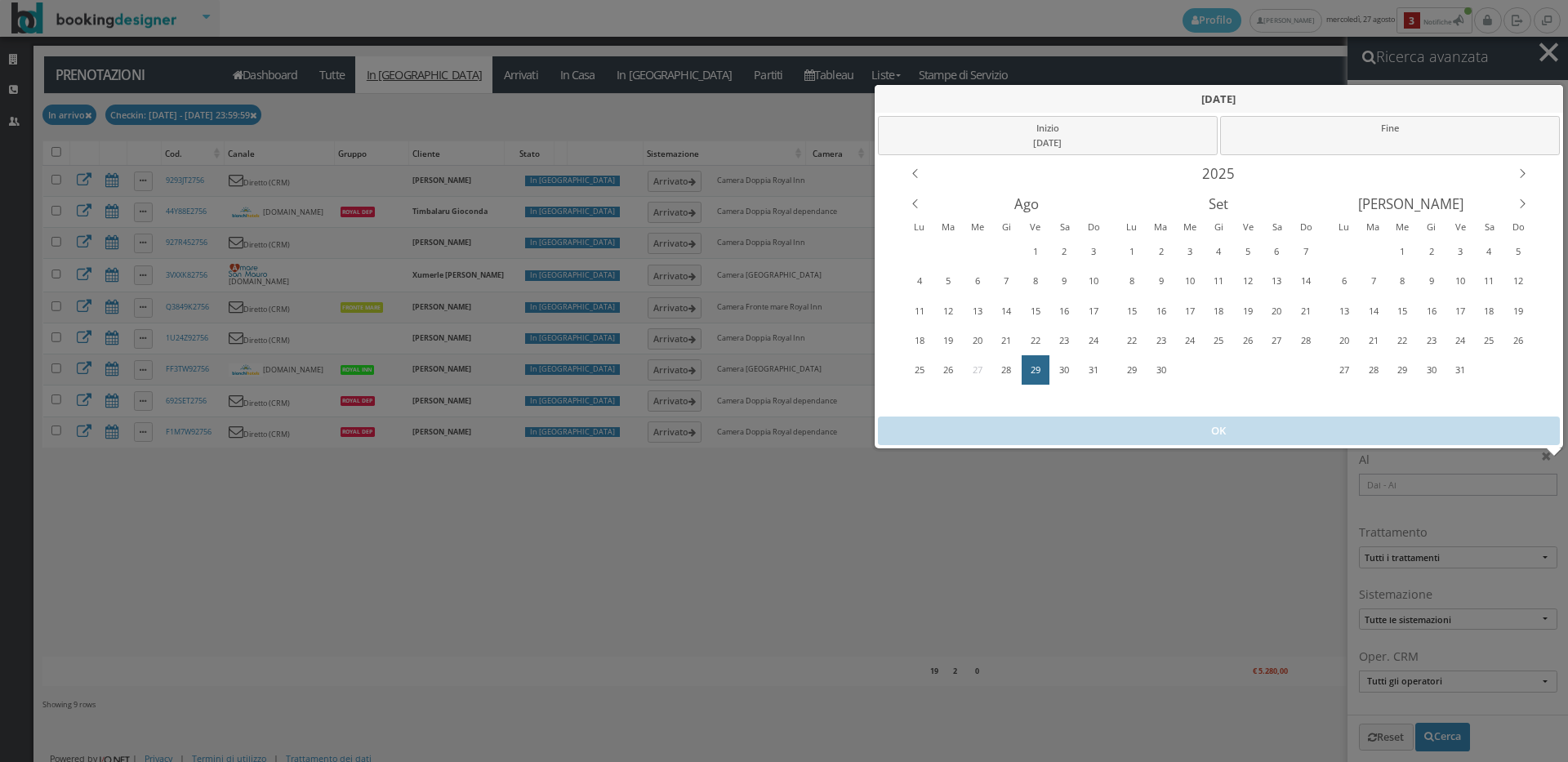
click at [1037, 369] on div "29" at bounding box center [1035, 369] width 25 height 26
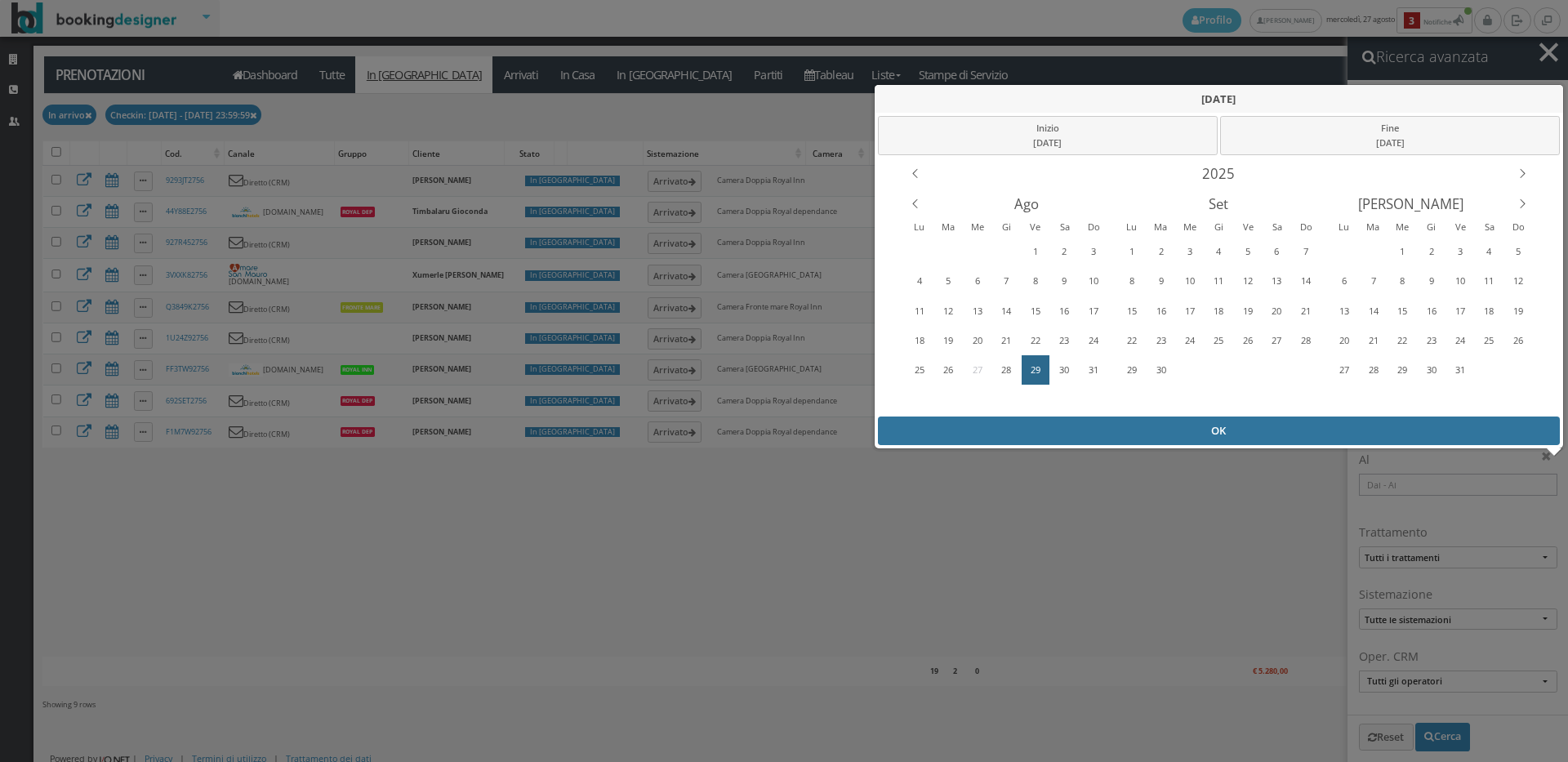
click at [1064, 417] on div "OK" at bounding box center [1220, 431] width 683 height 29
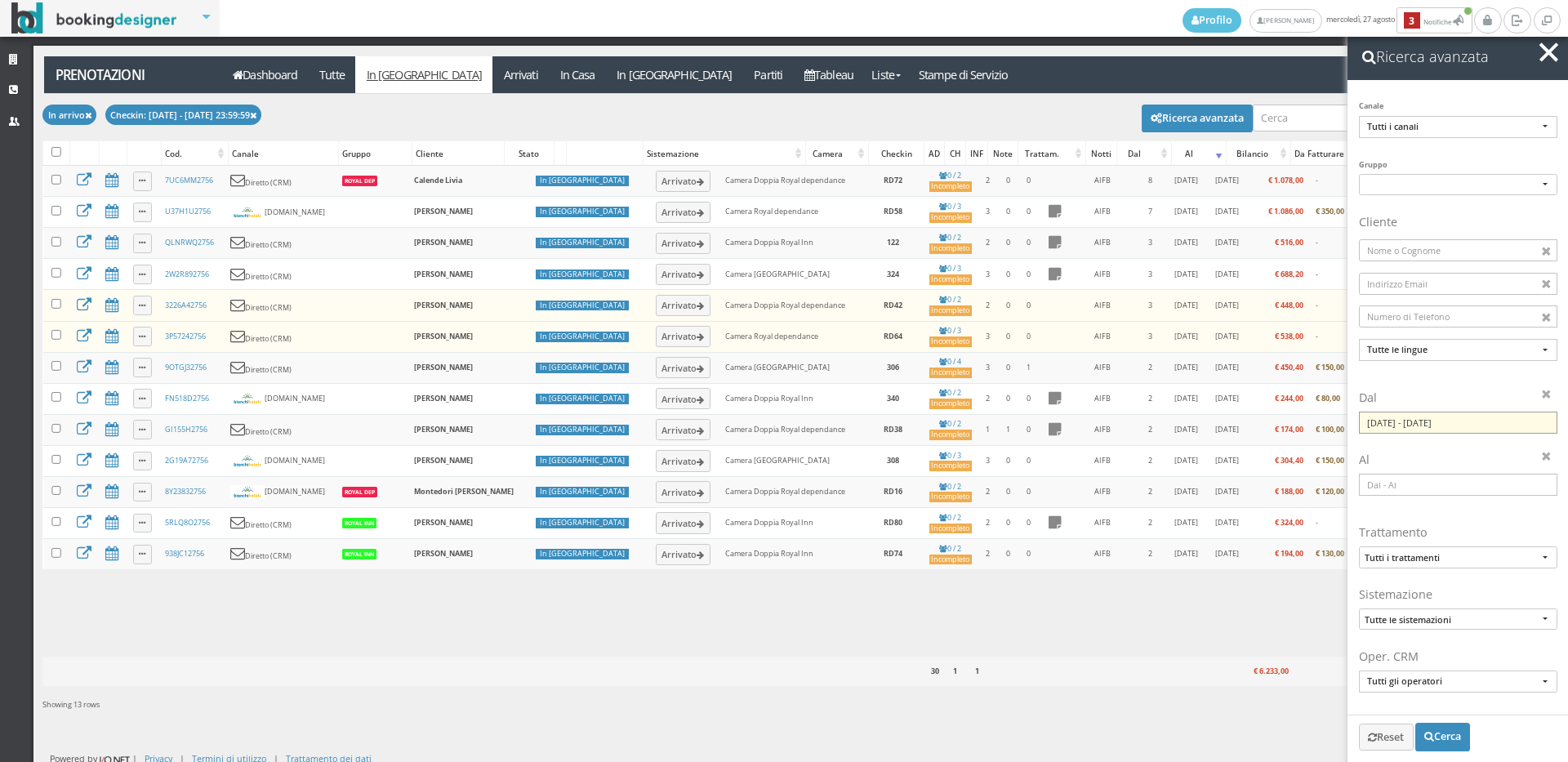
scroll to position [6, 0]
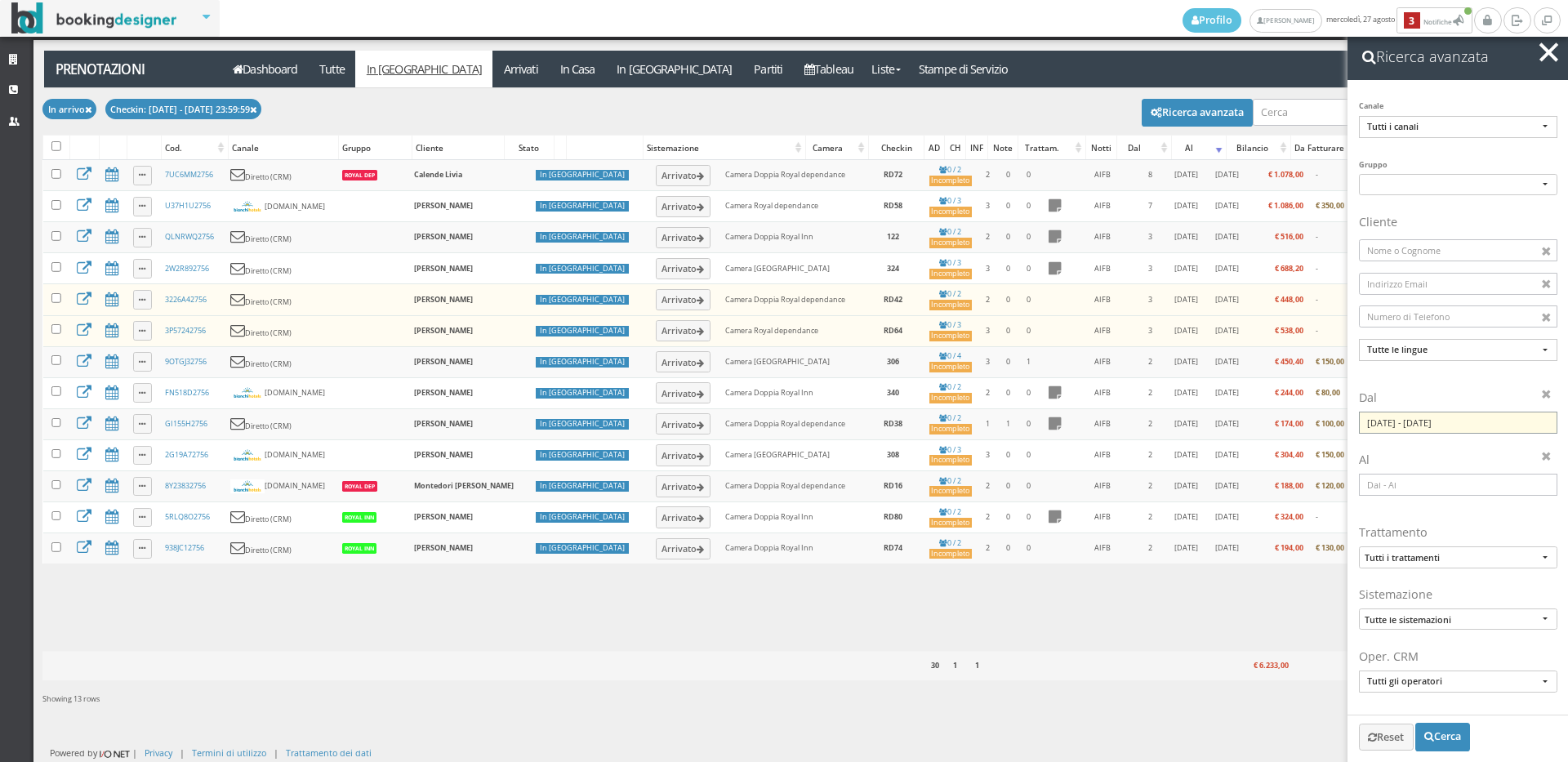
click at [1491, 423] on input "29/08/2025 - 29/08/2025" at bounding box center [1458, 422] width 199 height 22
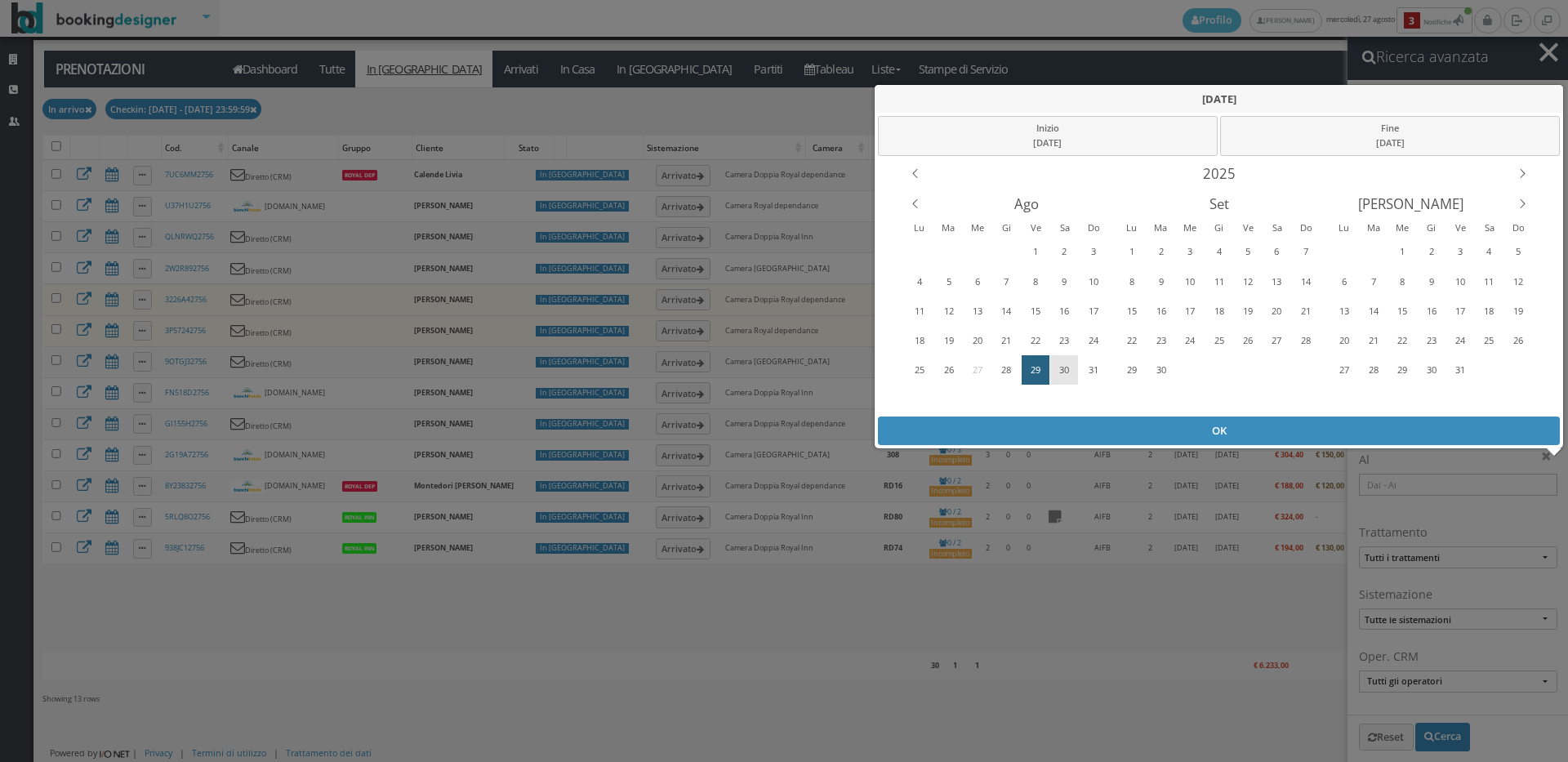
click at [1073, 372] on div "30" at bounding box center [1064, 369] width 25 height 26
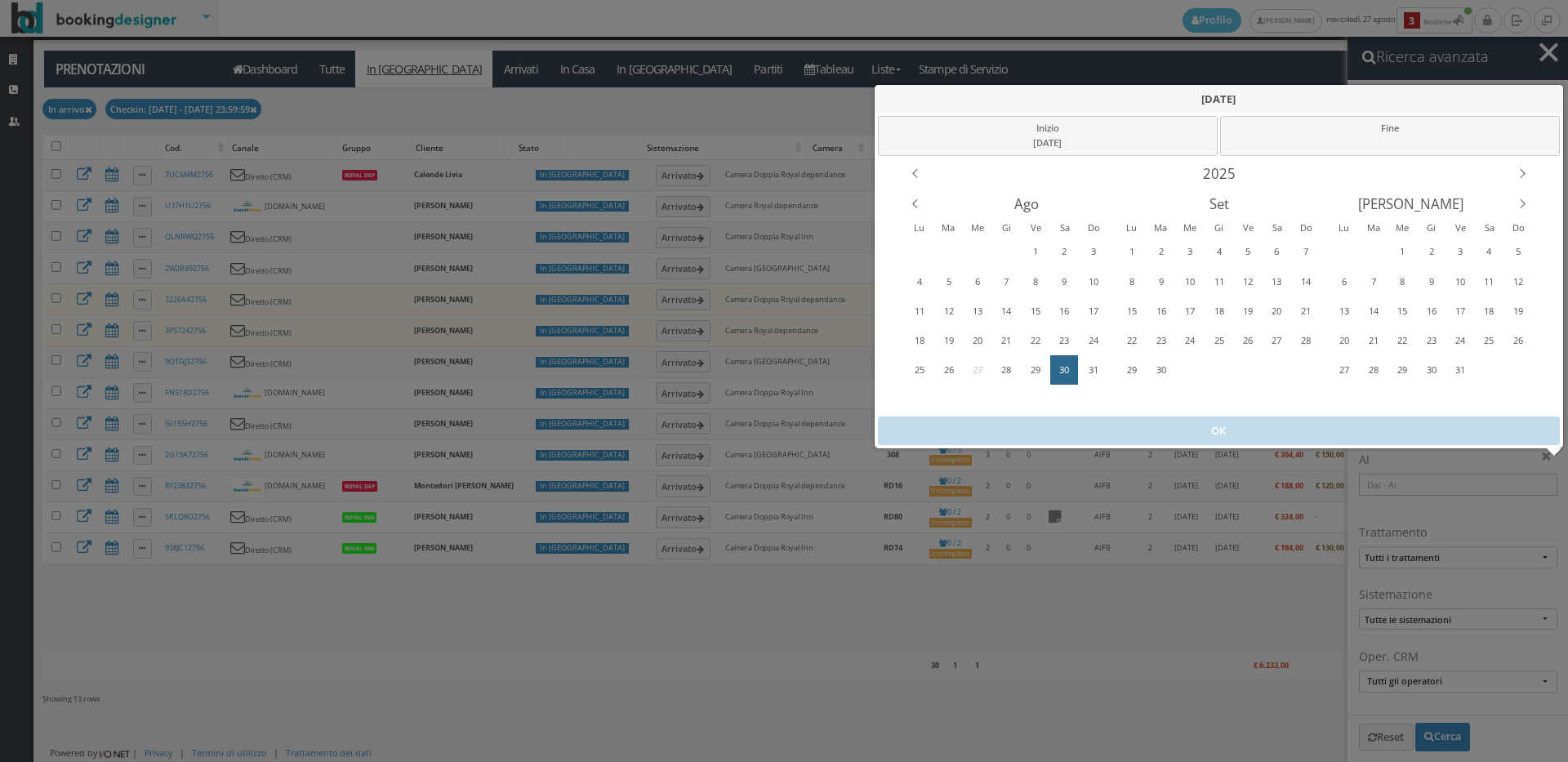
click at [1073, 372] on div "30" at bounding box center [1064, 369] width 25 height 26
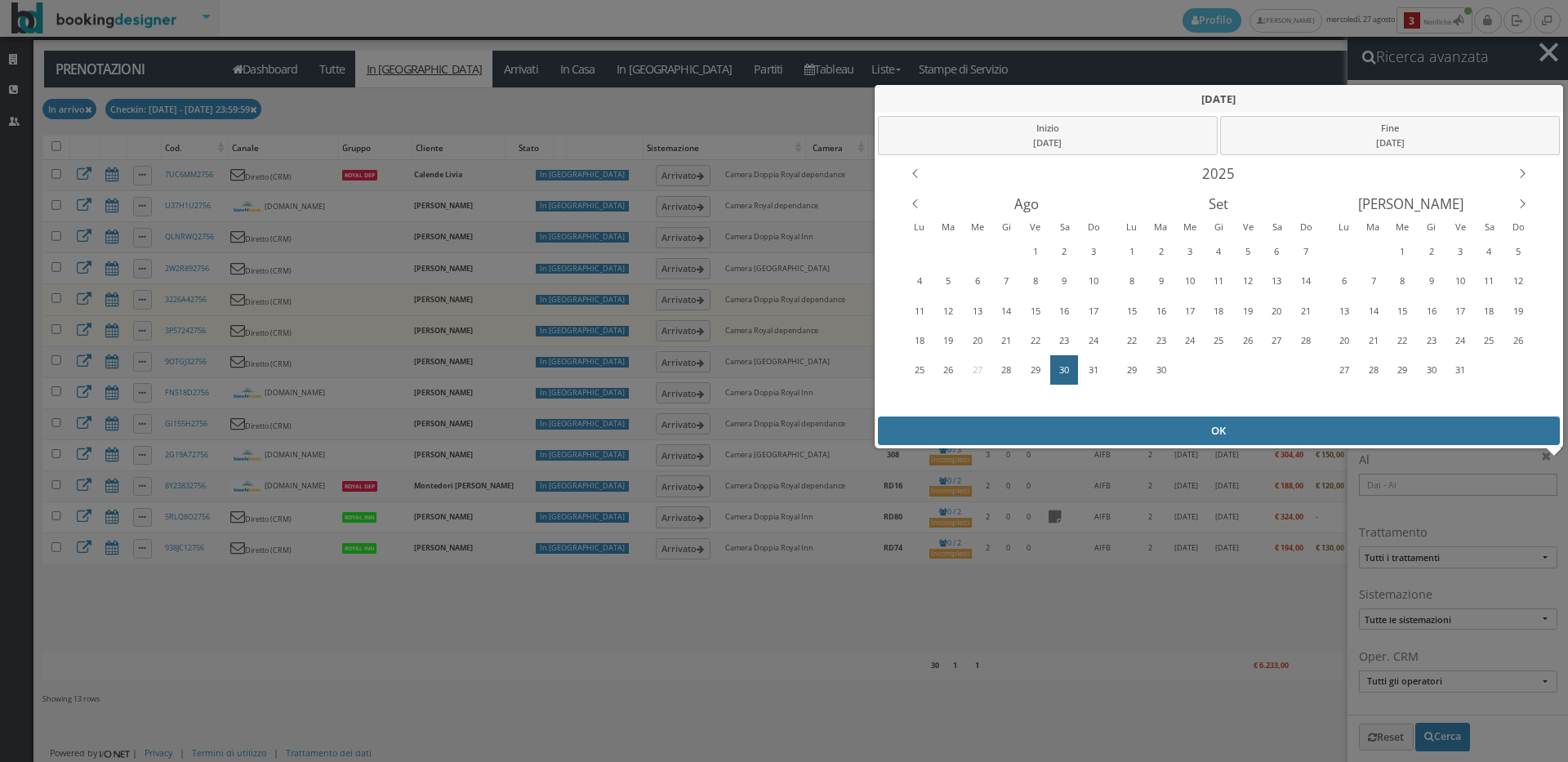
click at [1094, 432] on div "OK" at bounding box center [1220, 431] width 683 height 29
type input "30/08/2025 - 30/08/2025"
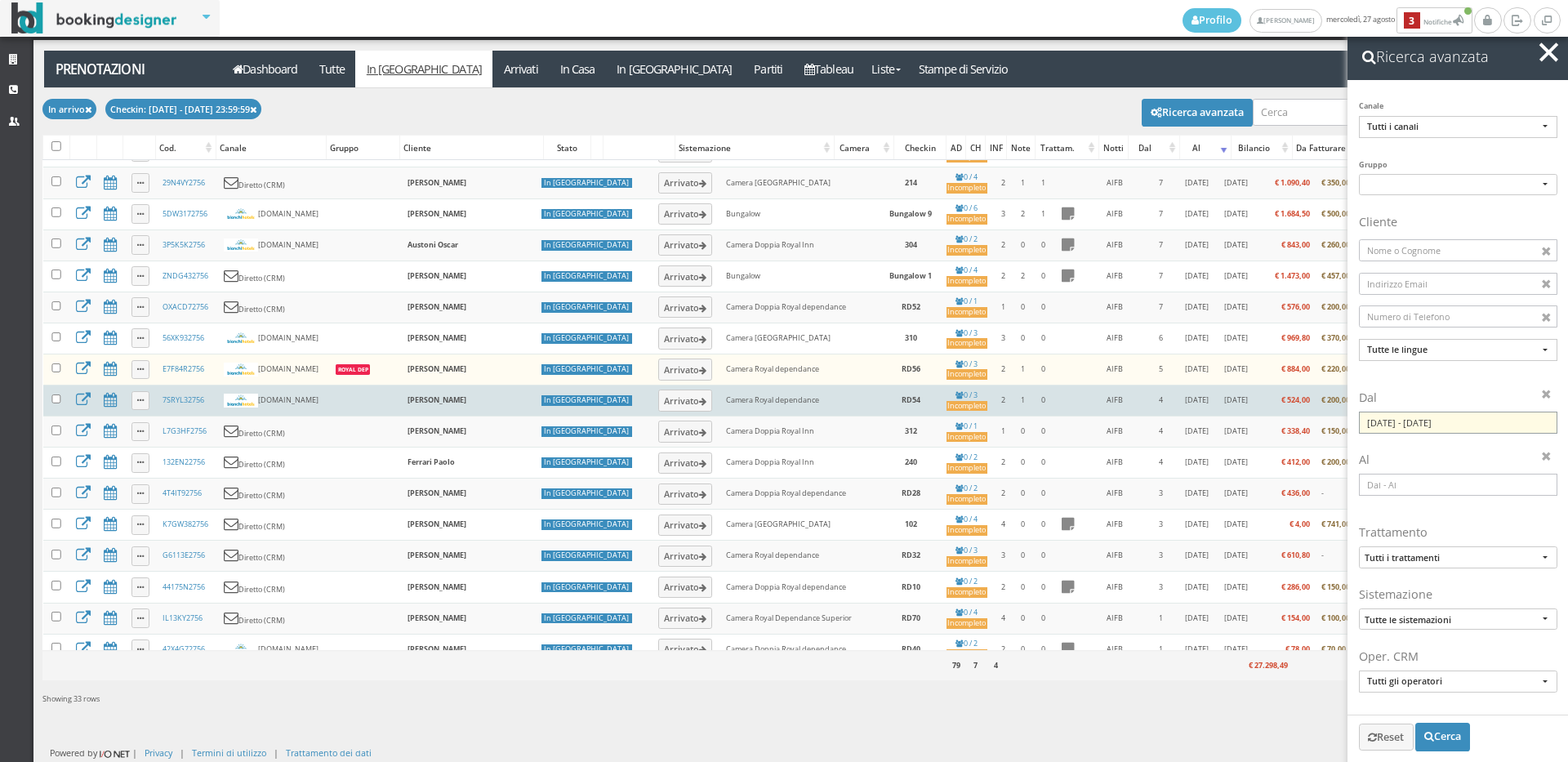
scroll to position [624, 0]
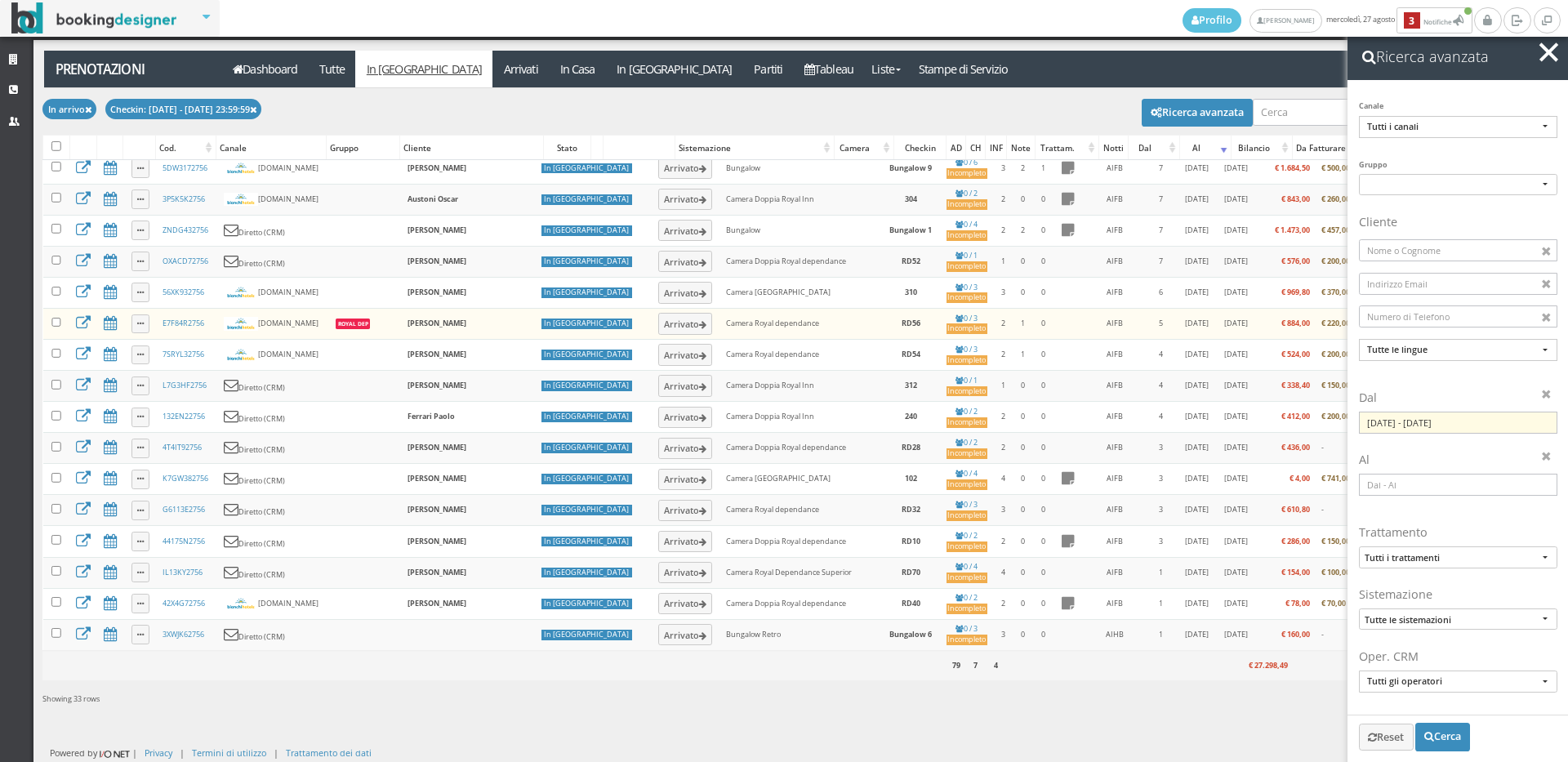
click at [1542, 56] on span "button" at bounding box center [1548, 51] width 18 height 18
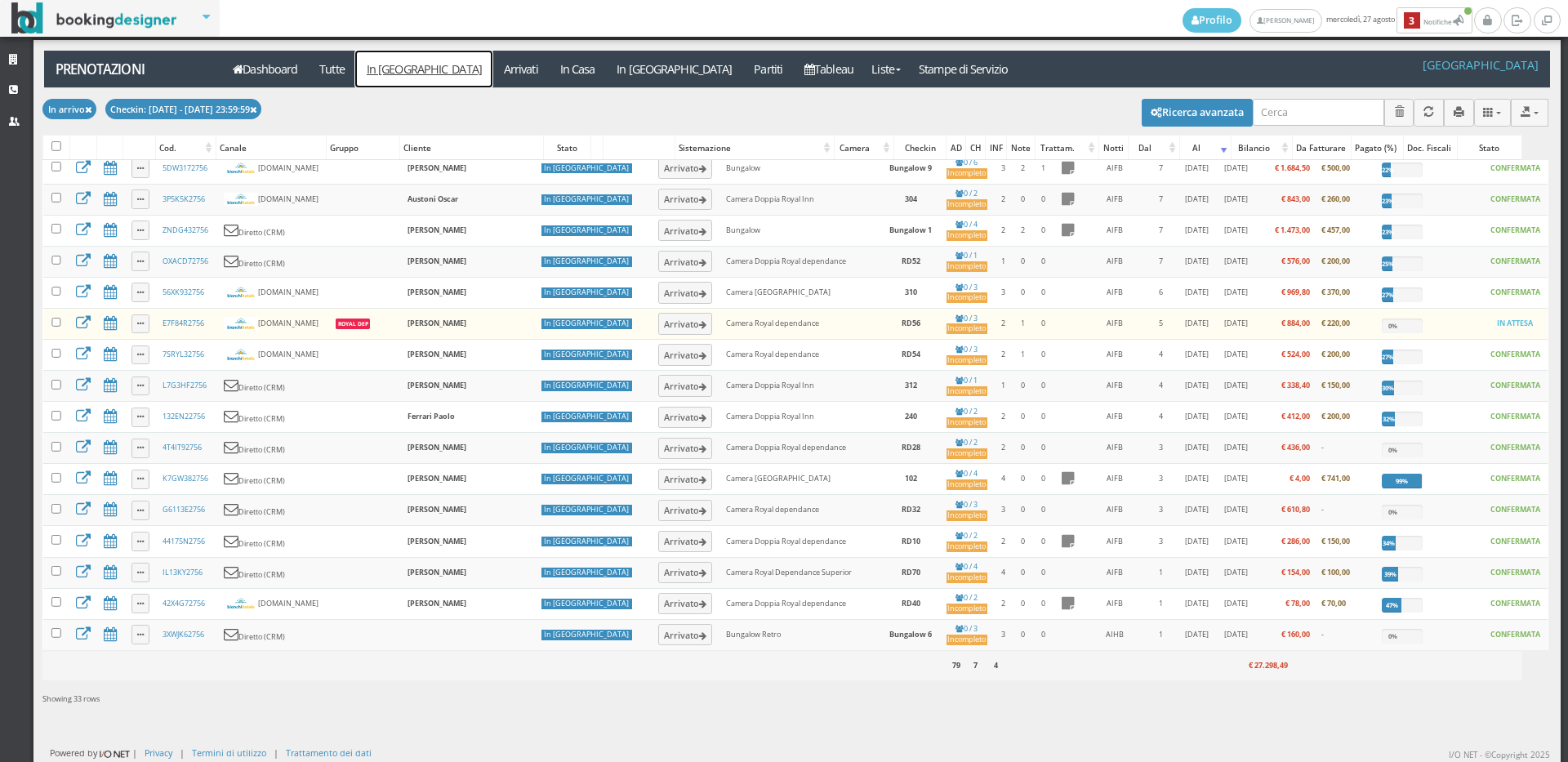
click at [405, 72] on link "In [GEOGRAPHIC_DATA]" at bounding box center [424, 68] width 137 height 37
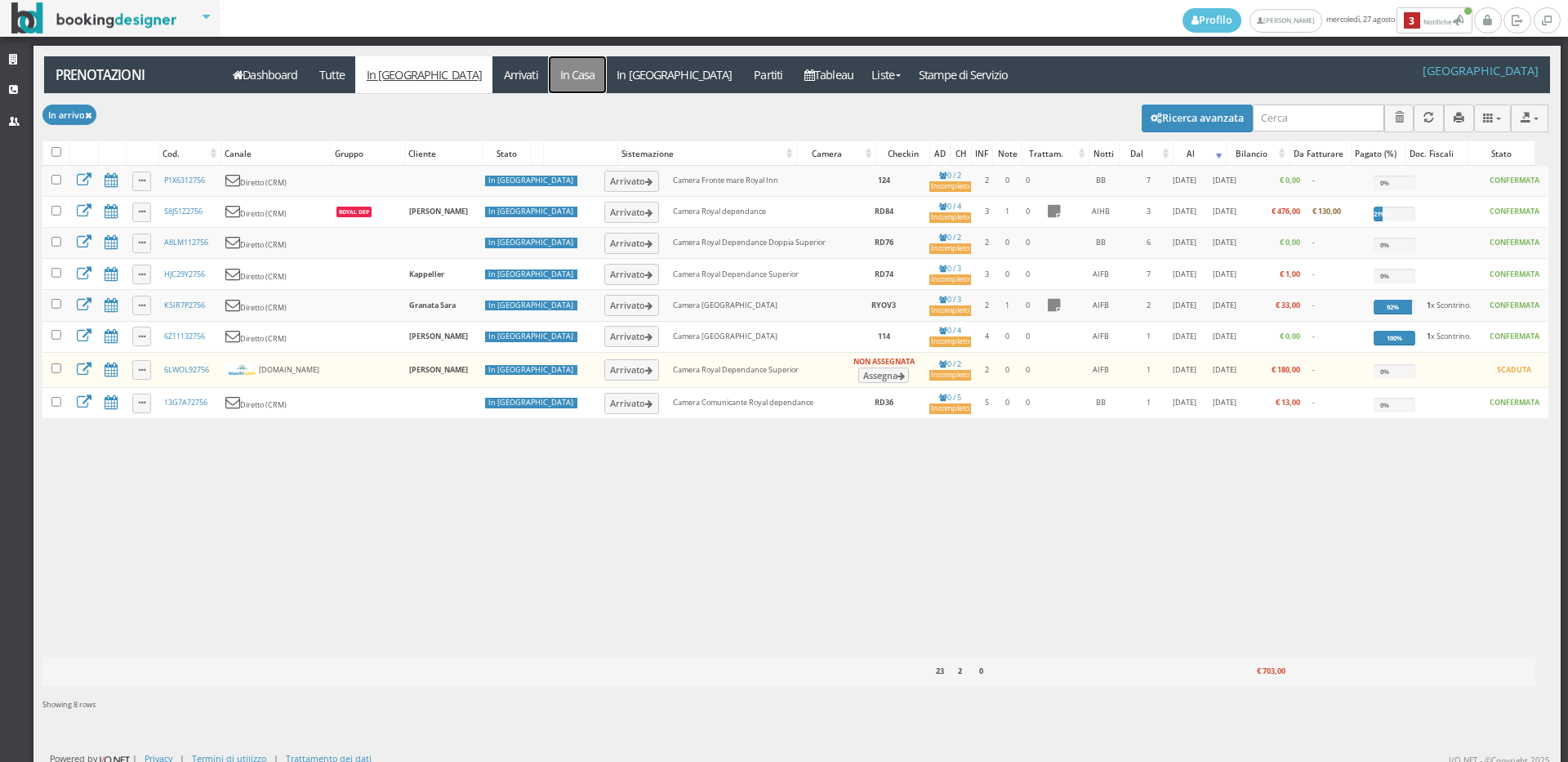
click at [549, 71] on link "In Casa" at bounding box center [577, 74] width 57 height 37
